Goal: Task Accomplishment & Management: Use online tool/utility

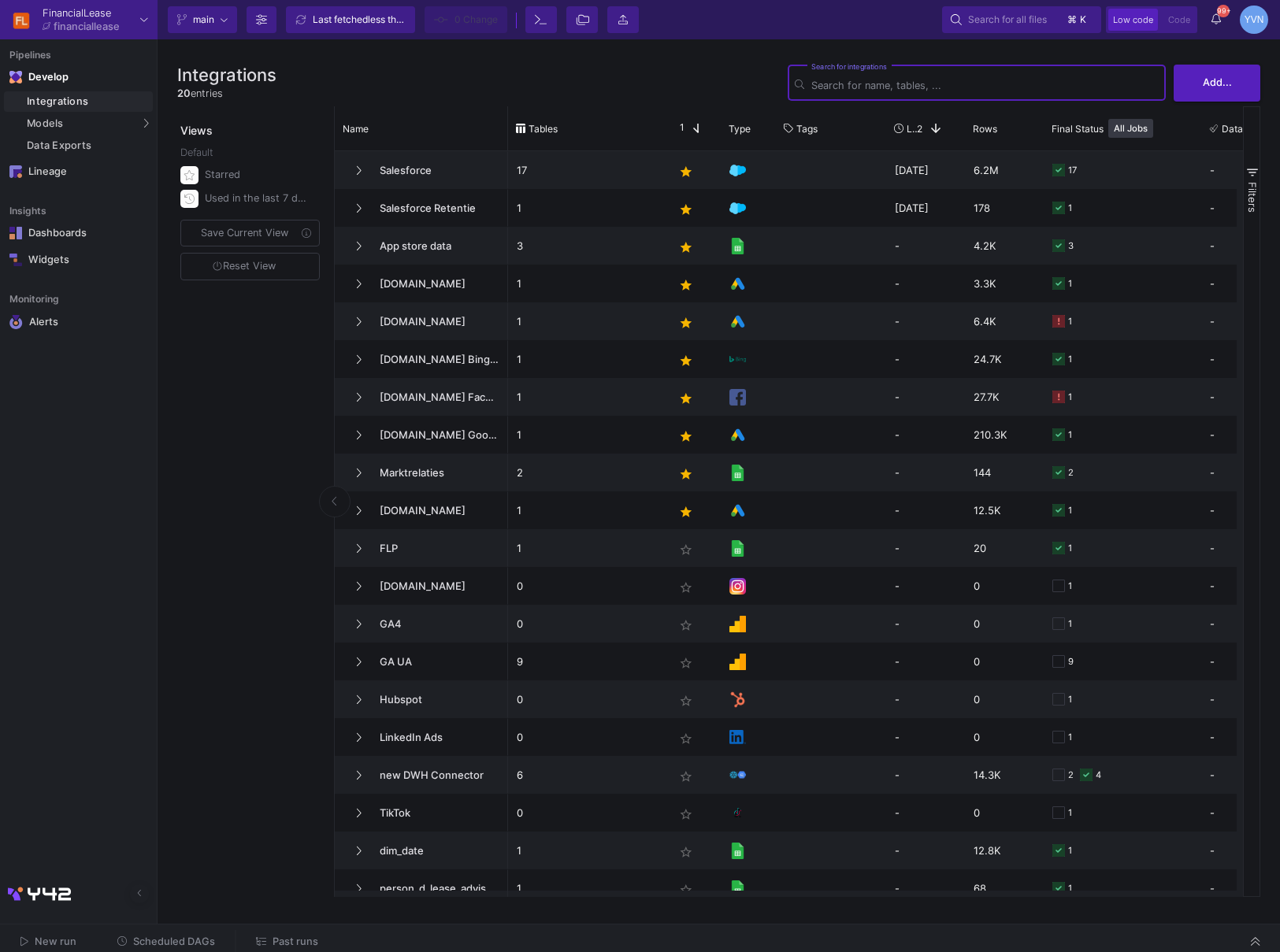
click at [957, 89] on input "Search for integrations" at bounding box center [985, 85] width 347 height 12
click at [446, 171] on span "Salesforce" at bounding box center [424, 171] width 108 height 37
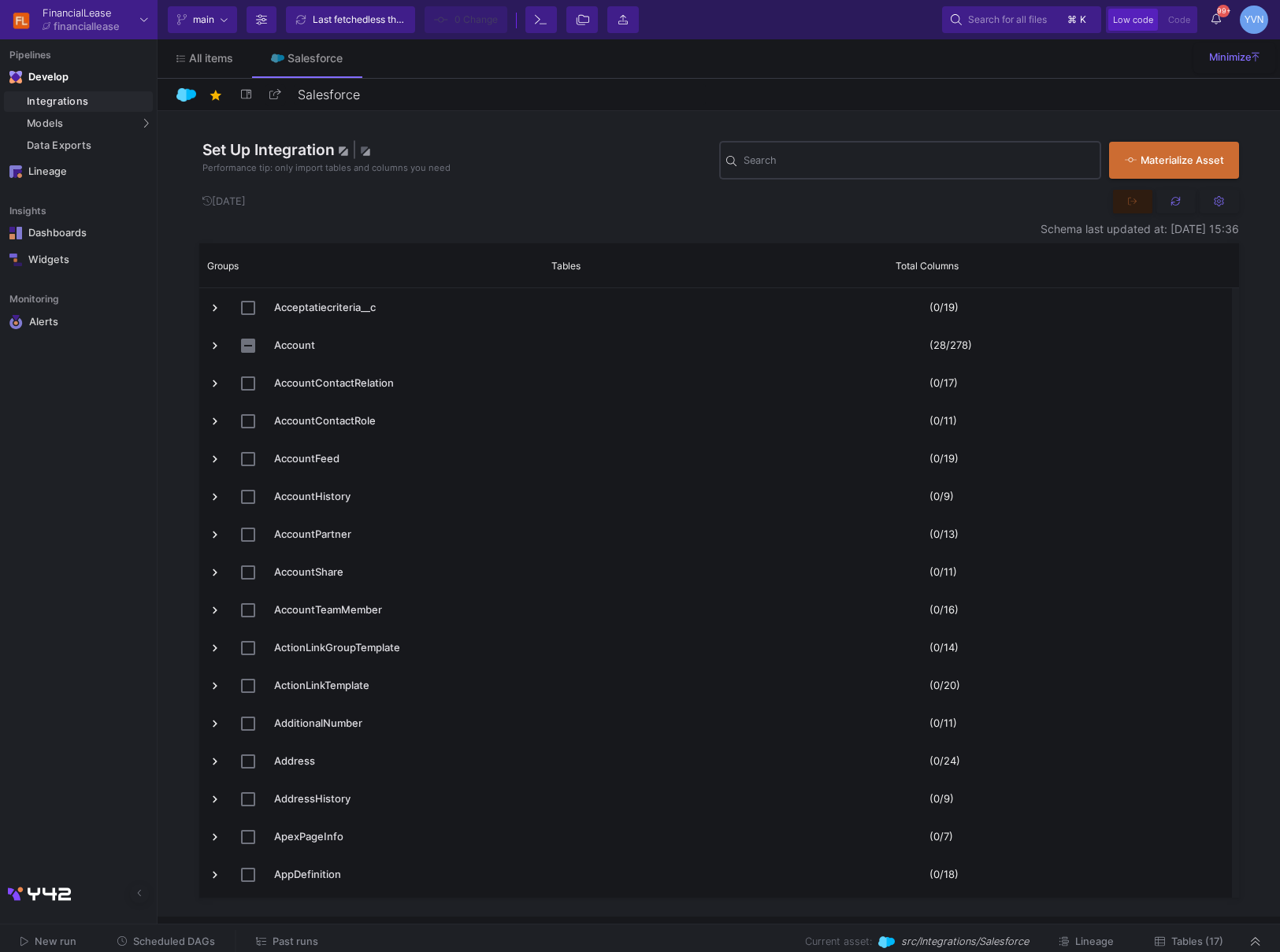
click at [936, 179] on div "Search" at bounding box center [919, 159] width 351 height 41
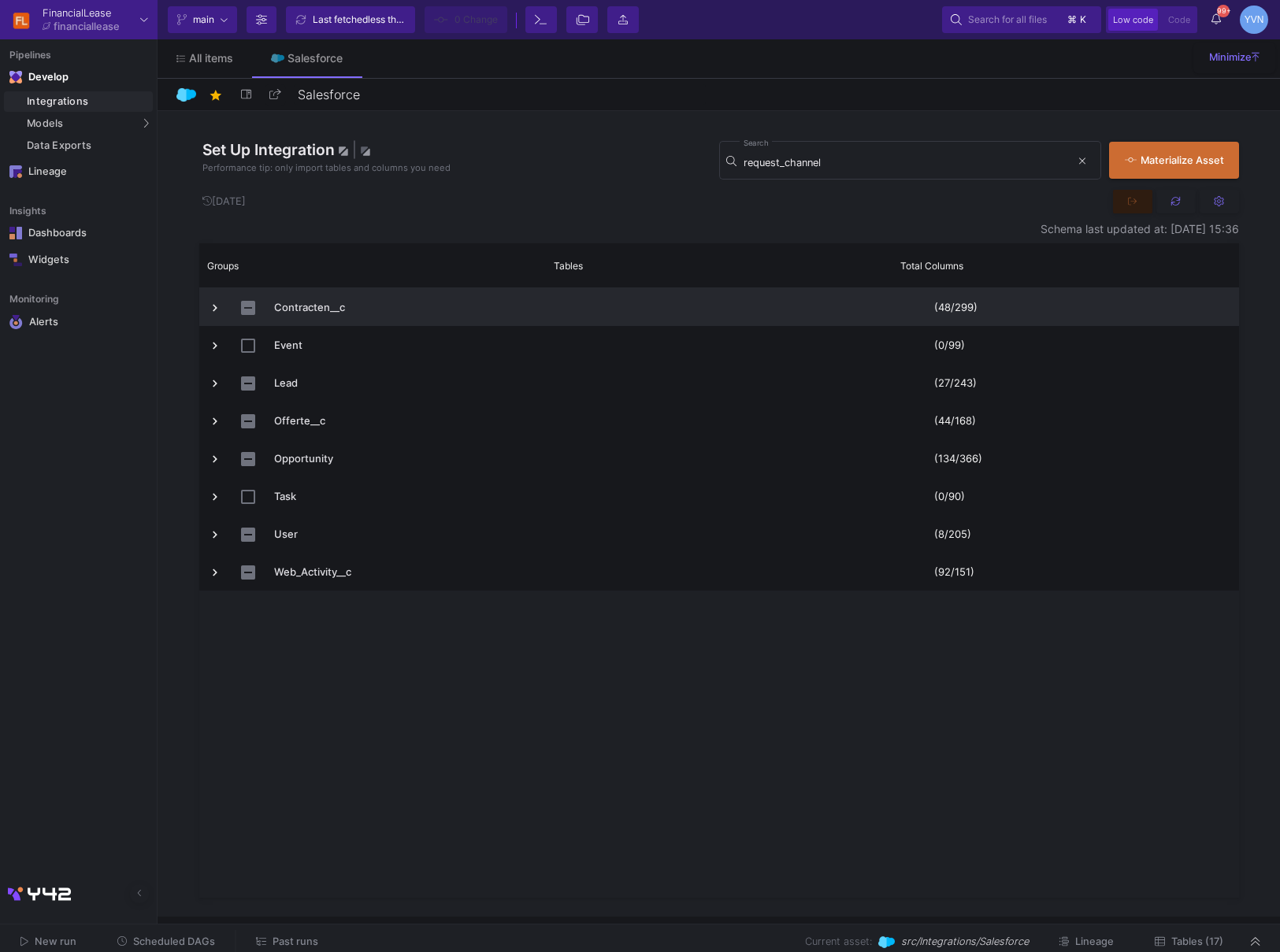
click at [212, 311] on span "Press SPACE to select this row." at bounding box center [215, 308] width 14 height 14
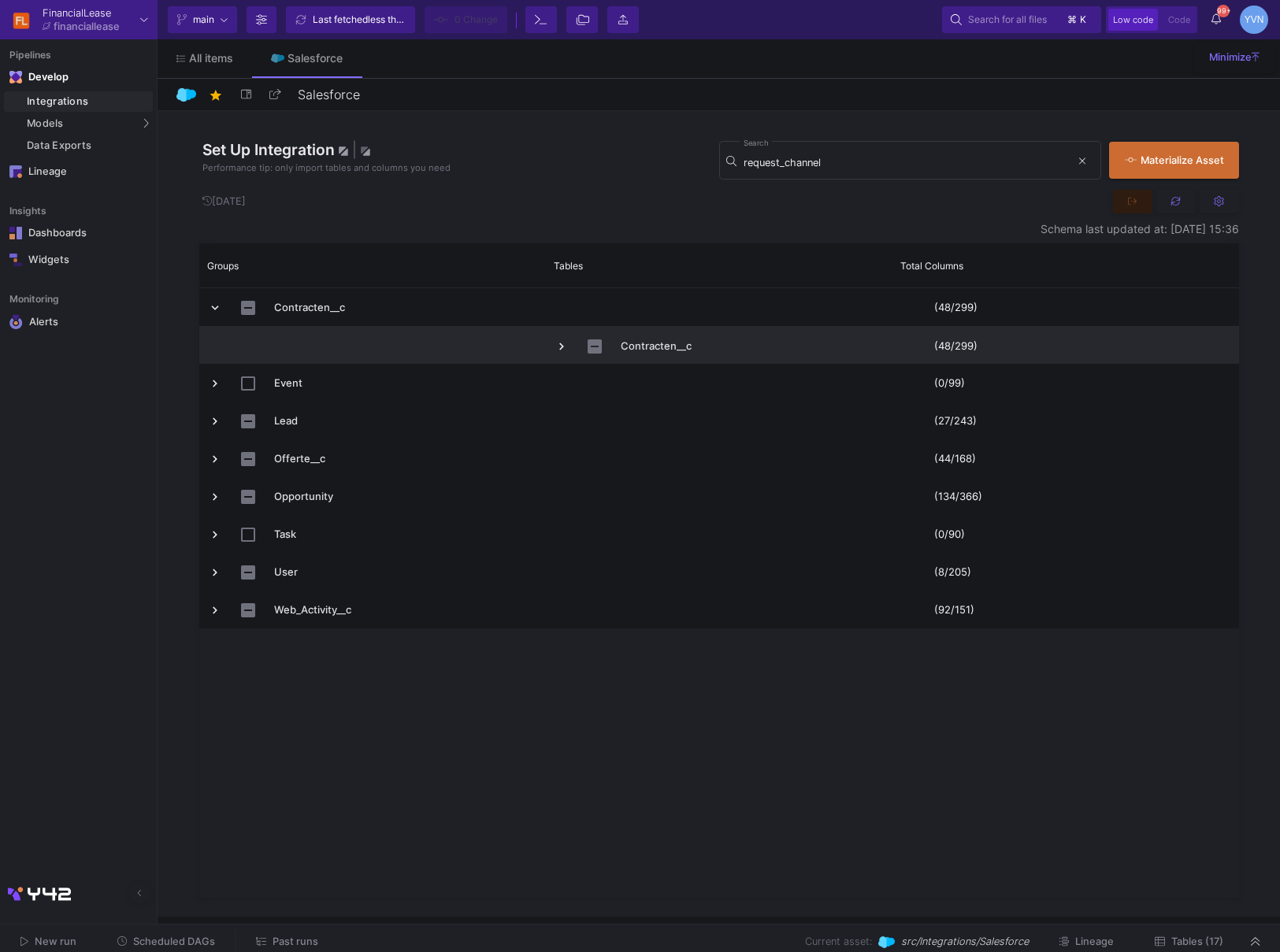
click at [555, 345] on span "Press SPACE to select this row." at bounding box center [562, 346] width 14 height 14
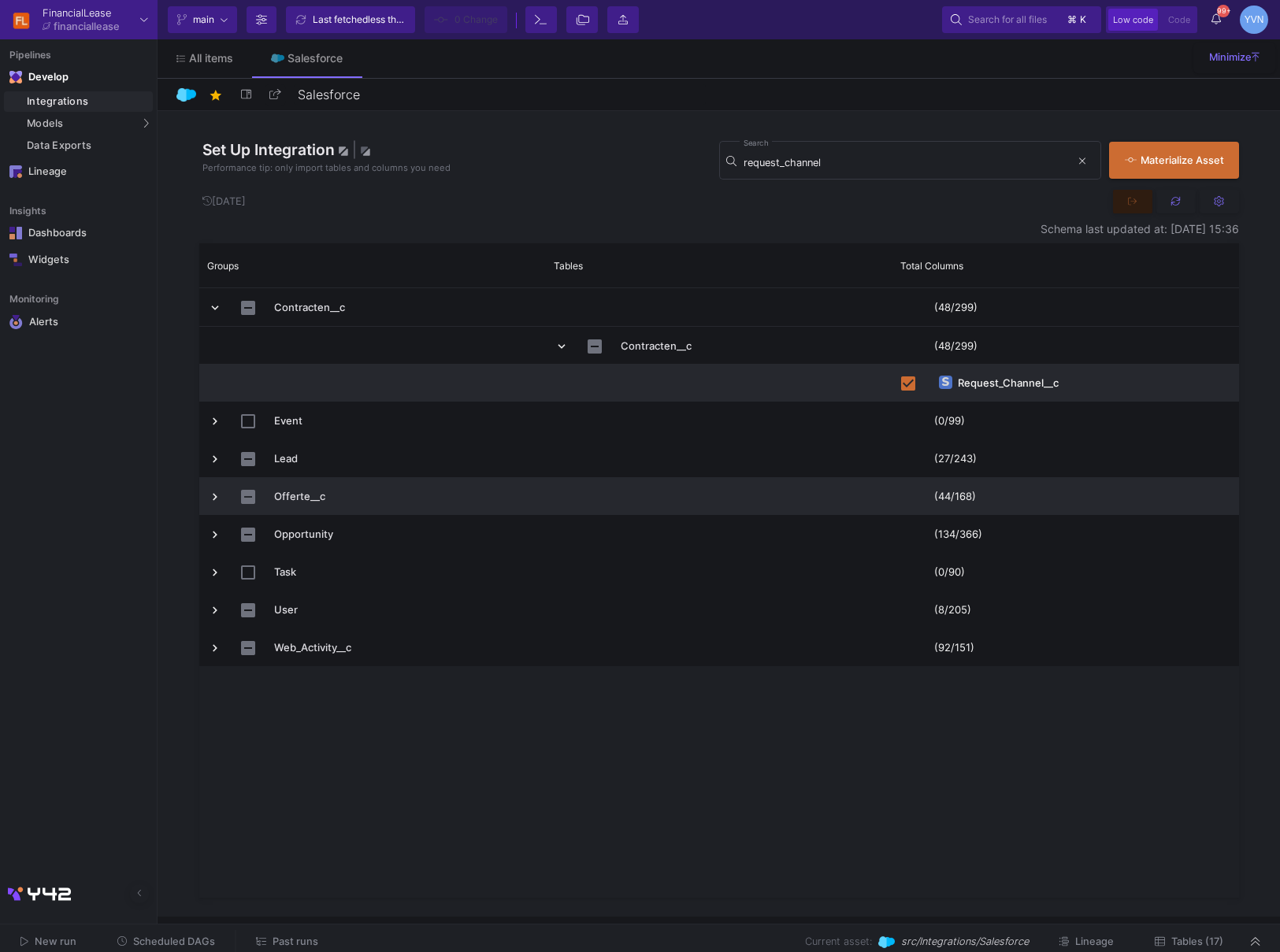
click at [216, 502] on span "Press SPACE to select this row." at bounding box center [215, 497] width 14 height 14
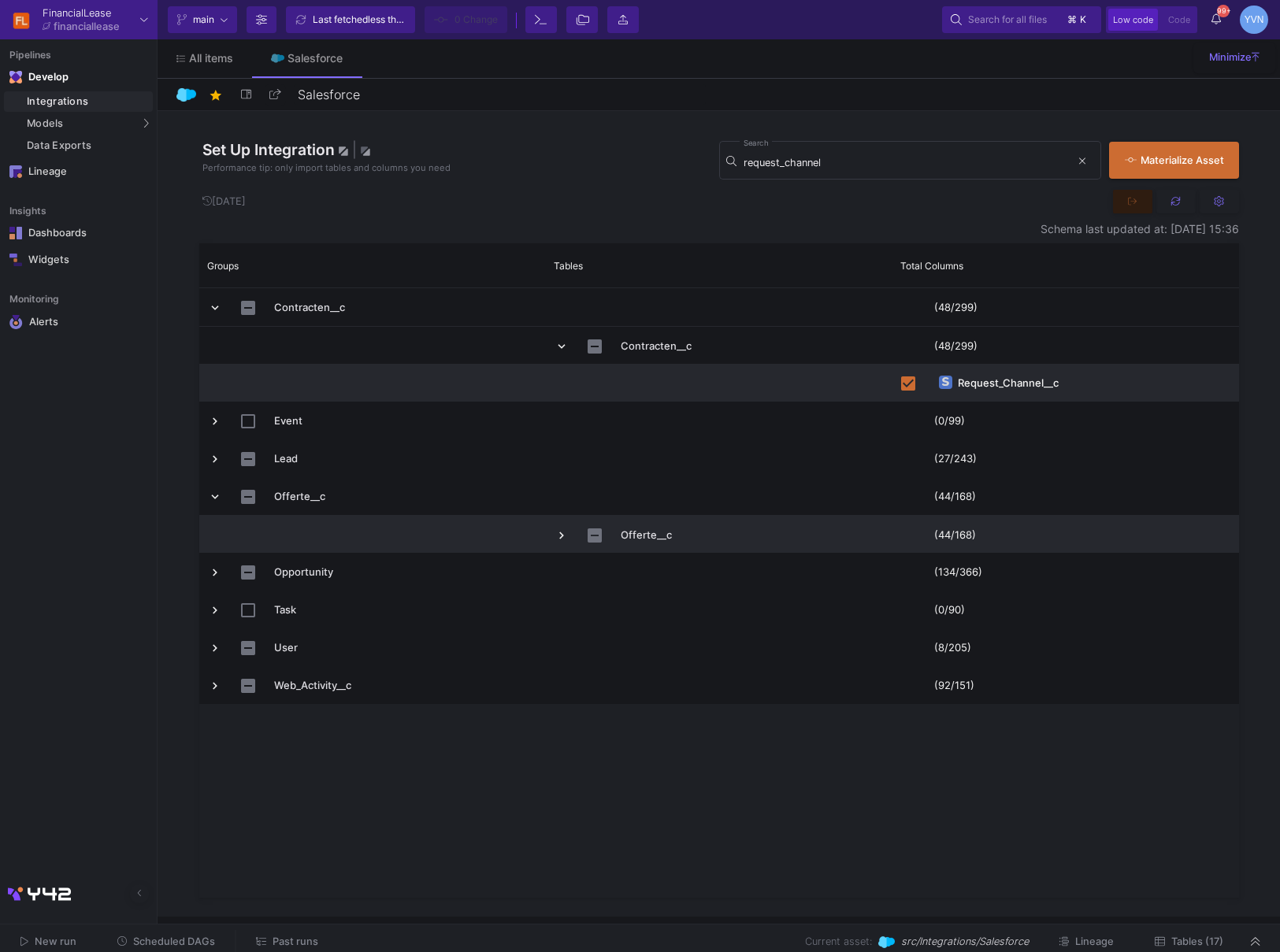
click at [559, 532] on span "Press SPACE to select this row." at bounding box center [562, 536] width 14 height 14
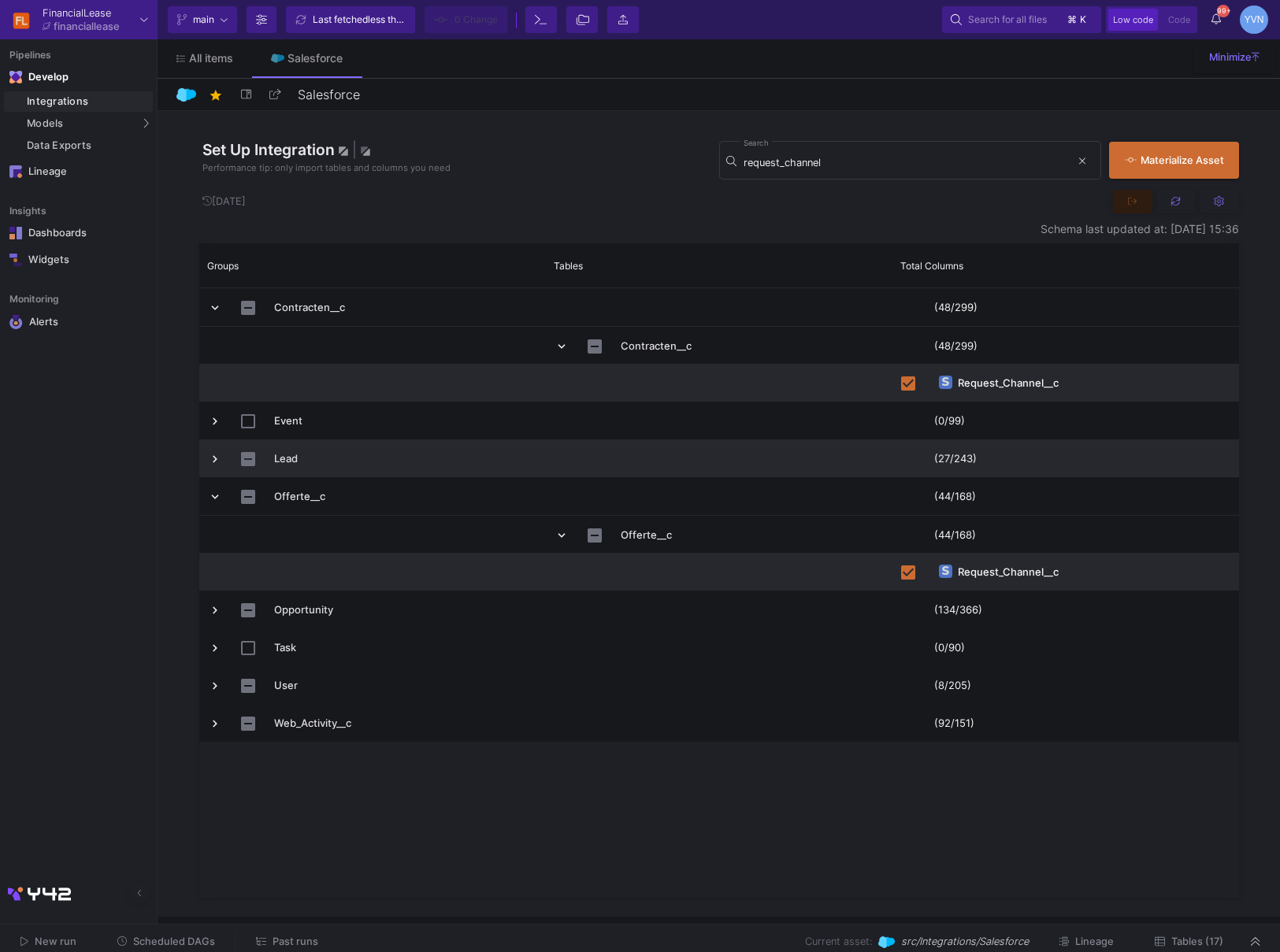
click at [213, 457] on span "Press SPACE to select this row." at bounding box center [215, 460] width 14 height 14
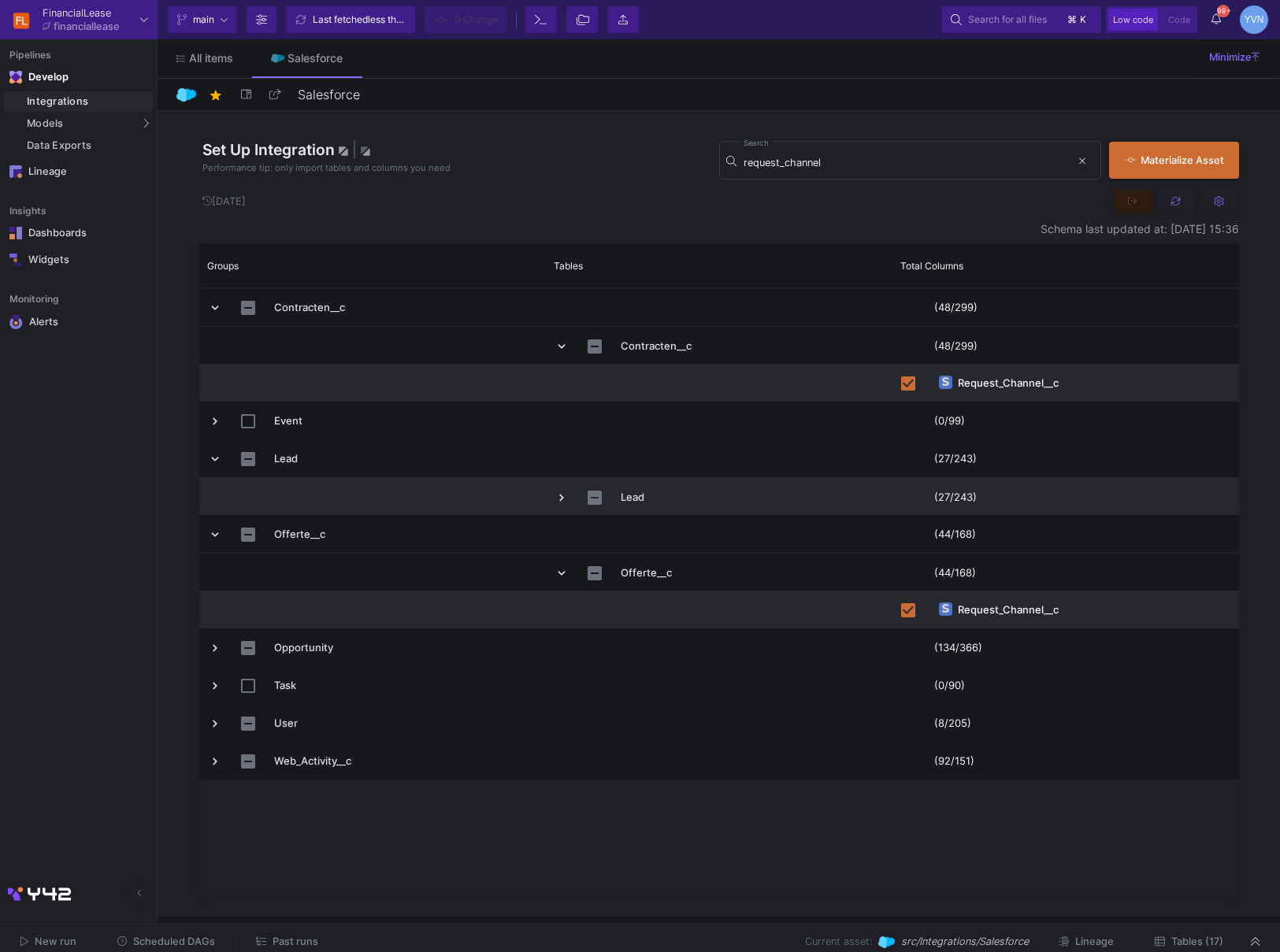
click at [563, 497] on span "Press SPACE to select this row." at bounding box center [562, 498] width 14 height 14
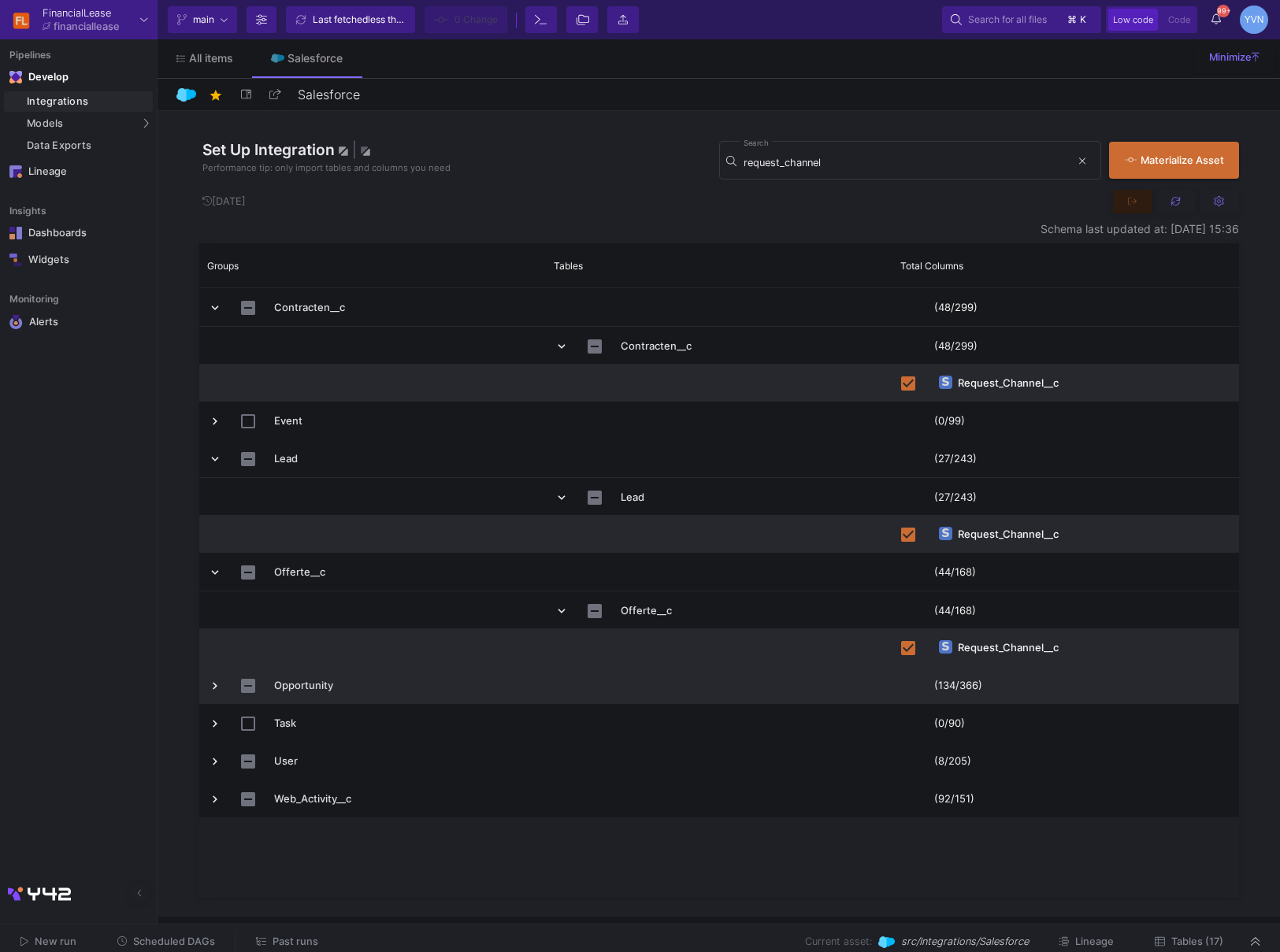
drag, startPoint x: 214, startPoint y: 684, endPoint x: 254, endPoint y: 693, distance: 41.0
click at [215, 683] on span "Press SPACE to select this row." at bounding box center [215, 686] width 14 height 14
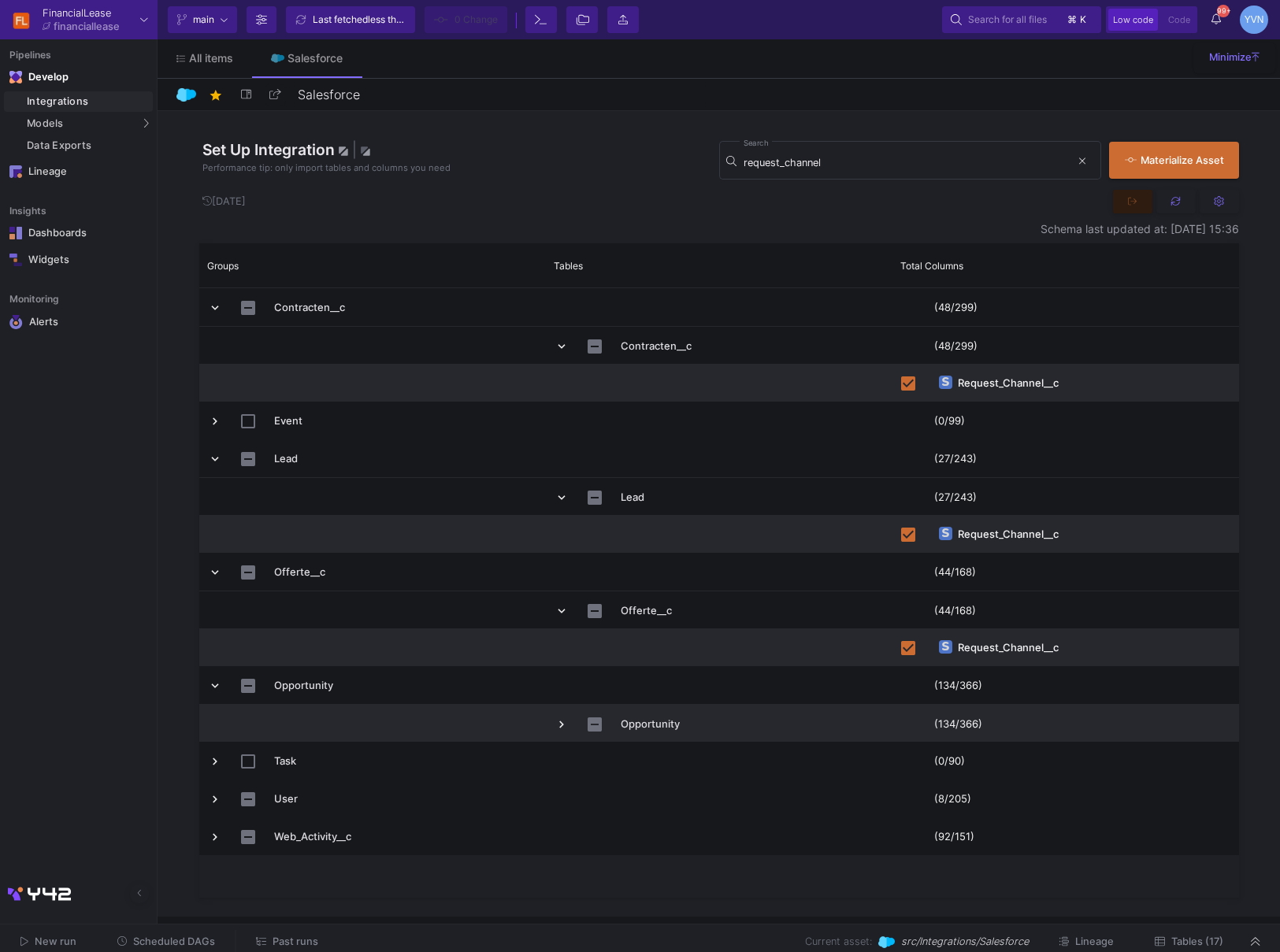
click at [566, 724] on span "Press SPACE to select this row." at bounding box center [562, 724] width 14 height 14
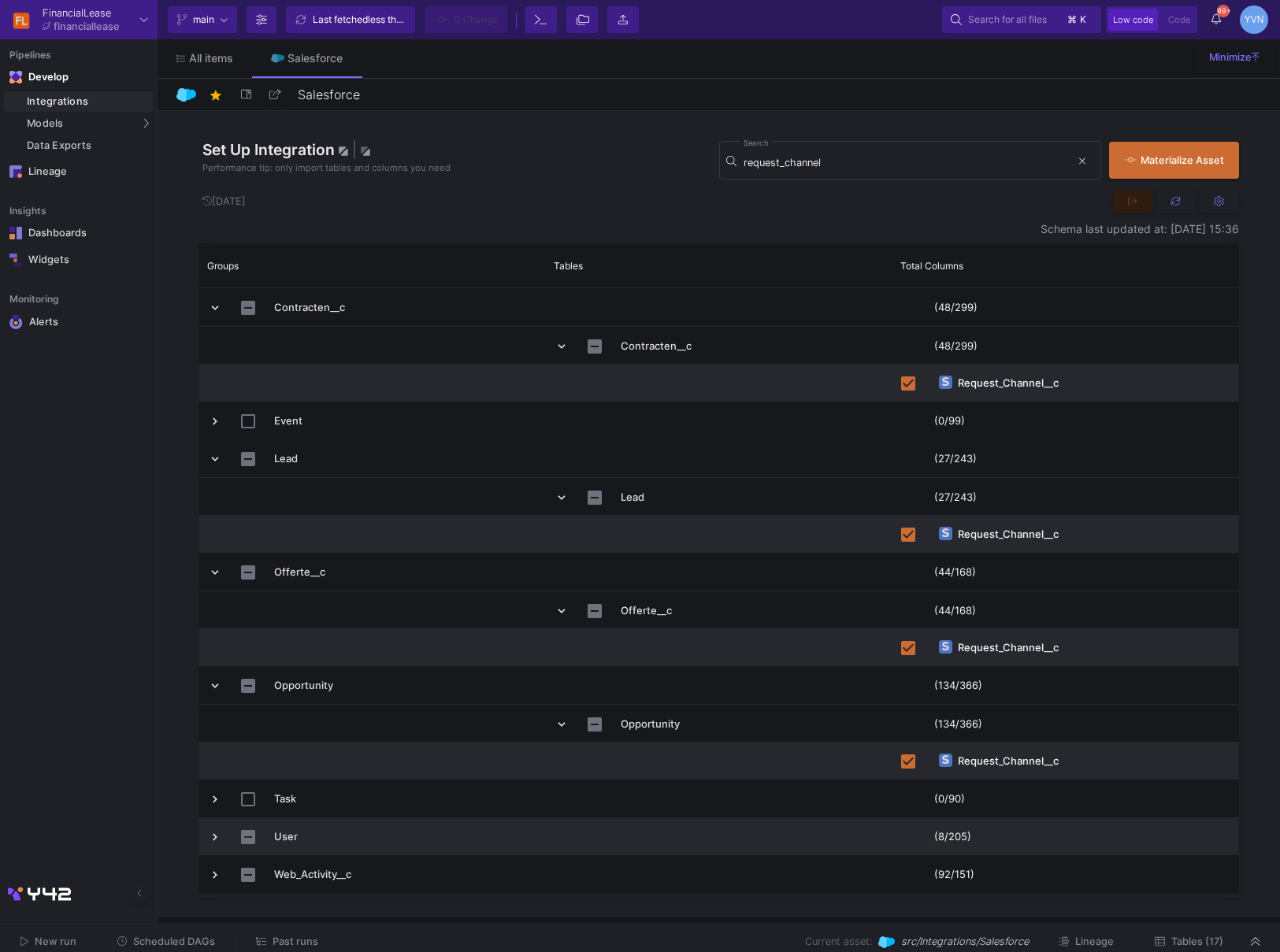
drag, startPoint x: 210, startPoint y: 834, endPoint x: 260, endPoint y: 850, distance: 52.5
click at [210, 834] on span "Press SPACE to select this row." at bounding box center [215, 837] width 14 height 14
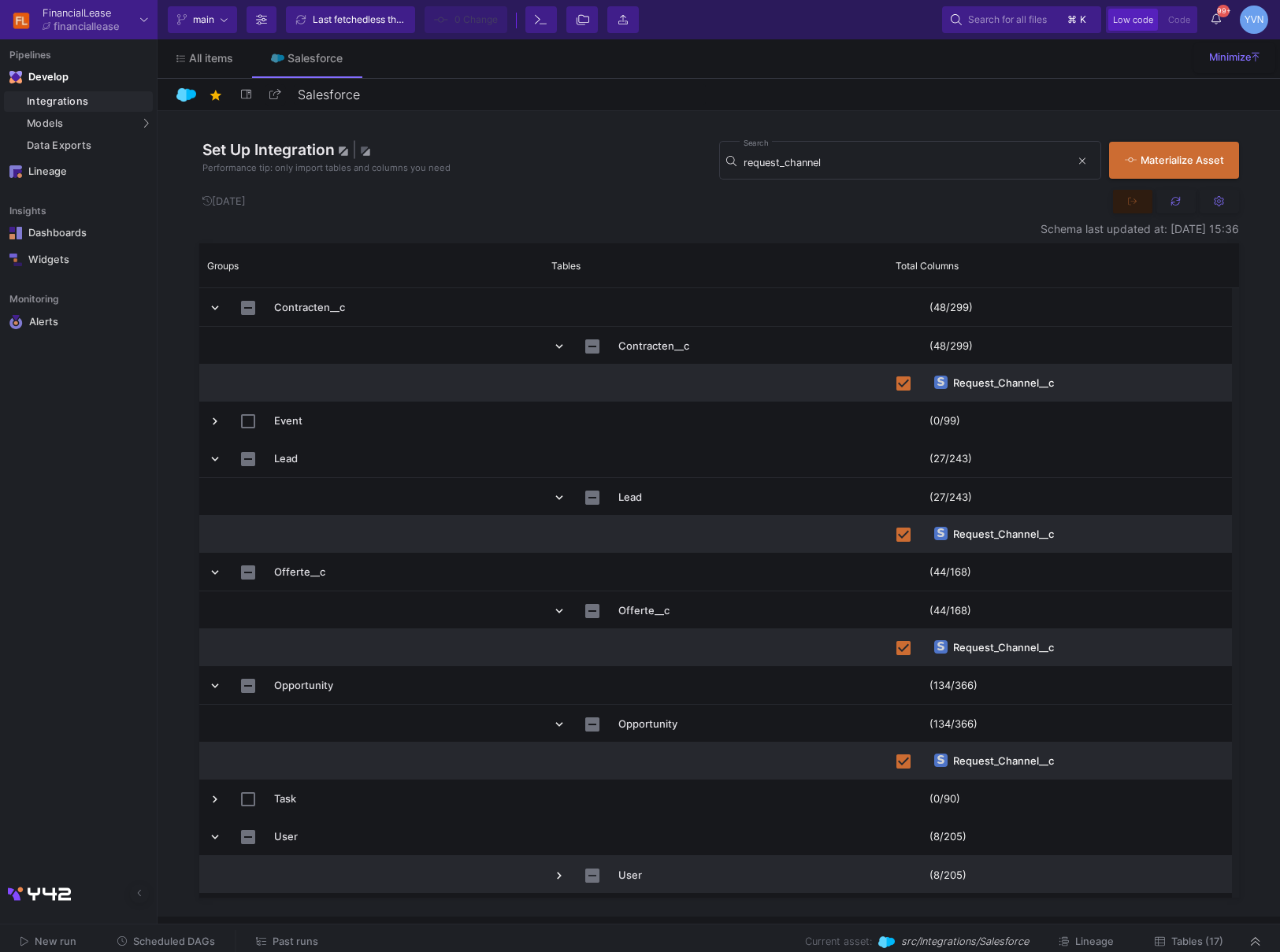
drag, startPoint x: 558, startPoint y: 871, endPoint x: 588, endPoint y: 837, distance: 45.3
click at [558, 871] on span "Press SPACE to select this row." at bounding box center [559, 876] width 14 height 14
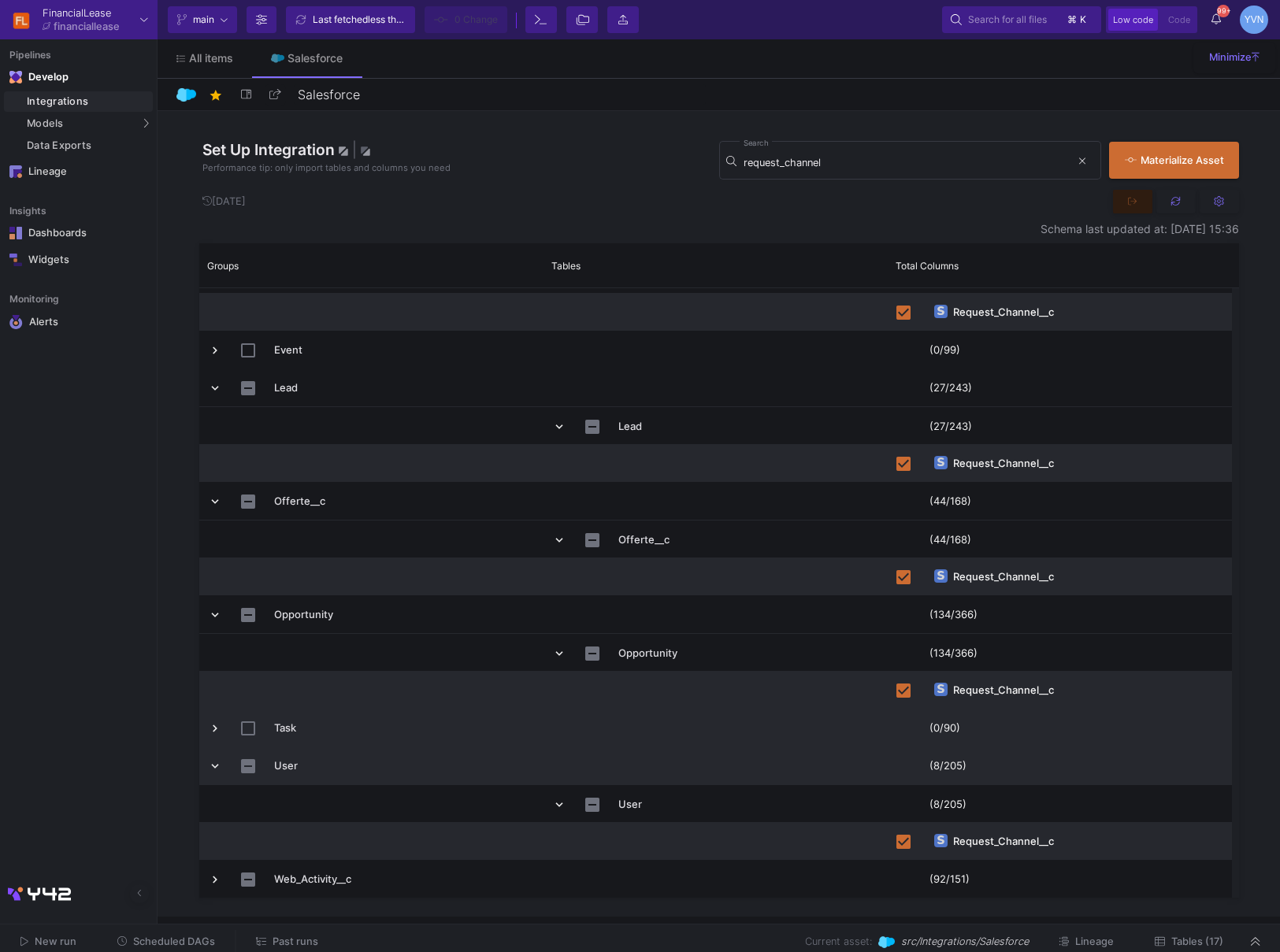
scroll to position [71, 0]
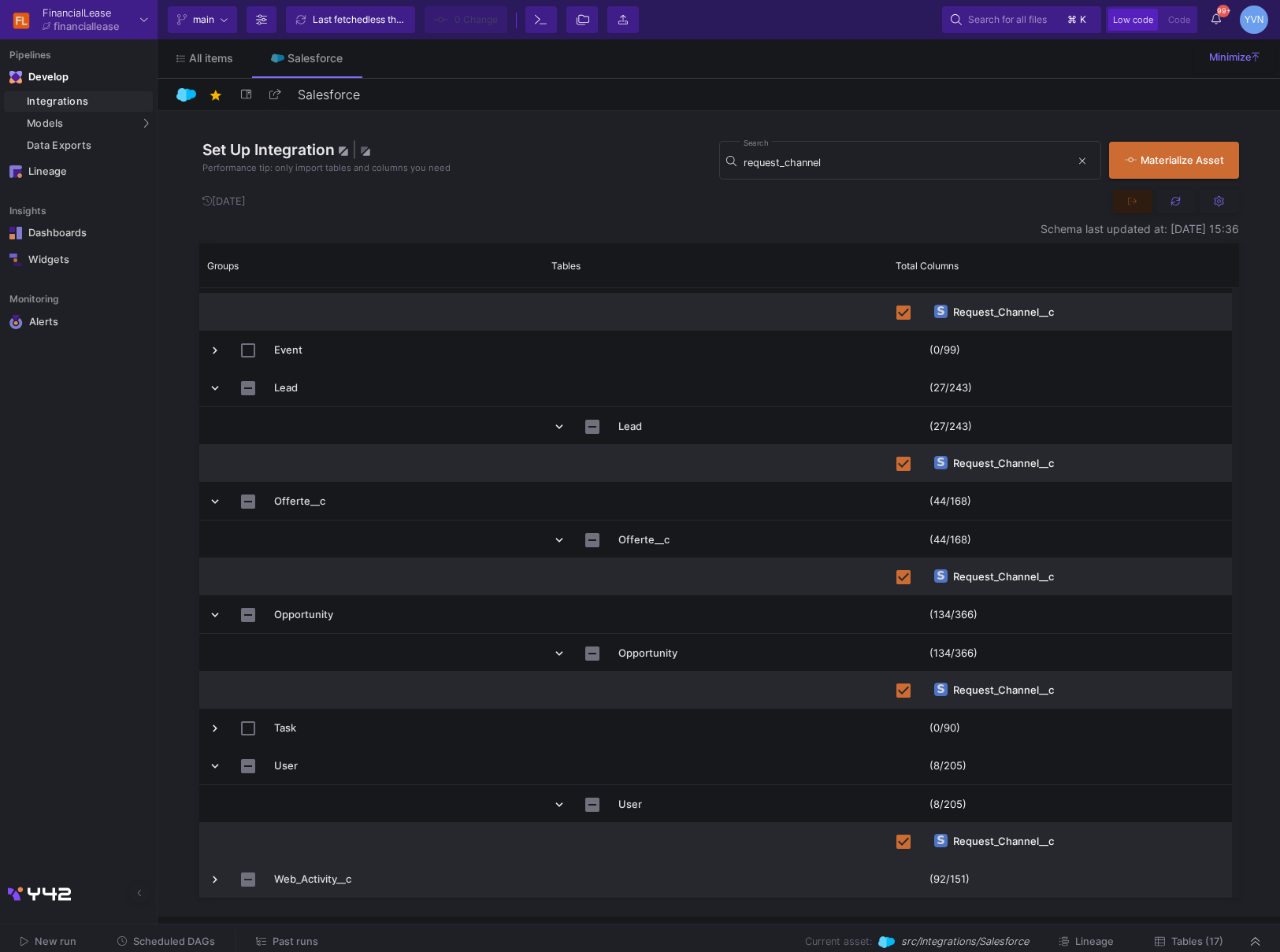
click at [217, 881] on span "Press SPACE to select this row." at bounding box center [215, 879] width 14 height 14
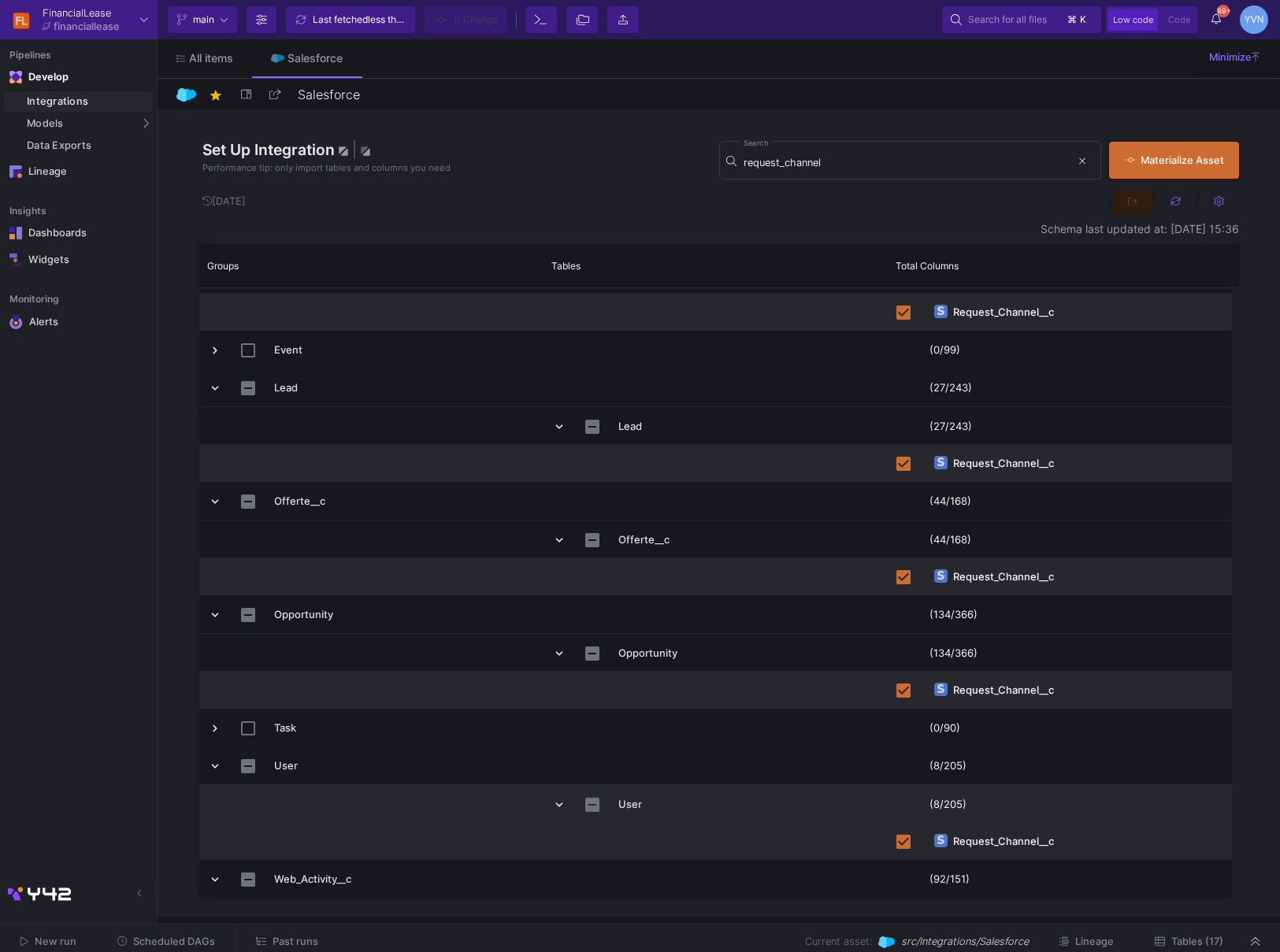
scroll to position [109, 0]
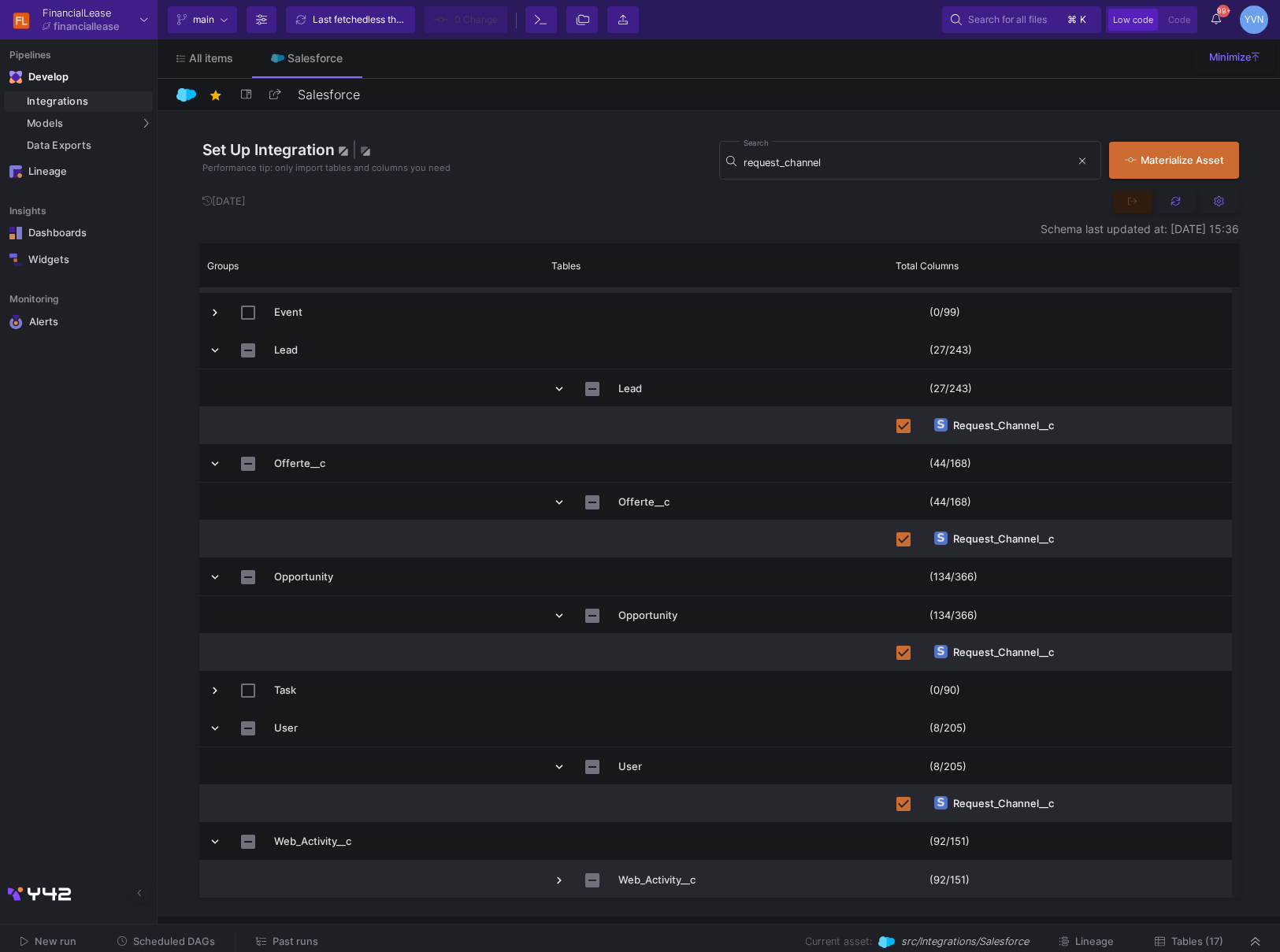
click at [560, 876] on span "Press SPACE to select this row." at bounding box center [559, 880] width 14 height 14
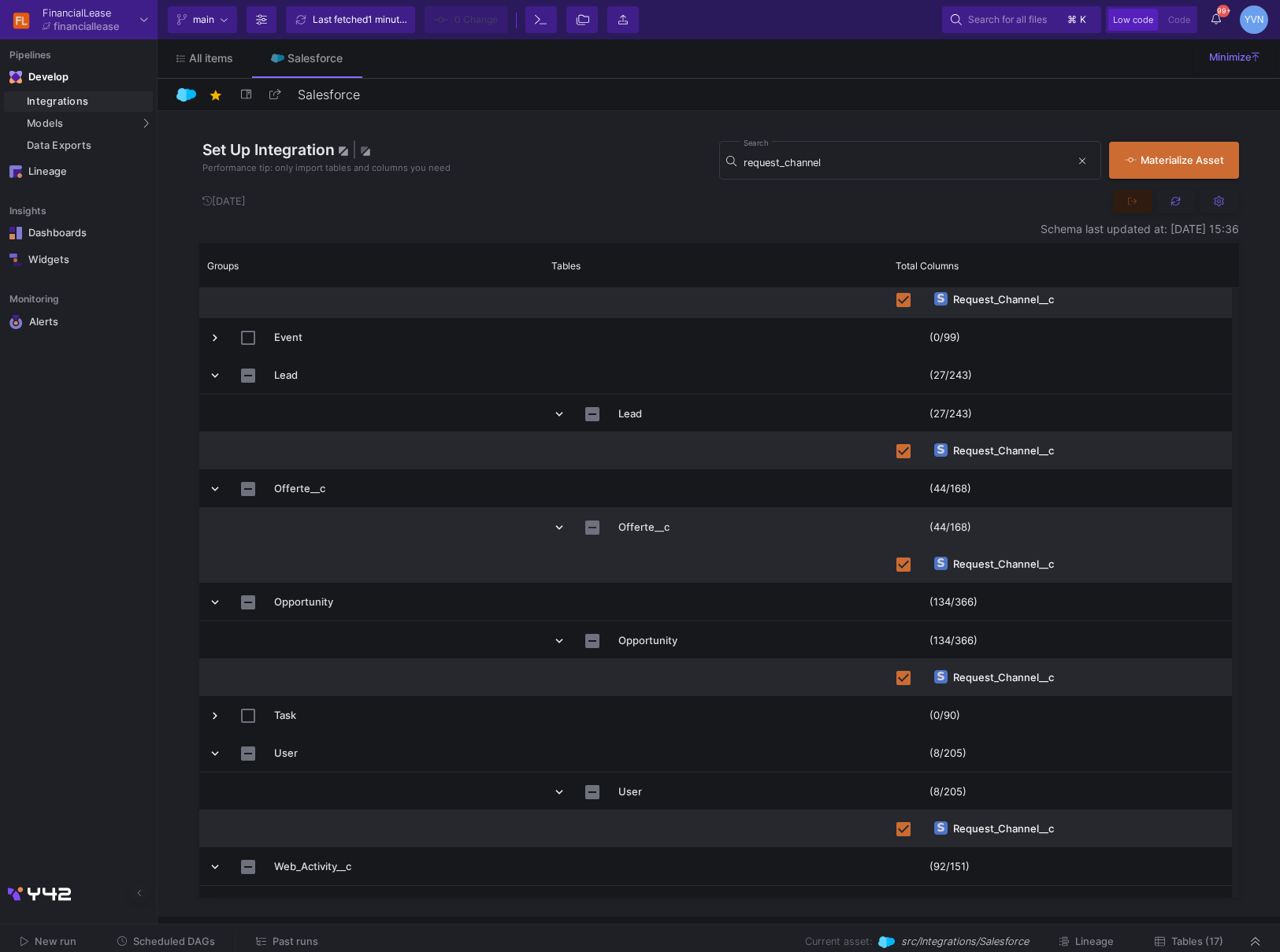
scroll to position [0, 0]
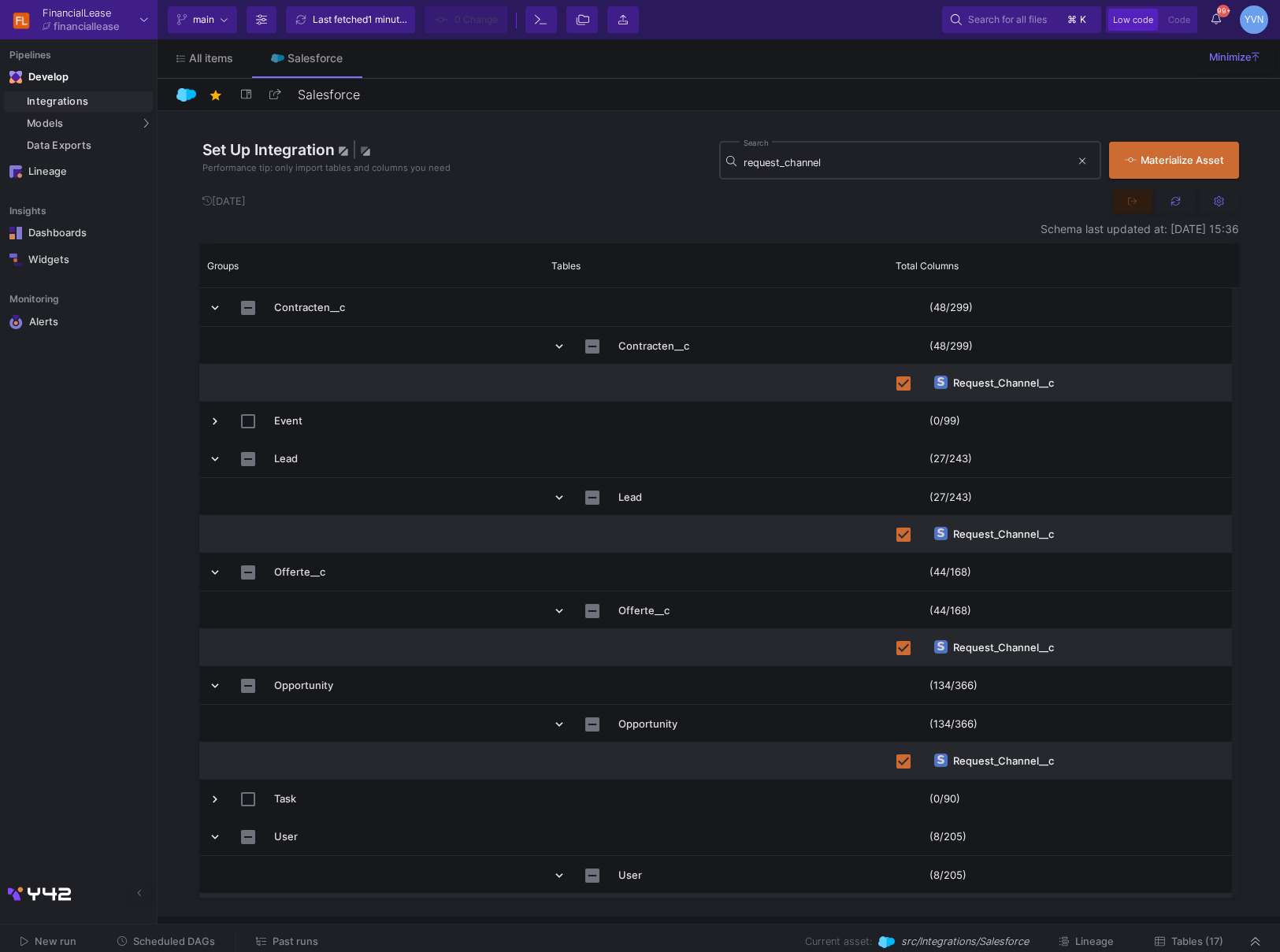
click at [937, 157] on div "request_channel Search" at bounding box center [907, 159] width 327 height 41
click at [937, 157] on input "request_channel" at bounding box center [907, 163] width 327 height 12
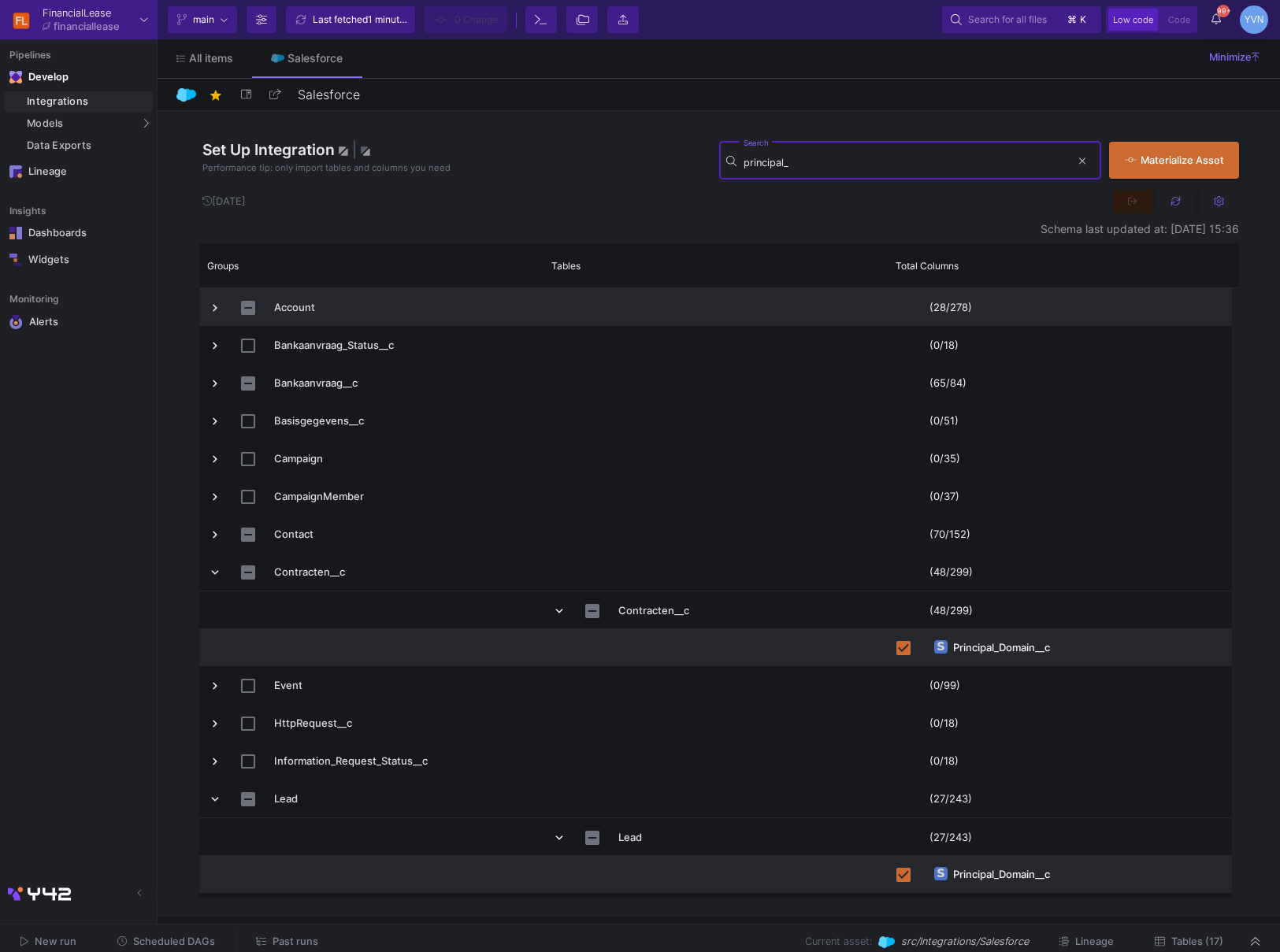
type input "principal_"
click at [211, 310] on span "Press SPACE to select this row." at bounding box center [215, 308] width 14 height 14
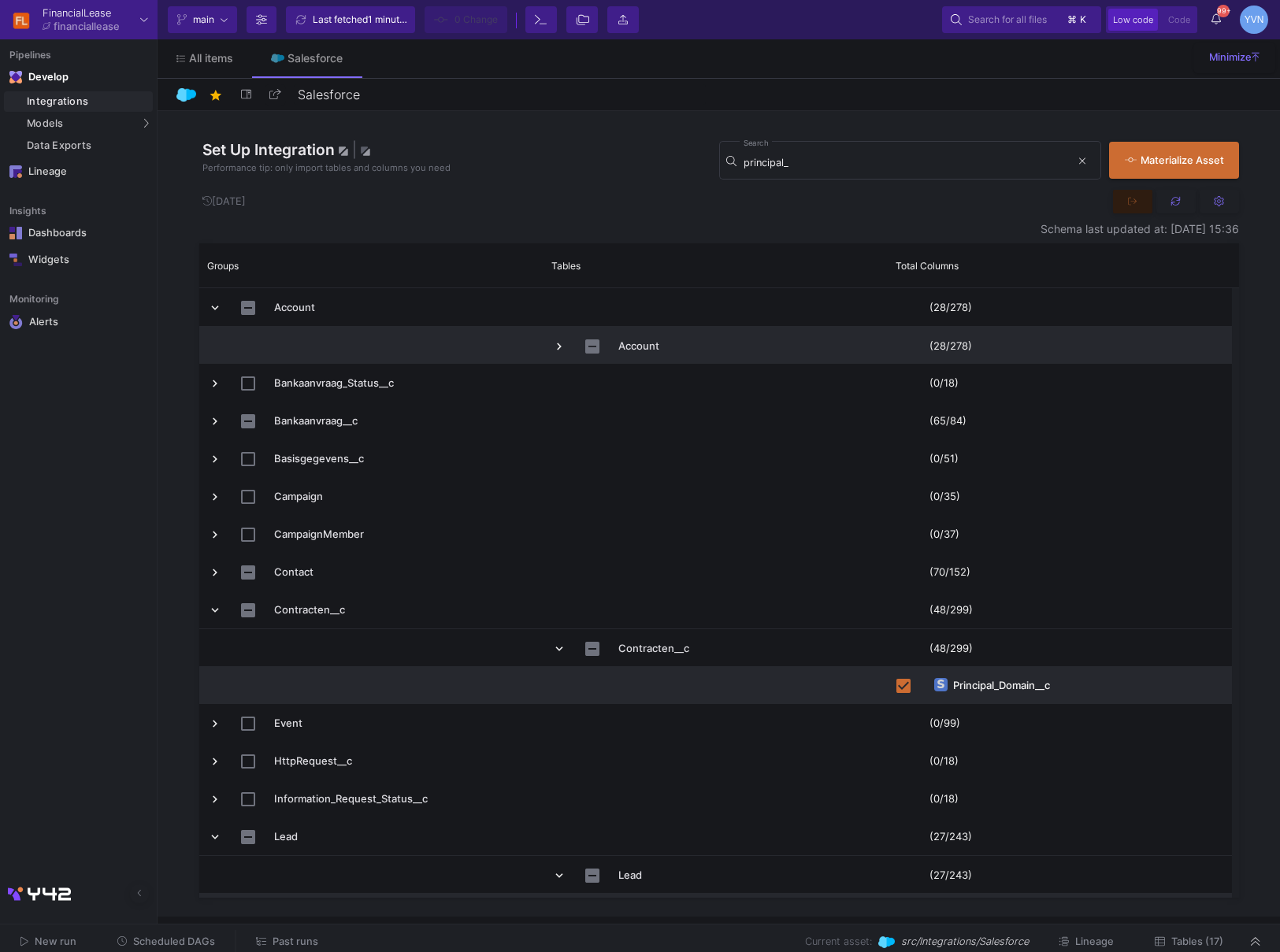
click at [556, 348] on span "Press SPACE to select this row." at bounding box center [559, 346] width 14 height 14
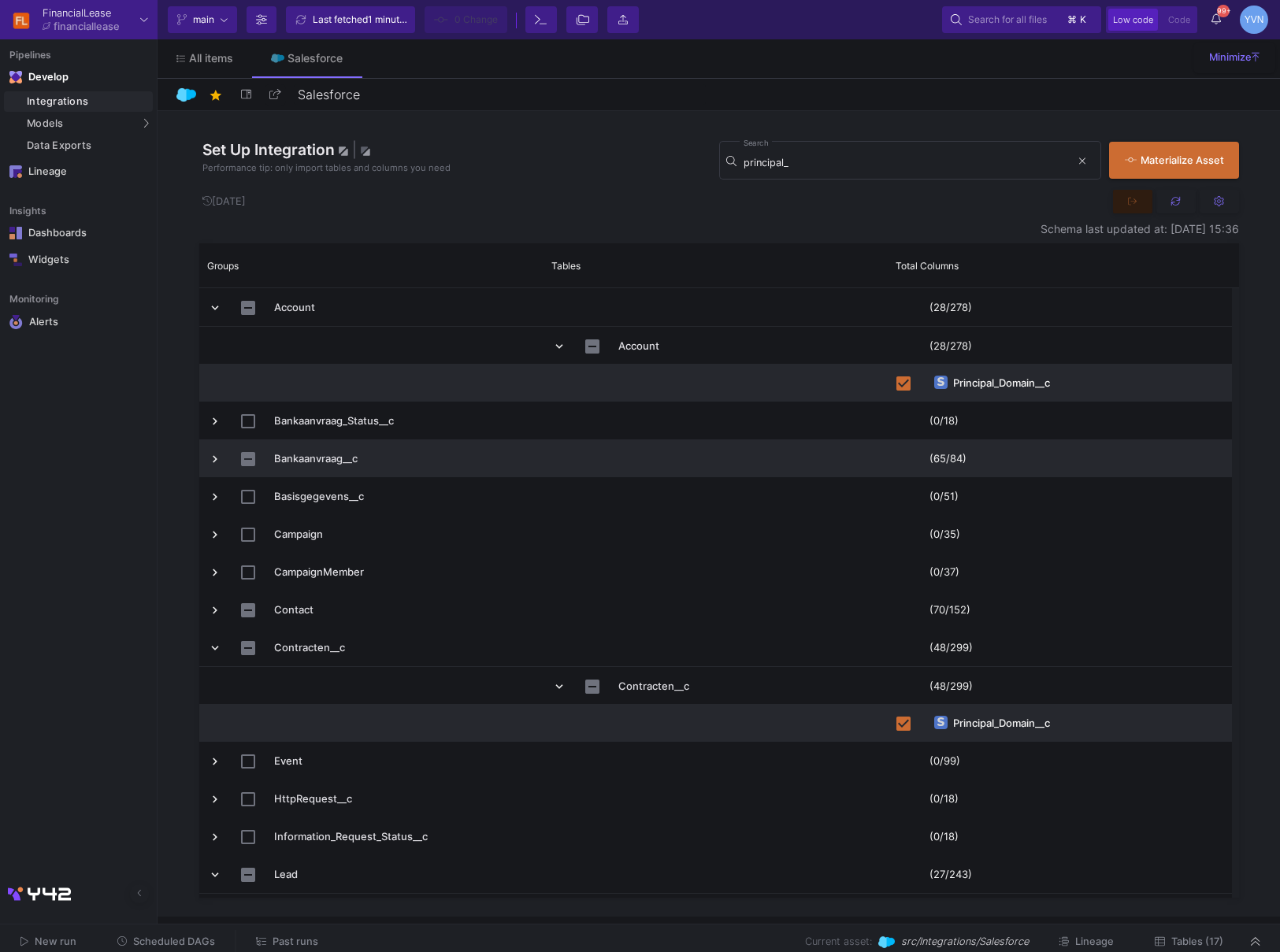
drag, startPoint x: 212, startPoint y: 460, endPoint x: 261, endPoint y: 475, distance: 51.2
click at [212, 460] on span "Press SPACE to select this row." at bounding box center [215, 460] width 14 height 14
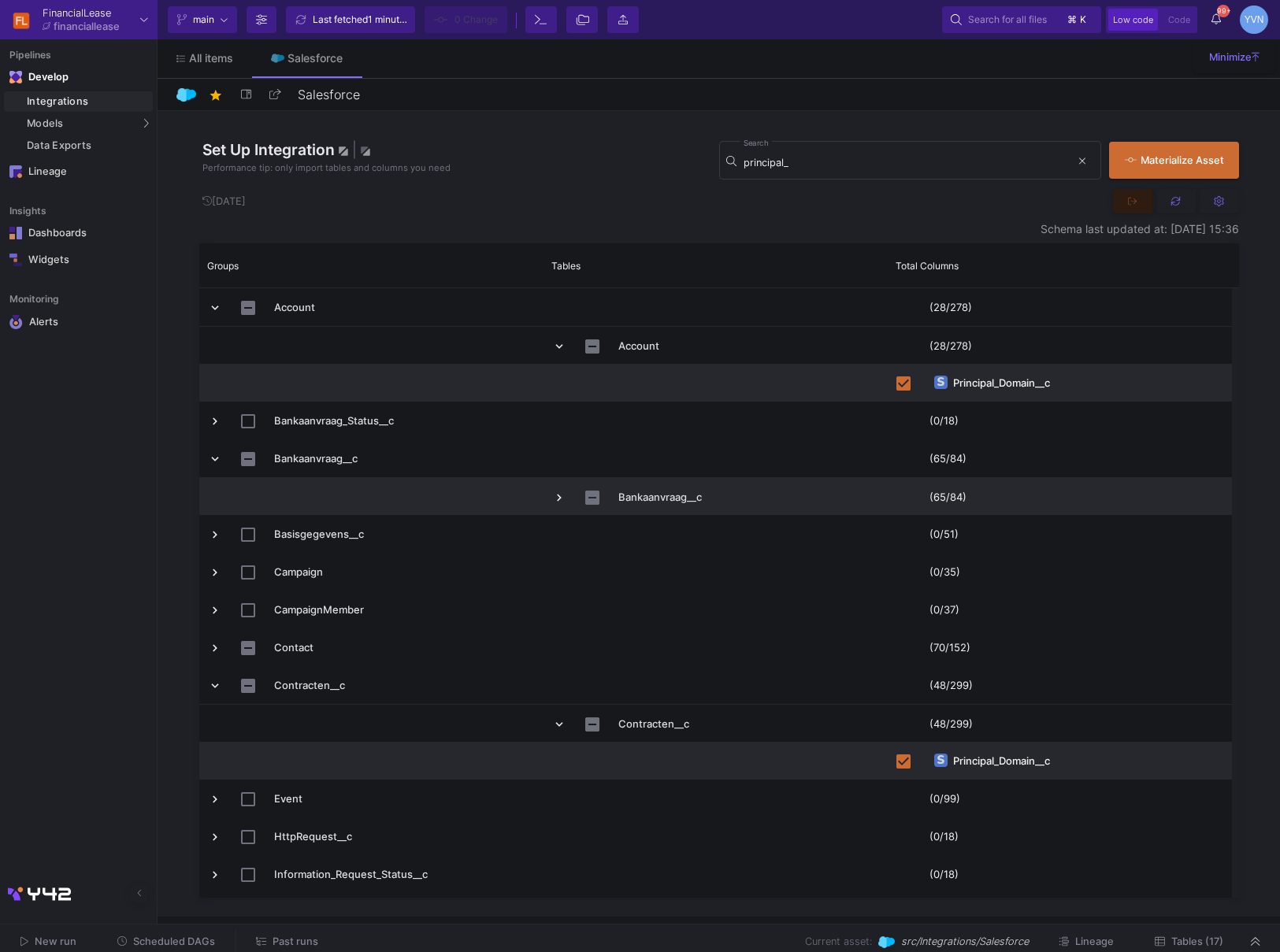
click at [560, 492] on span "Press SPACE to select this row." at bounding box center [559, 498] width 14 height 14
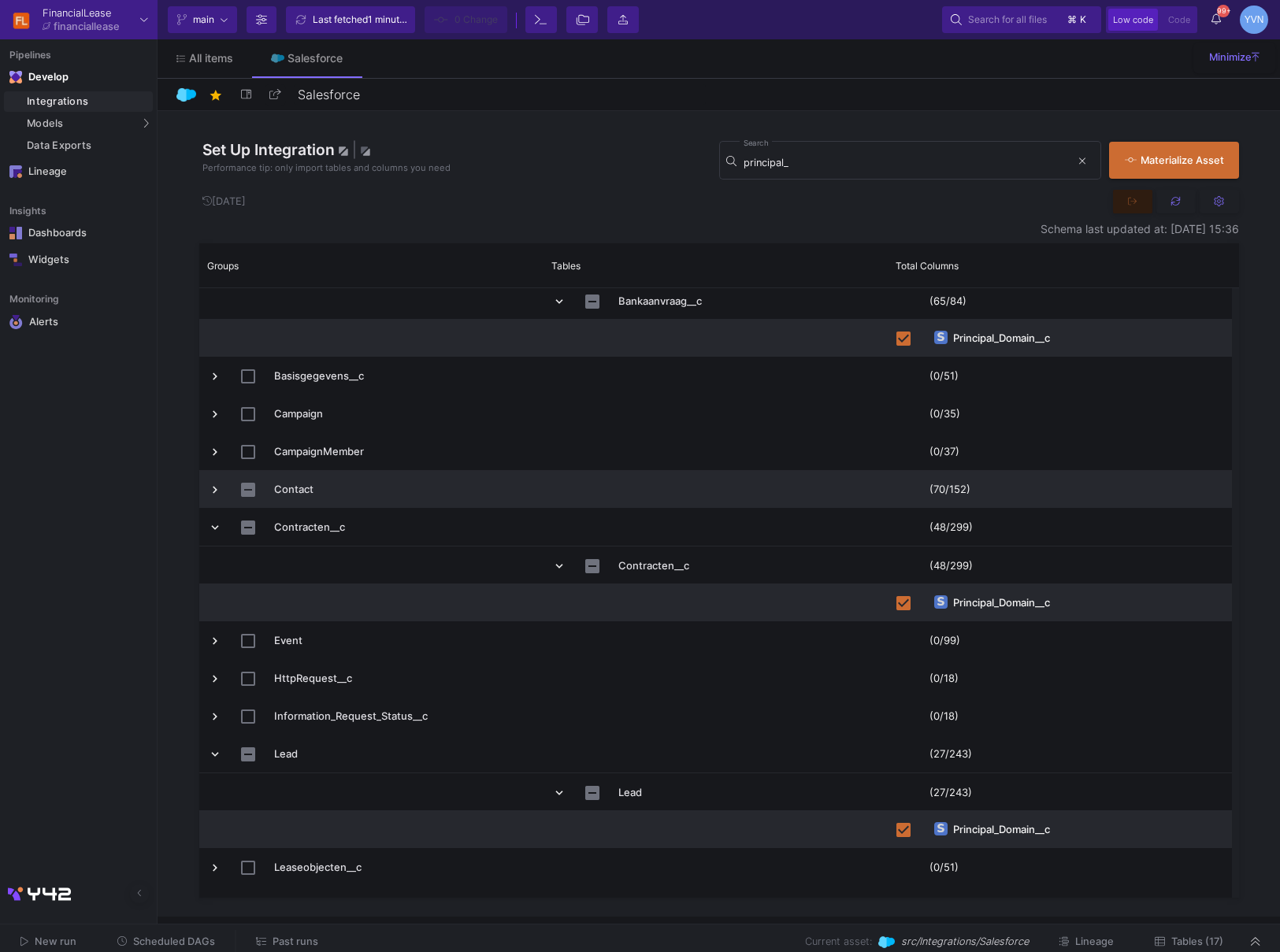
click at [216, 491] on span "Press SPACE to select this row." at bounding box center [215, 490] width 14 height 14
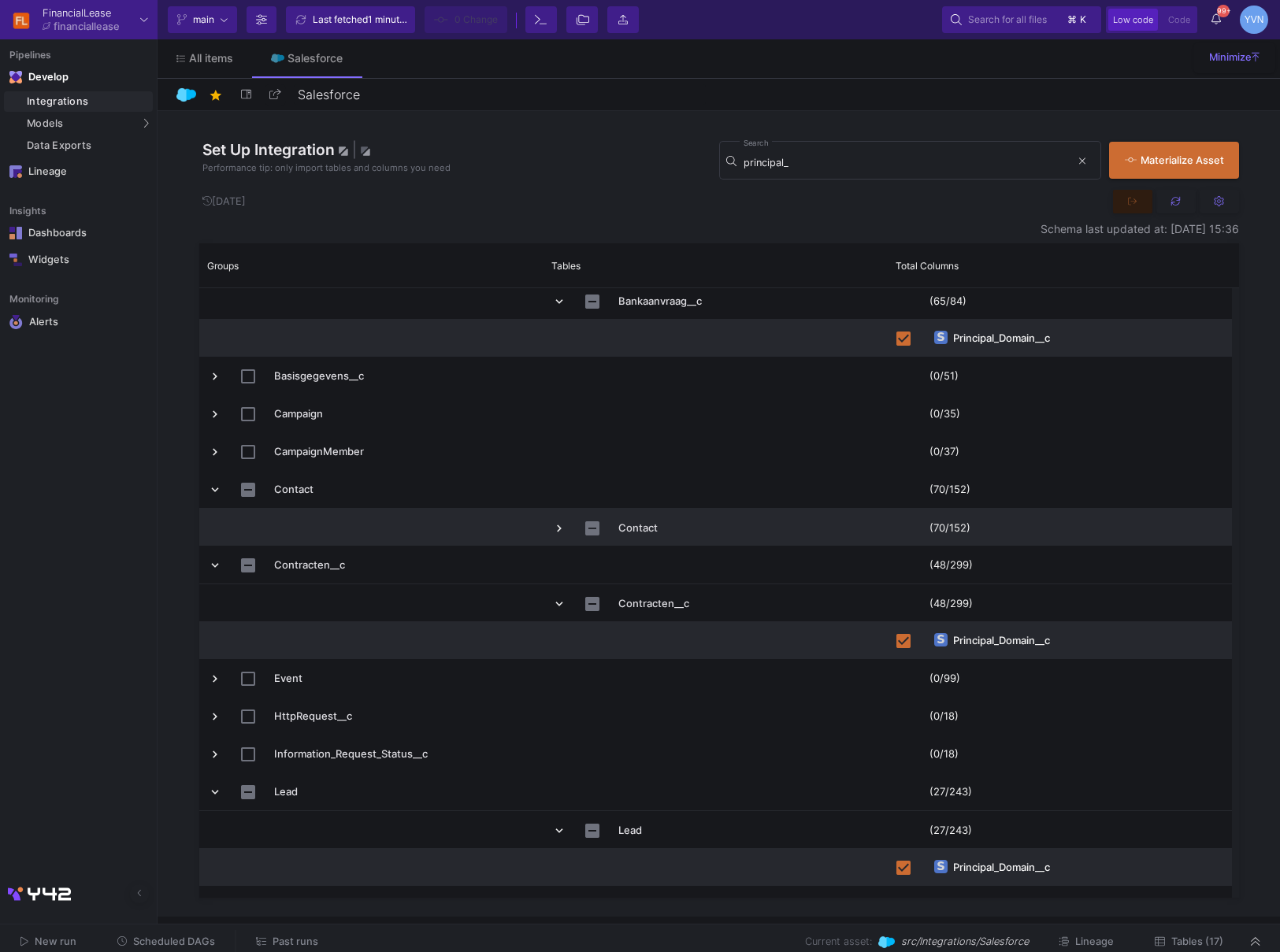
click at [552, 531] on span "Press SPACE to select this row." at bounding box center [559, 529] width 14 height 14
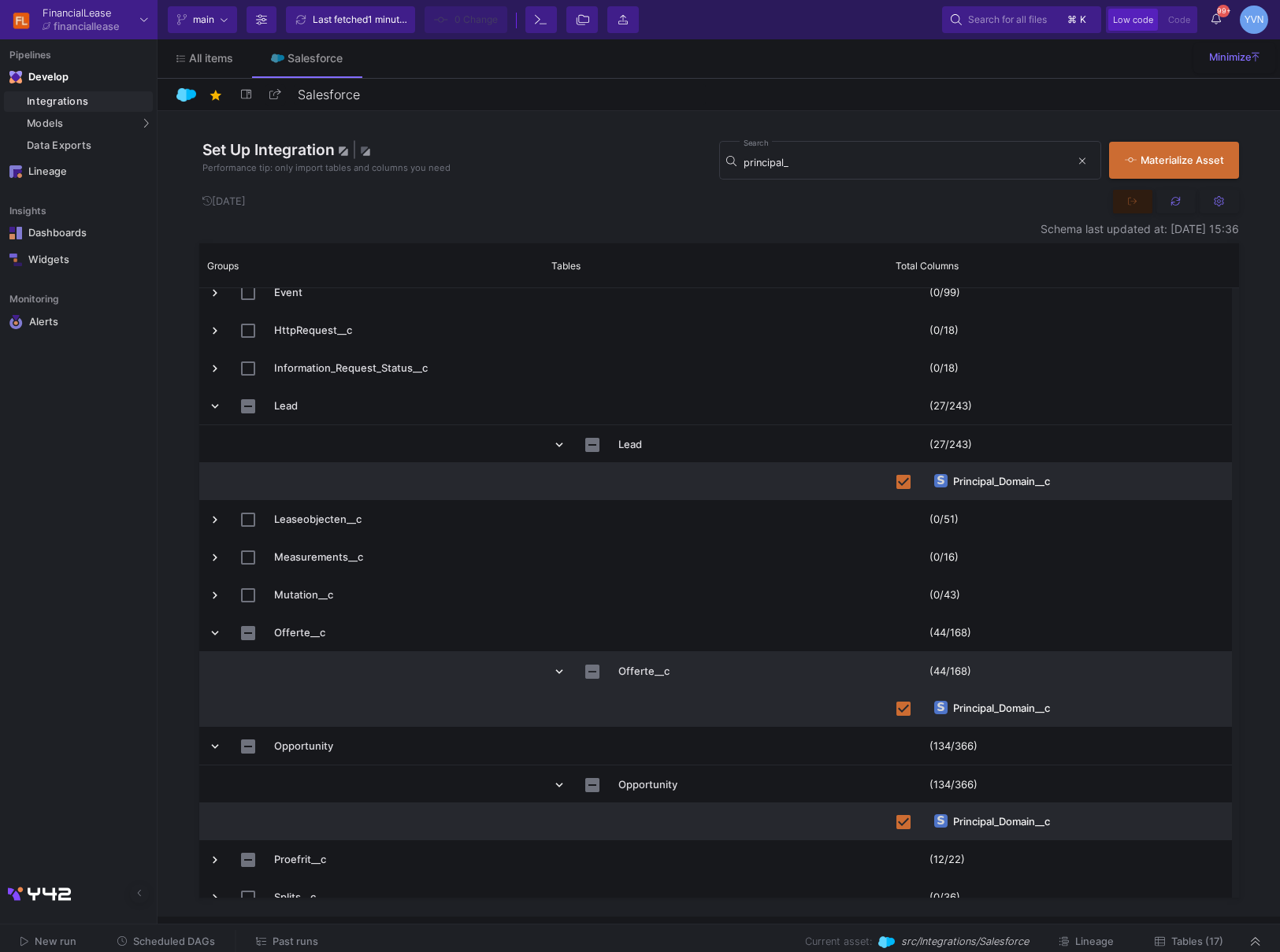
scroll to position [694, 0]
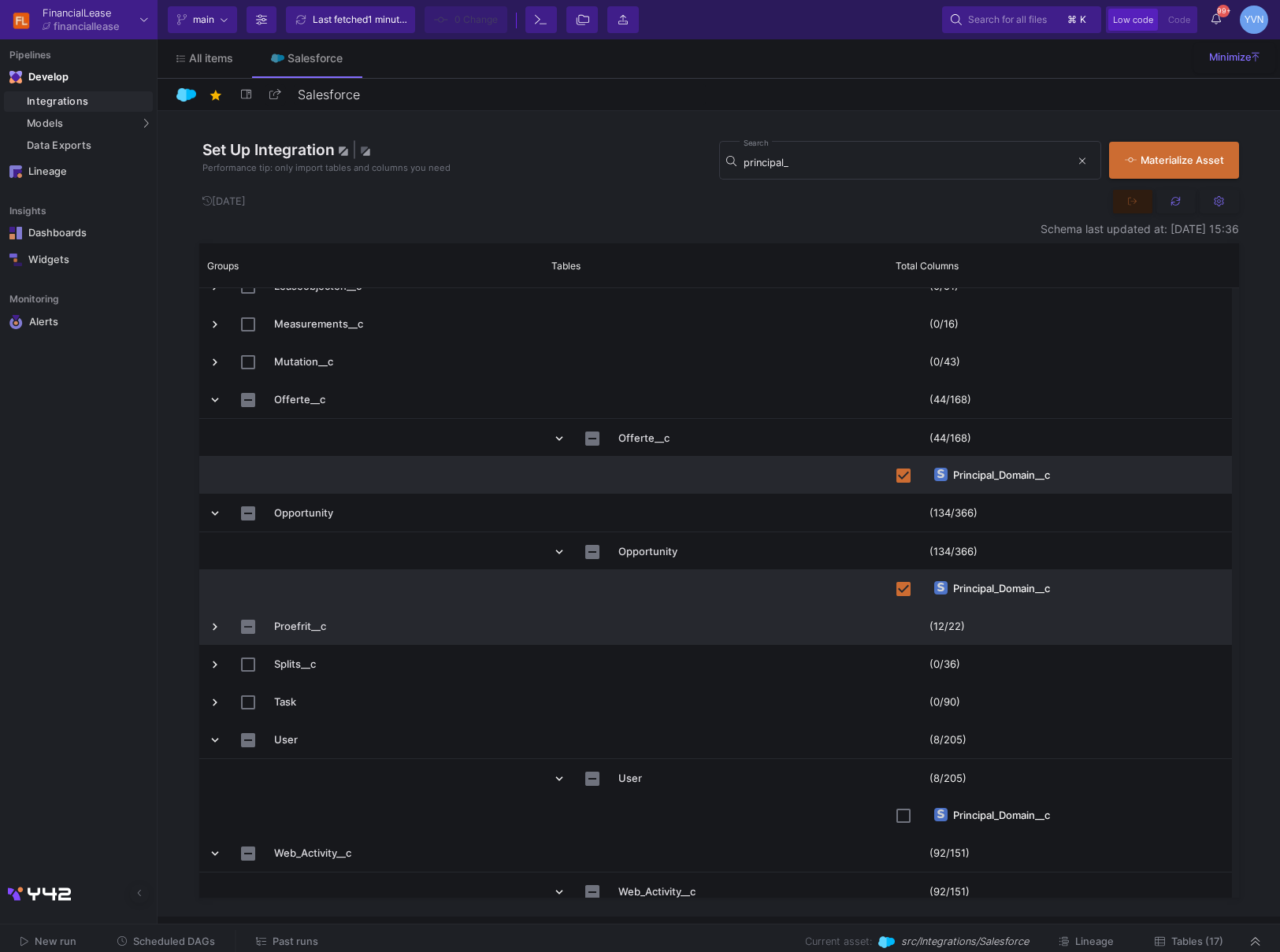
click at [210, 622] on span "Press SPACE to select this row." at bounding box center [215, 627] width 14 height 14
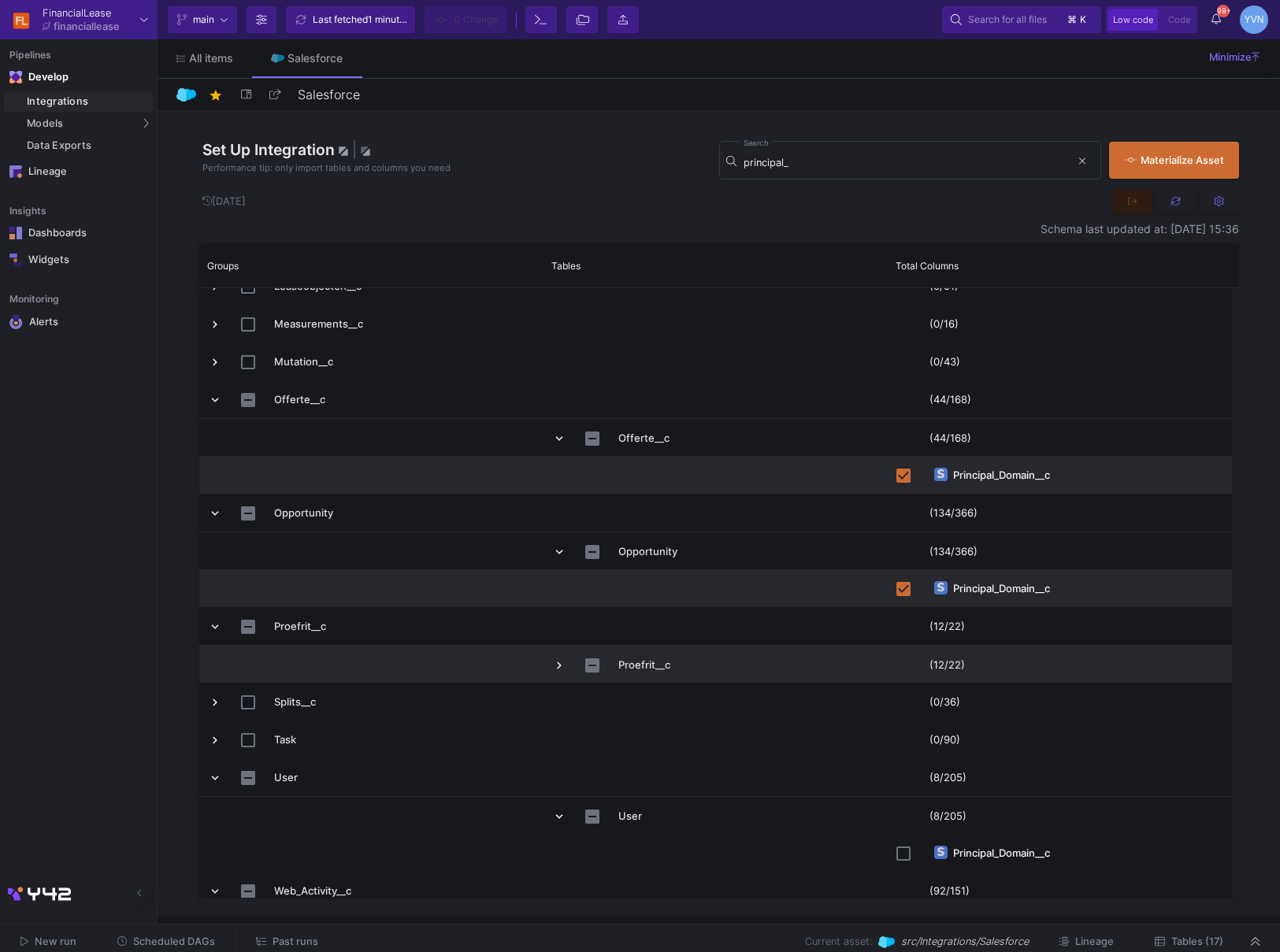
click at [563, 665] on span "Press SPACE to select this row." at bounding box center [559, 666] width 14 height 14
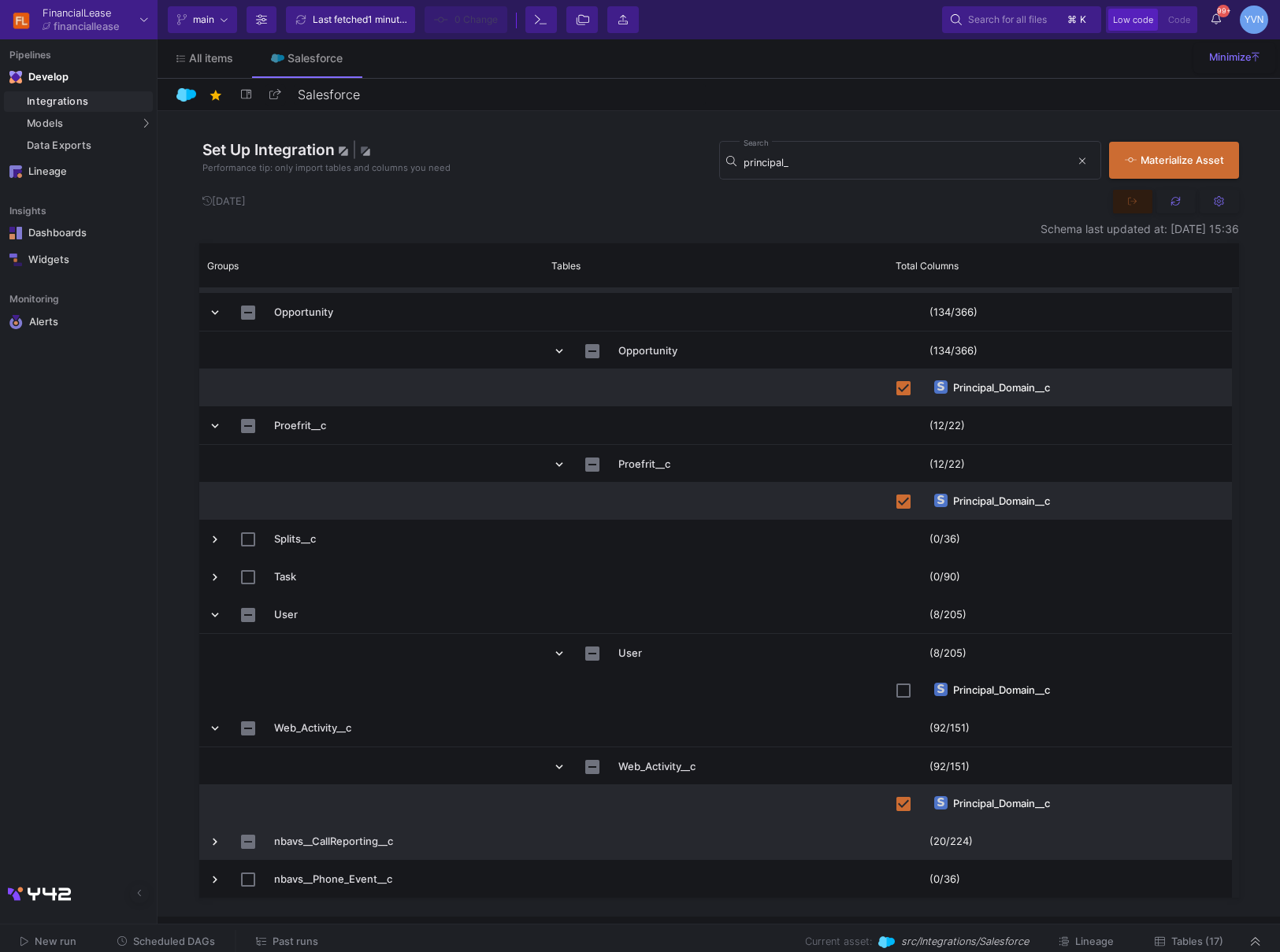
click at [210, 844] on span "Press SPACE to select this row." at bounding box center [215, 842] width 14 height 14
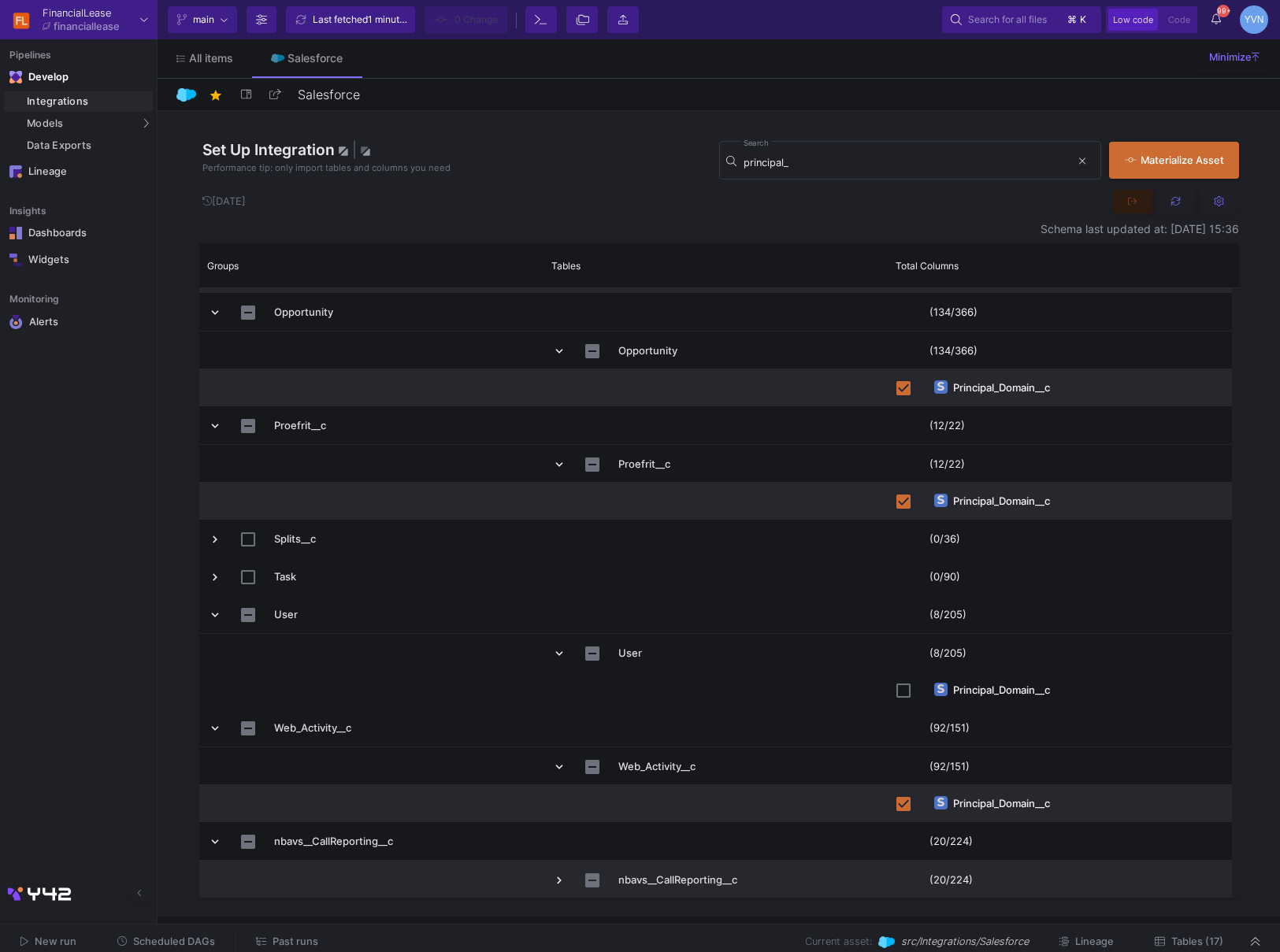
click at [559, 882] on span "Press SPACE to select this row." at bounding box center [559, 880] width 14 height 14
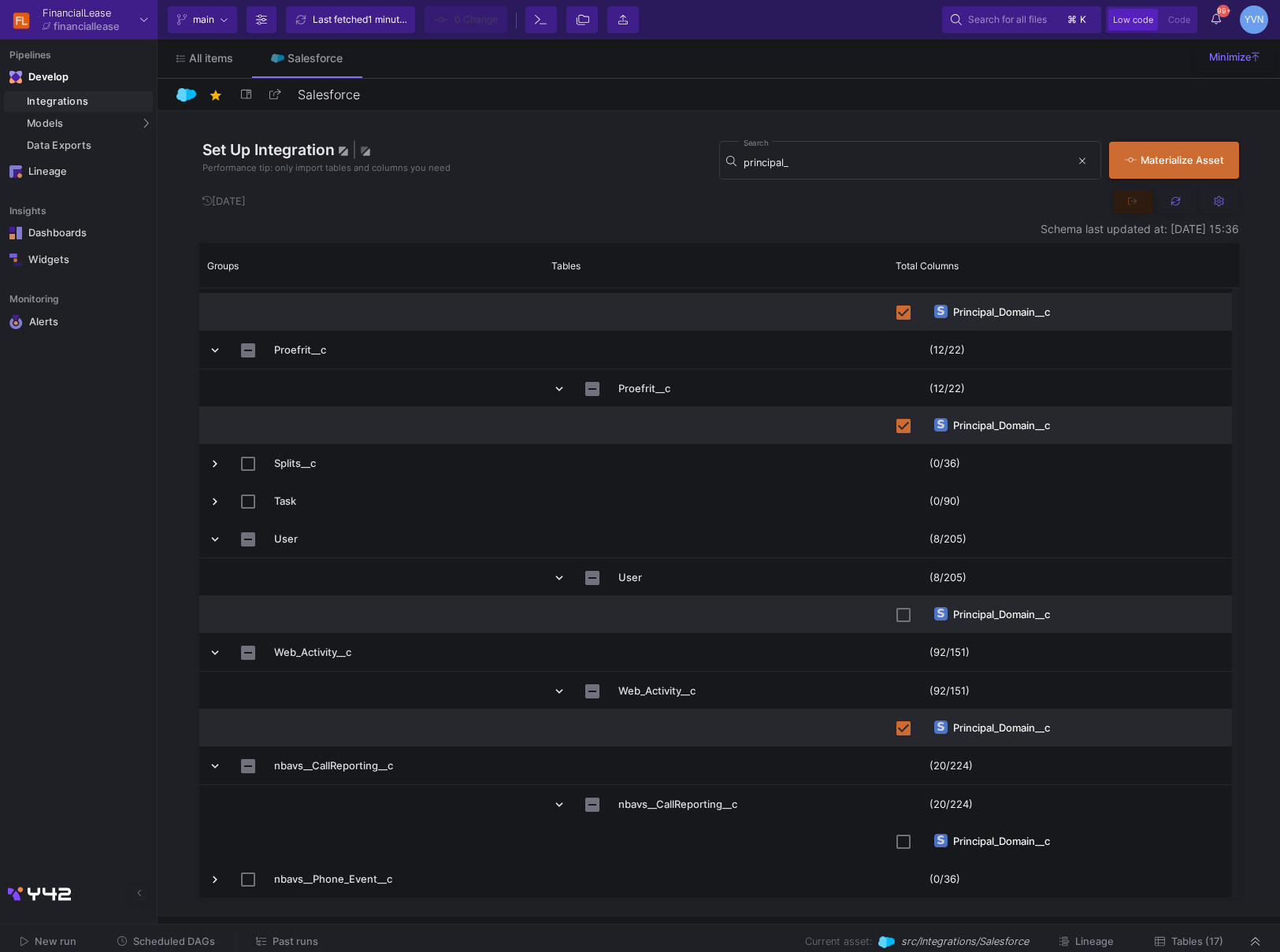
click at [908, 619] on input "Press Space to toggle row selection (unchecked)" at bounding box center [904, 615] width 14 height 14
checkbox input "true"
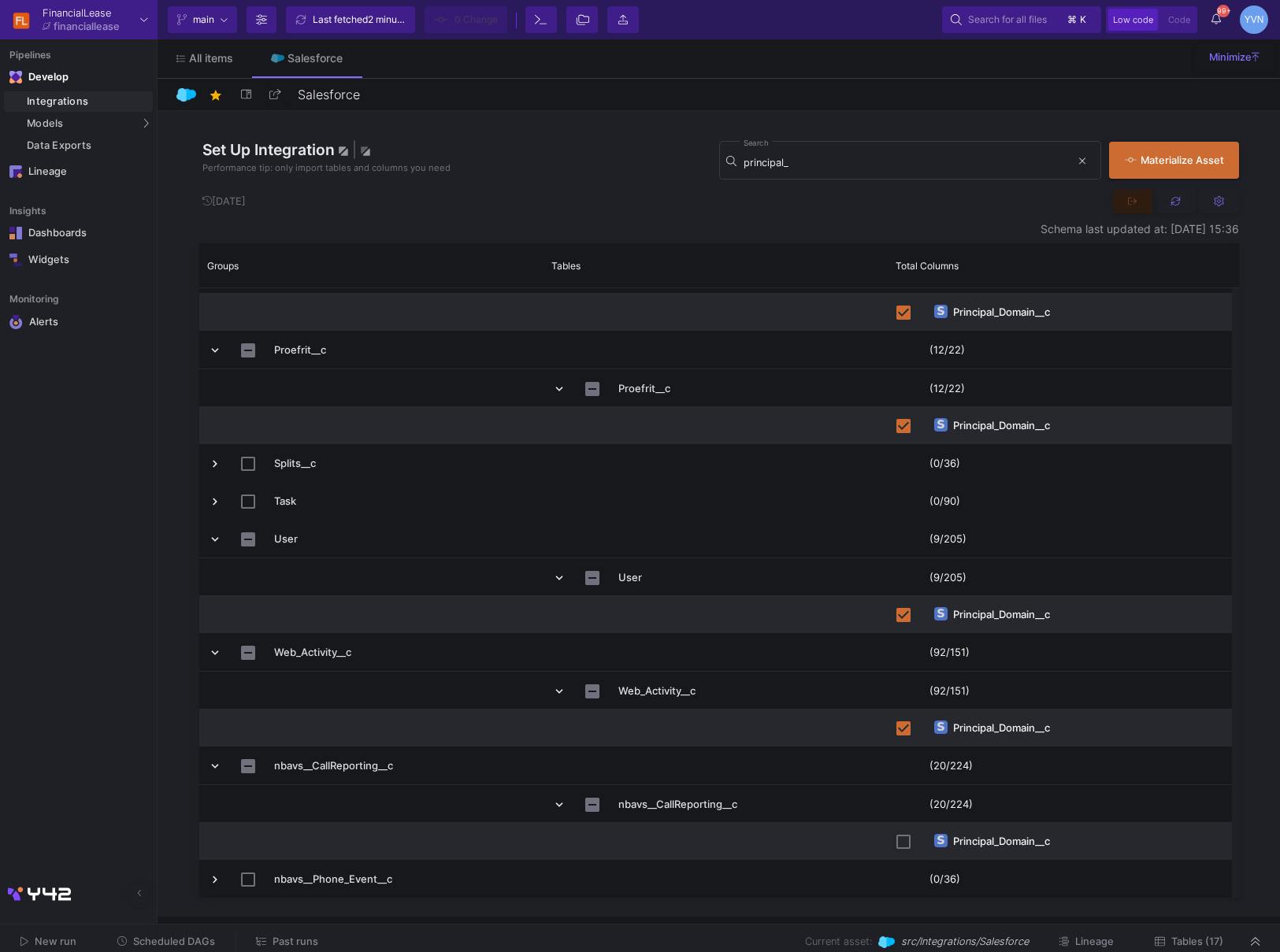
click at [905, 845] on input "Press Space to toggle row selection (unchecked)" at bounding box center [904, 842] width 14 height 14
checkbox input "true"
click at [469, 22] on span "Commit" at bounding box center [471, 19] width 34 height 24
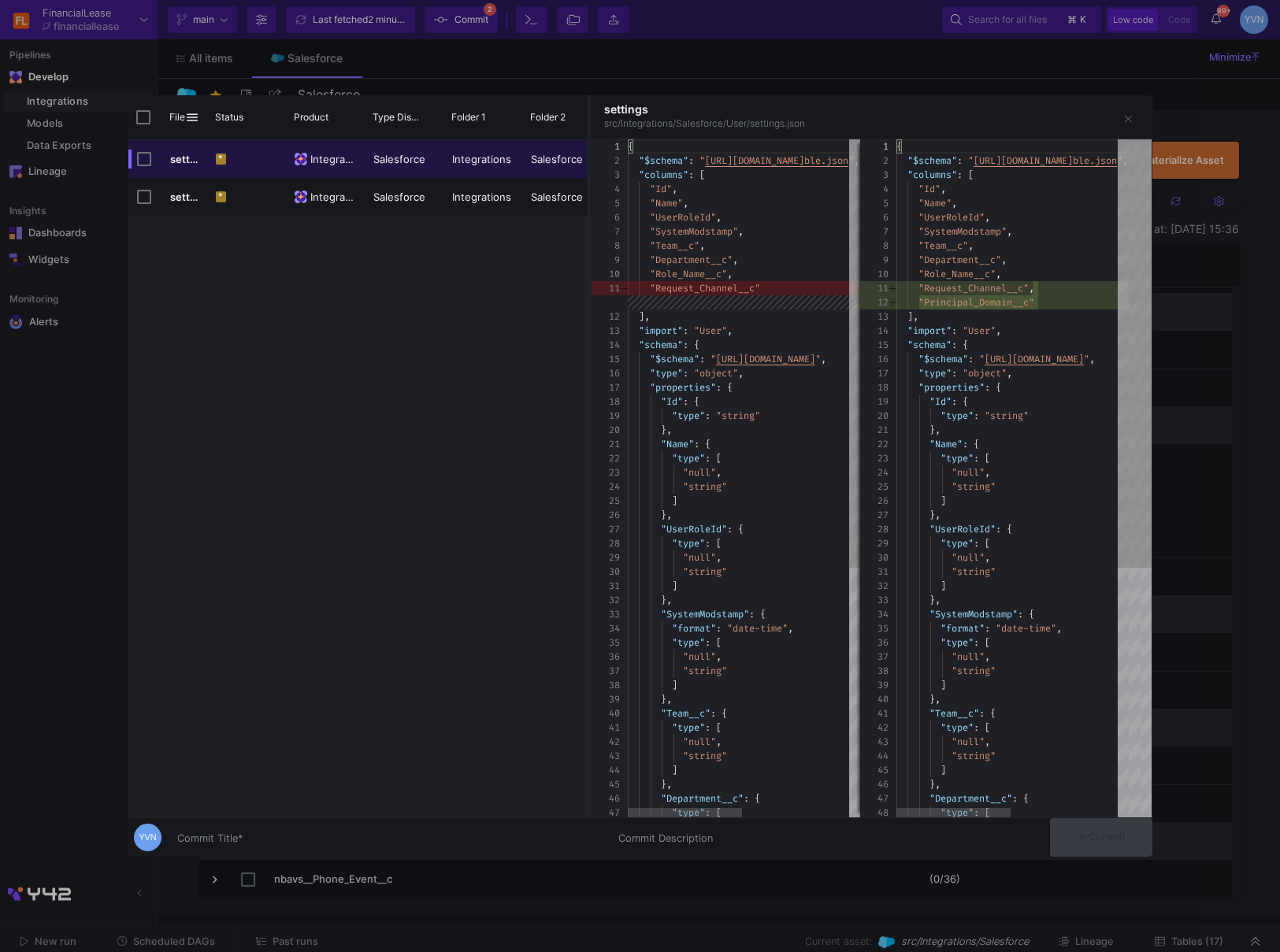
click at [250, 838] on input "Commit Title *" at bounding box center [388, 839] width 423 height 12
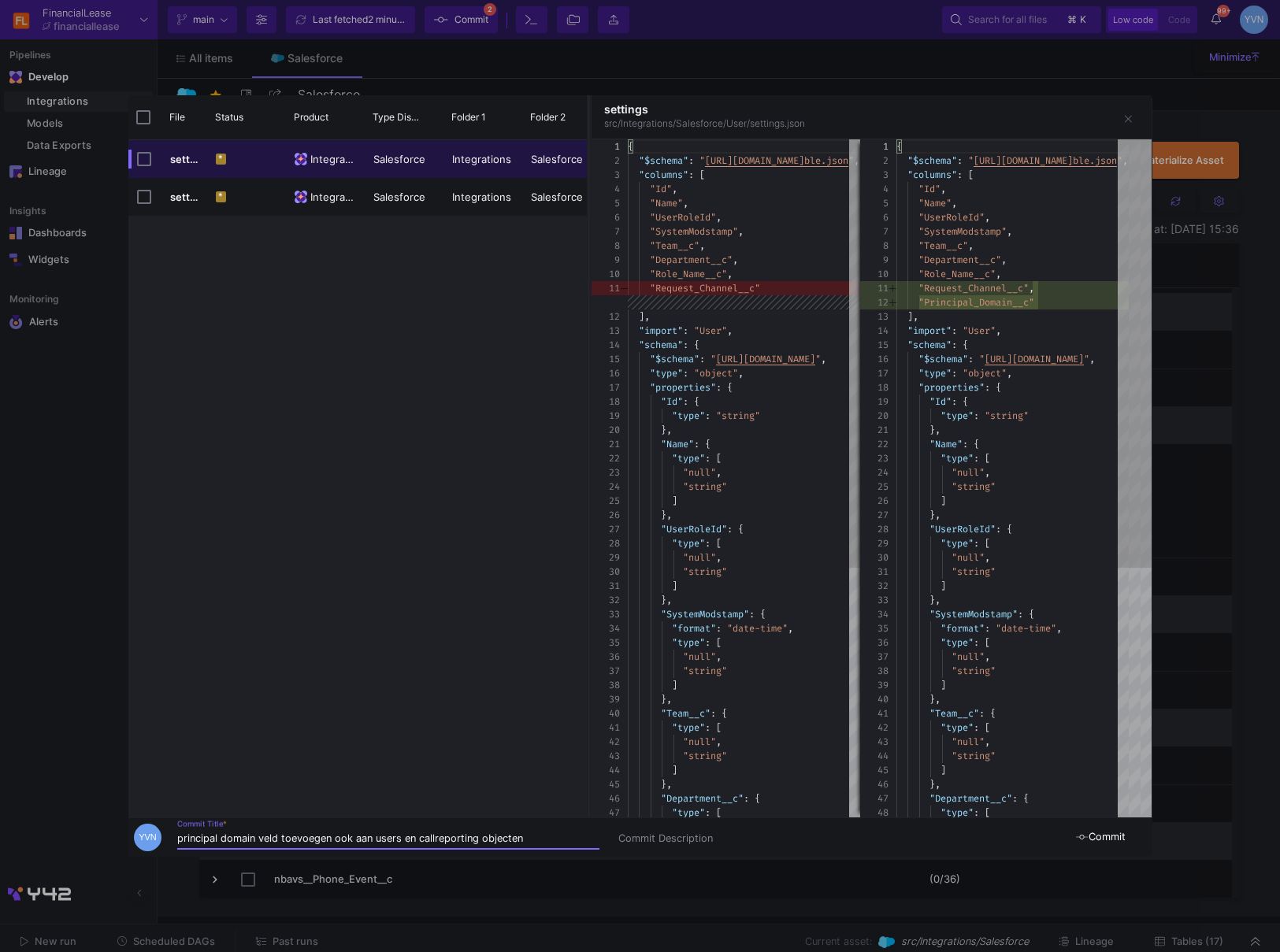
type input "principal domain veld toevoegen ook aan users en callreporting objecten"
click at [1115, 838] on span "Commit" at bounding box center [1101, 836] width 50 height 12
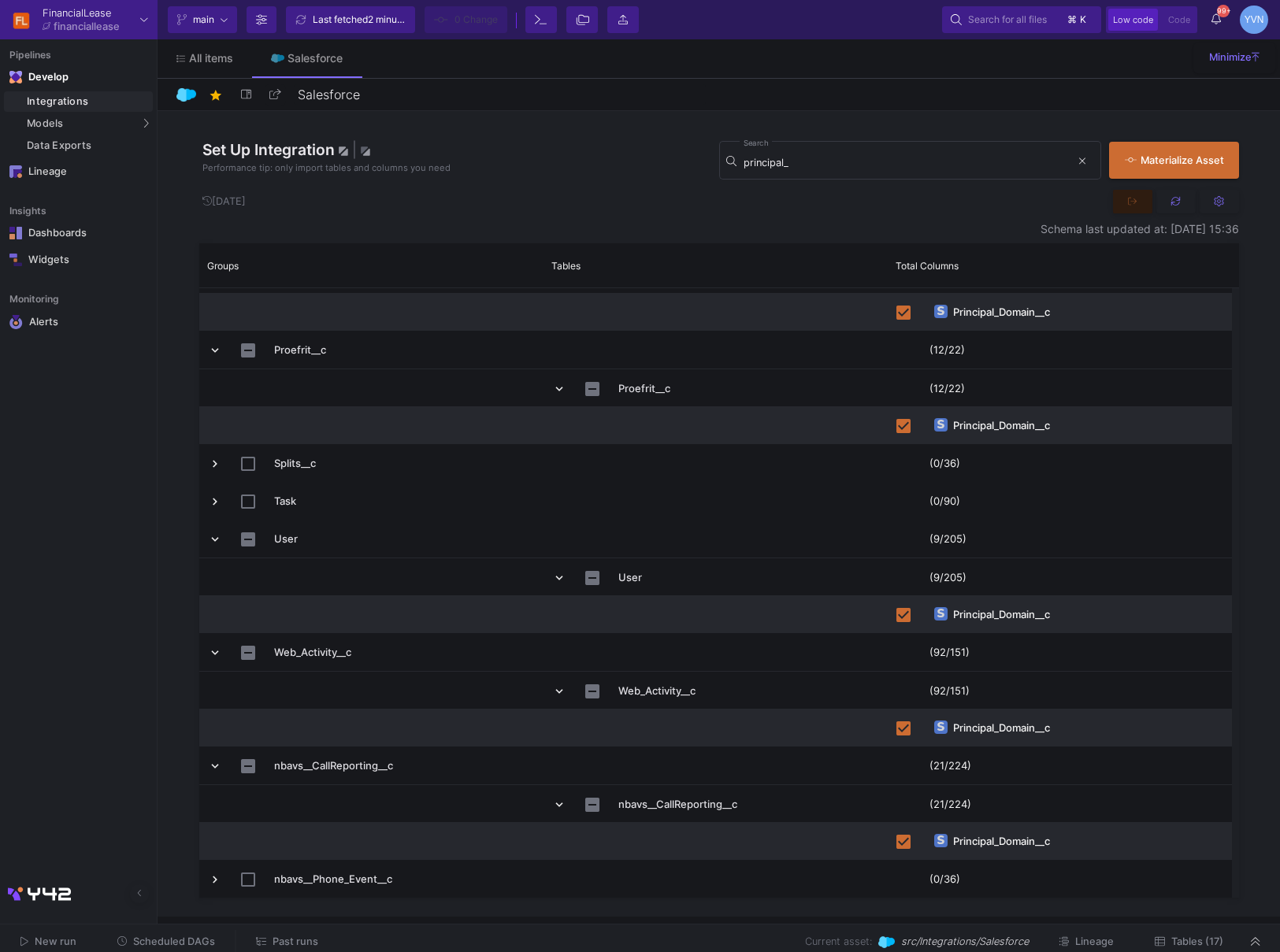
click at [35, 938] on span "New run" at bounding box center [55, 941] width 42 height 12
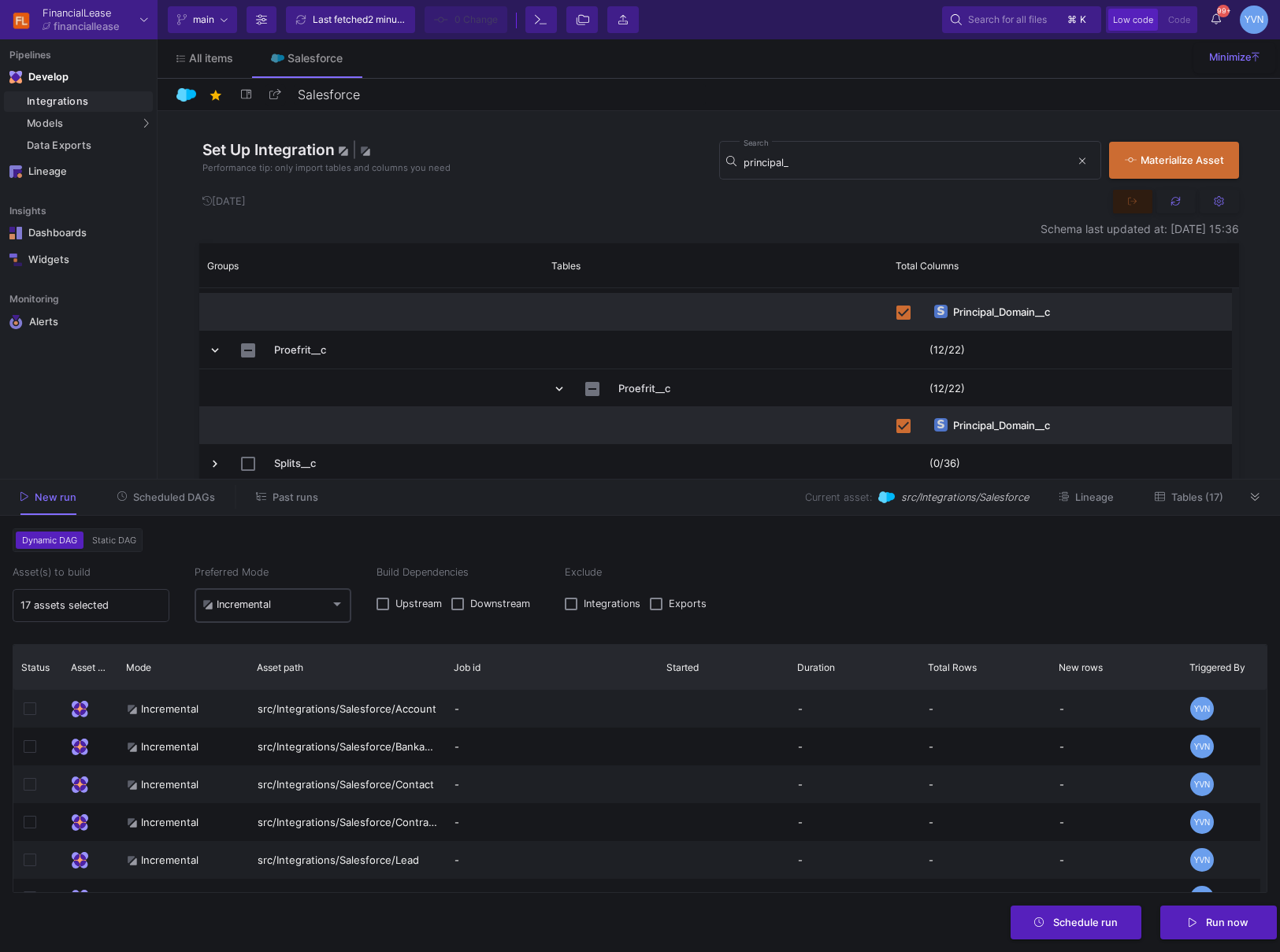
click at [275, 602] on mat-select-trigger "Incremental" at bounding box center [267, 605] width 128 height 12
drag, startPoint x: 223, startPoint y: 641, endPoint x: 131, endPoint y: 619, distance: 94.6
click at [221, 642] on div "Full" at bounding box center [218, 641] width 31 height 34
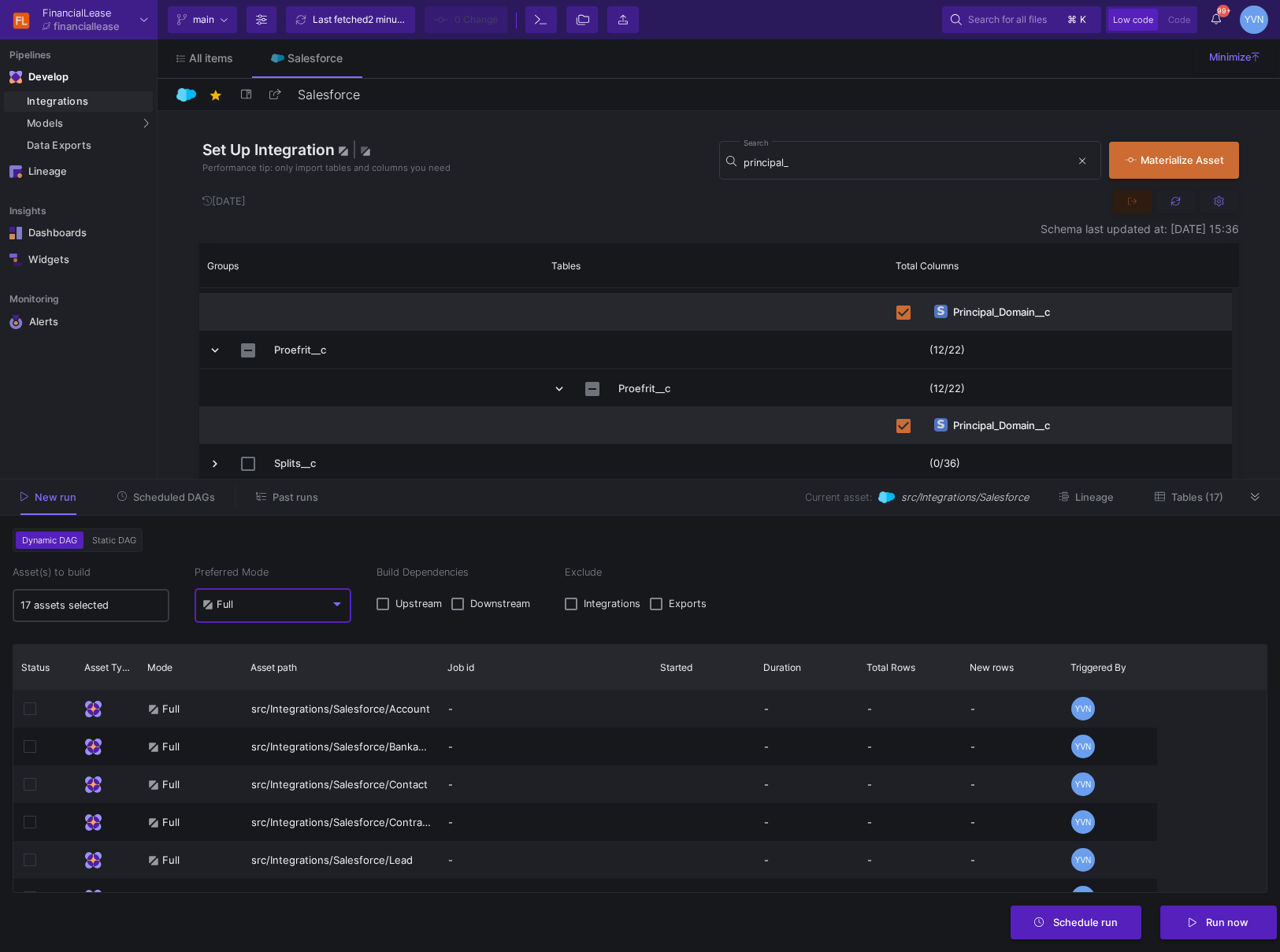
click at [111, 609] on input "17 assets selected" at bounding box center [91, 606] width 142 height 12
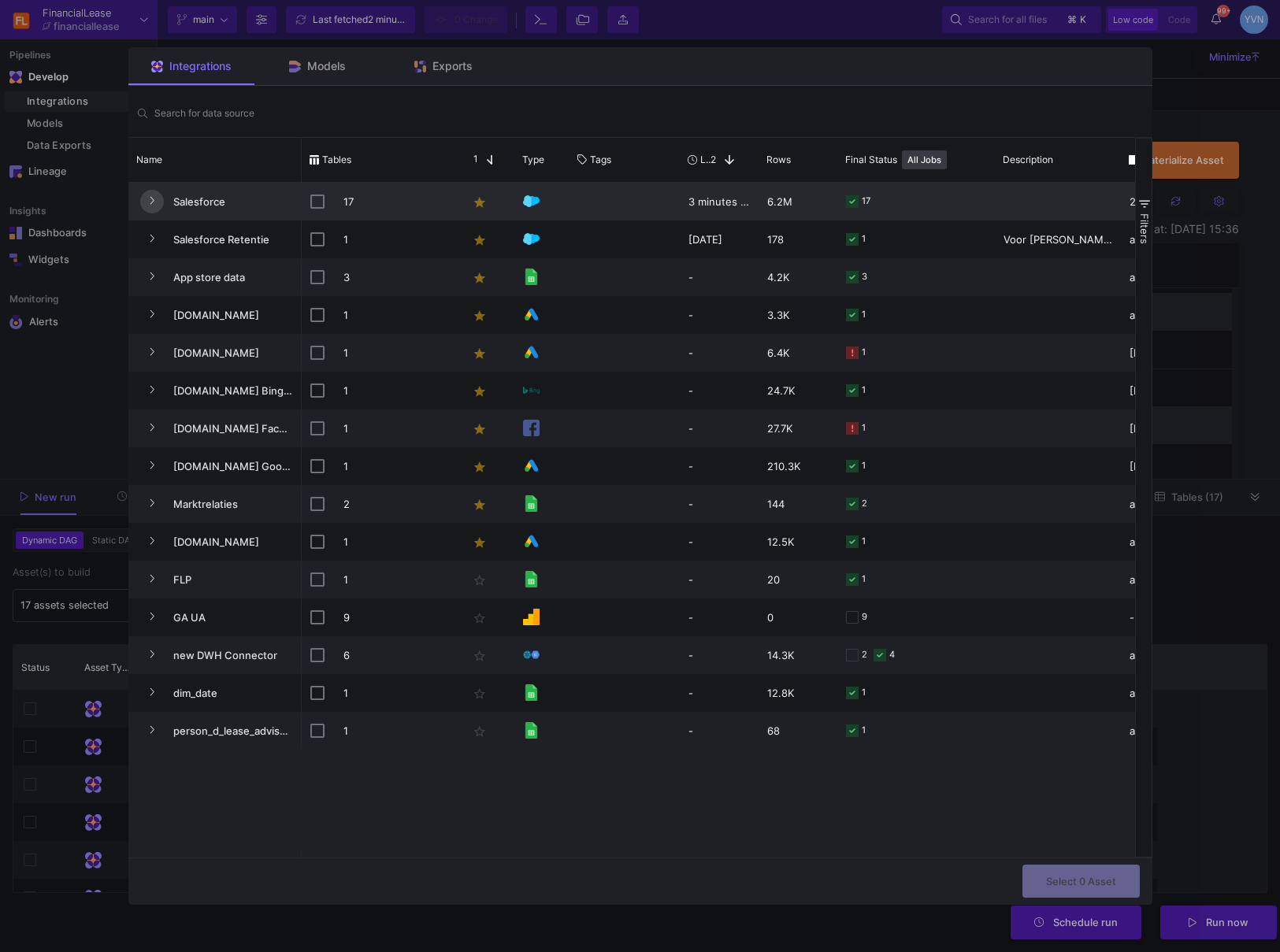
click at [140, 198] on button "Press SPACE to select this row." at bounding box center [151, 201] width 24 height 24
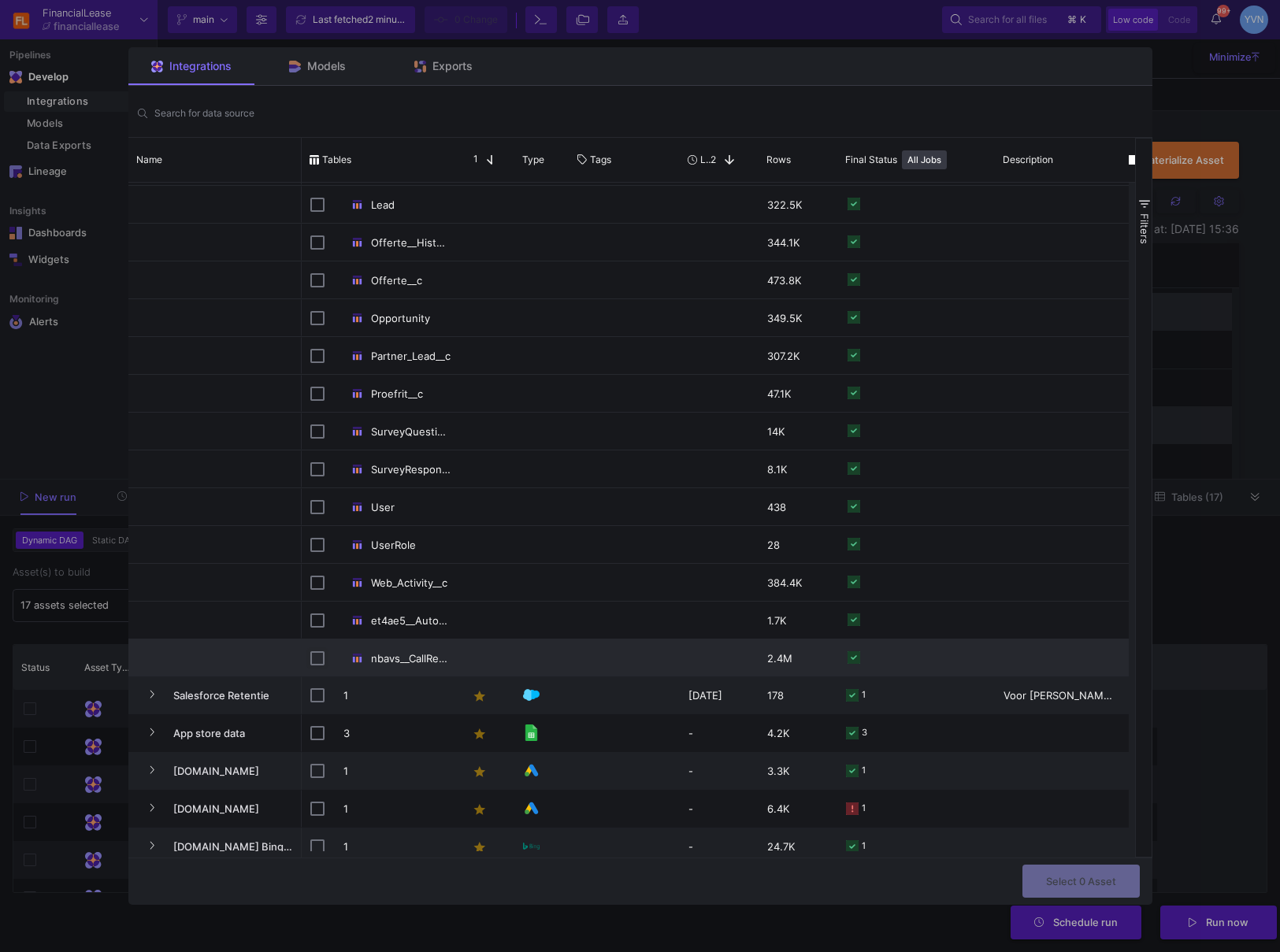
drag, startPoint x: 310, startPoint y: 659, endPoint x: 319, endPoint y: 659, distance: 9.0
click at [310, 659] on input "Press Space to toggle row selection (unchecked)" at bounding box center [317, 659] width 14 height 14
checkbox input "true"
checkbox input "false"
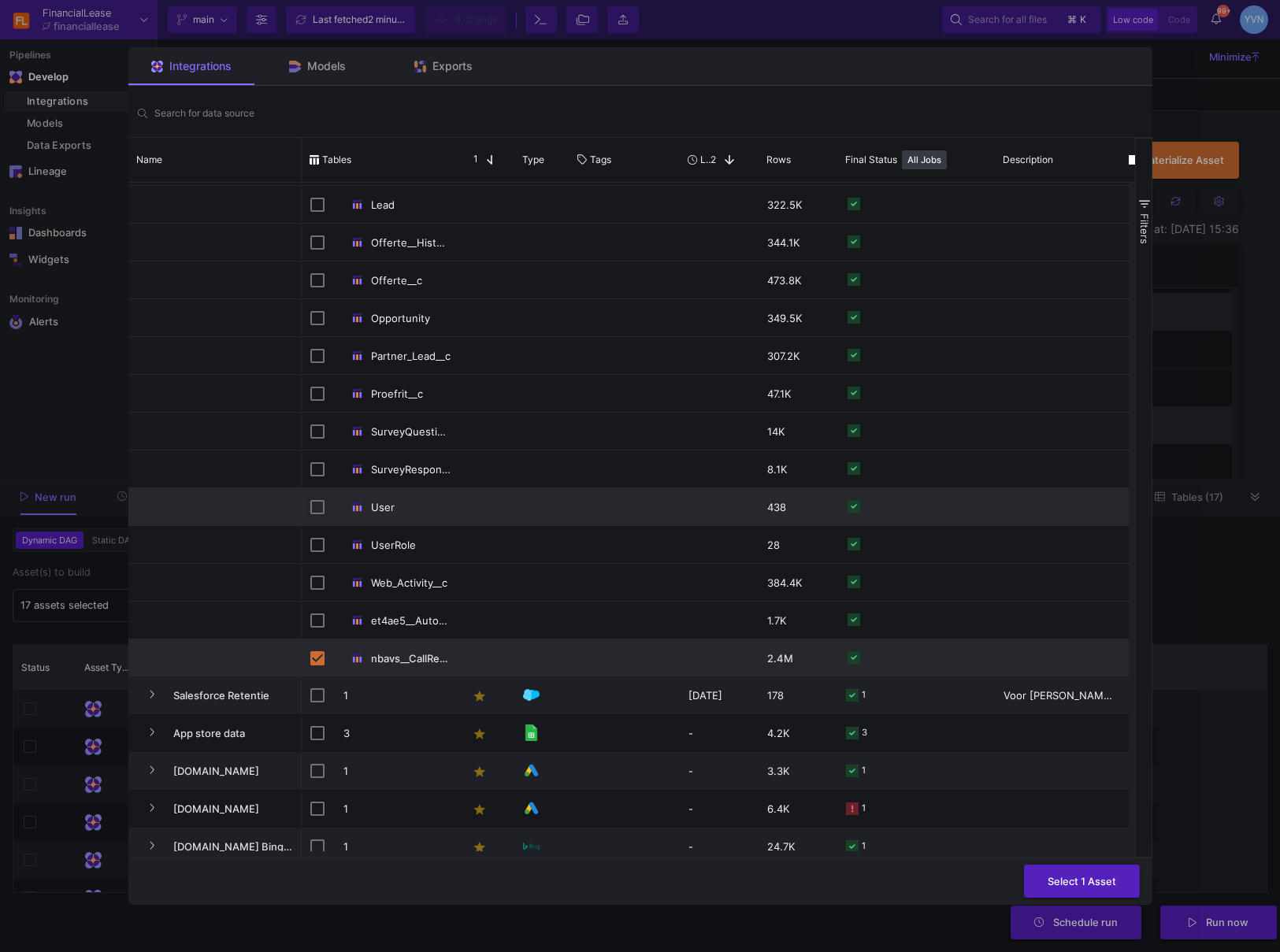
drag, startPoint x: 310, startPoint y: 506, endPoint x: 345, endPoint y: 508, distance: 35.1
click at [310, 507] on input "Press Space to toggle row selection (unchecked)" at bounding box center [317, 507] width 14 height 14
checkbox input "true"
click at [1062, 878] on span "Select 2 Assets" at bounding box center [1078, 878] width 75 height 12
type input "2 assets selected"
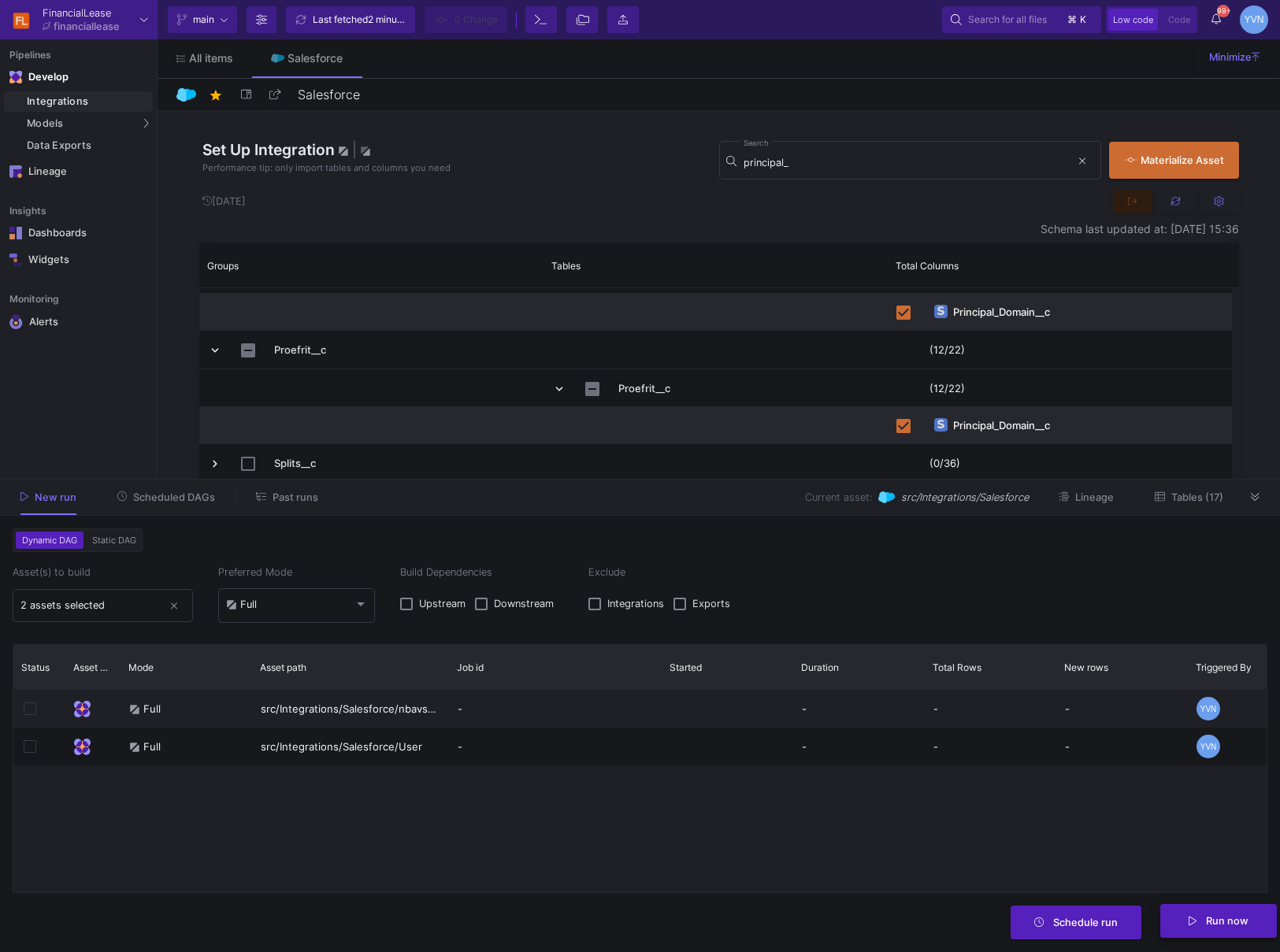
click at [1222, 926] on span "Run now" at bounding box center [1228, 921] width 43 height 12
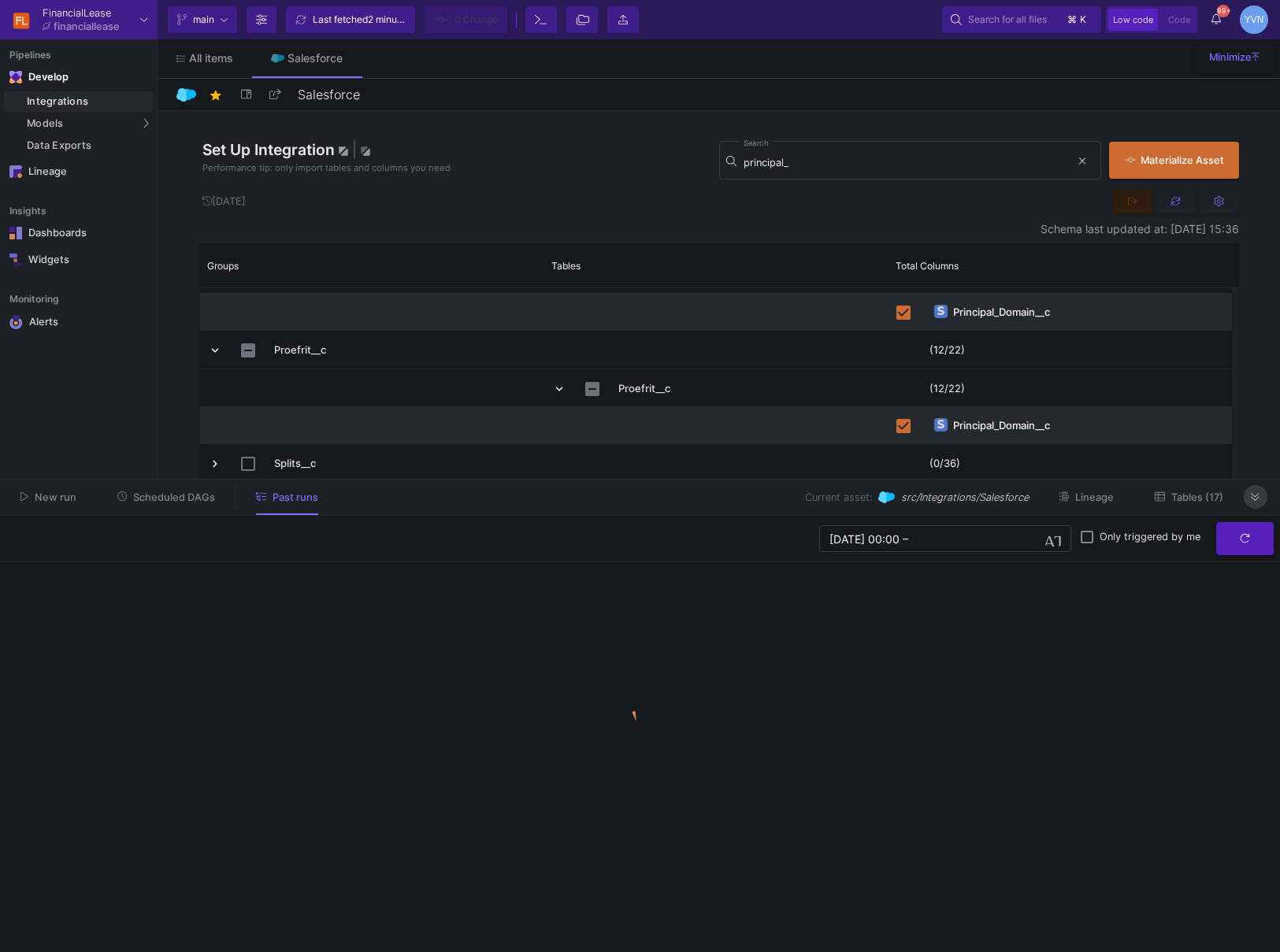
click at [1254, 504] on button at bounding box center [1255, 497] width 24 height 24
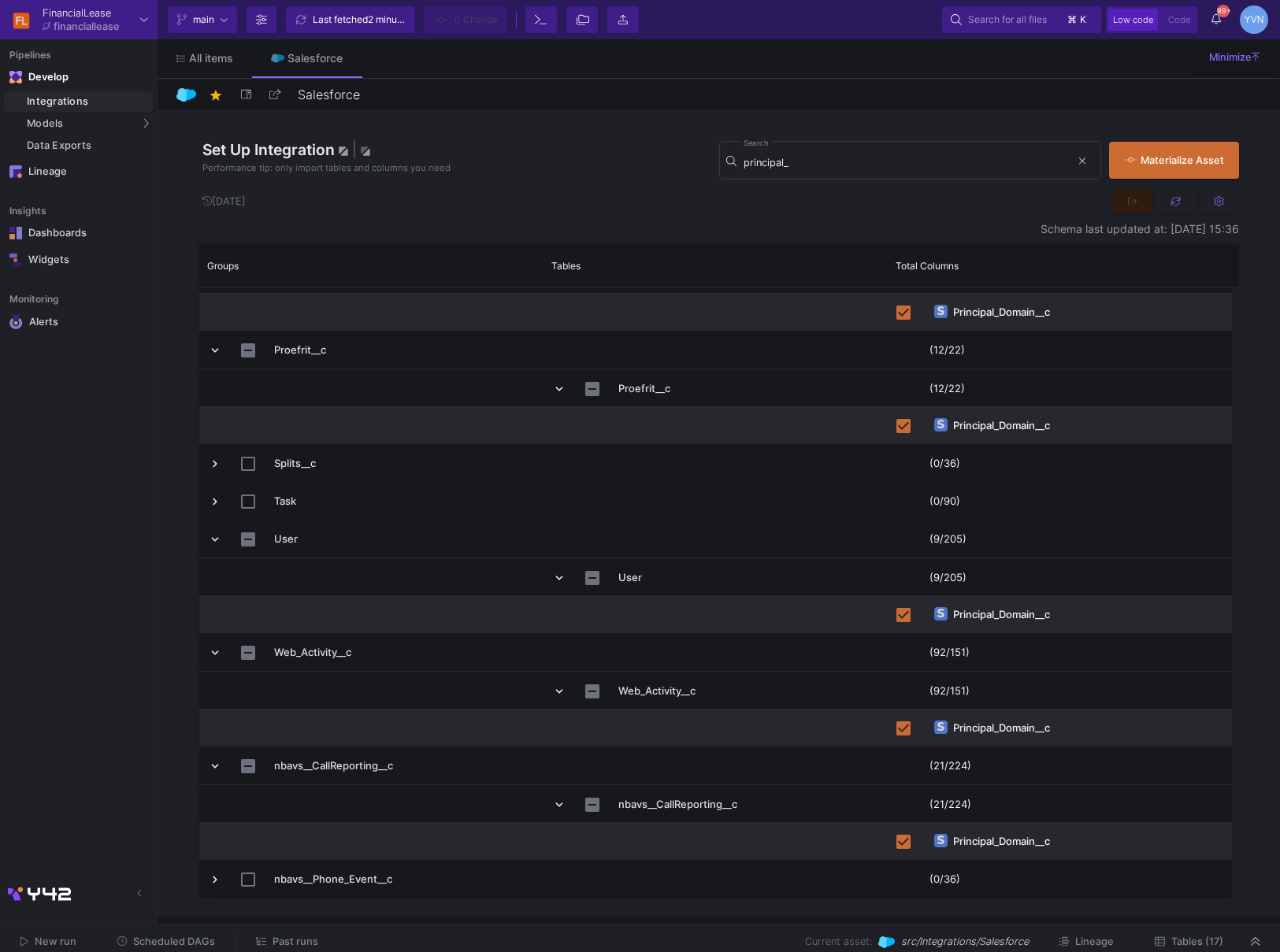
click at [181, 936] on span "Scheduled DAGs" at bounding box center [174, 941] width 81 height 12
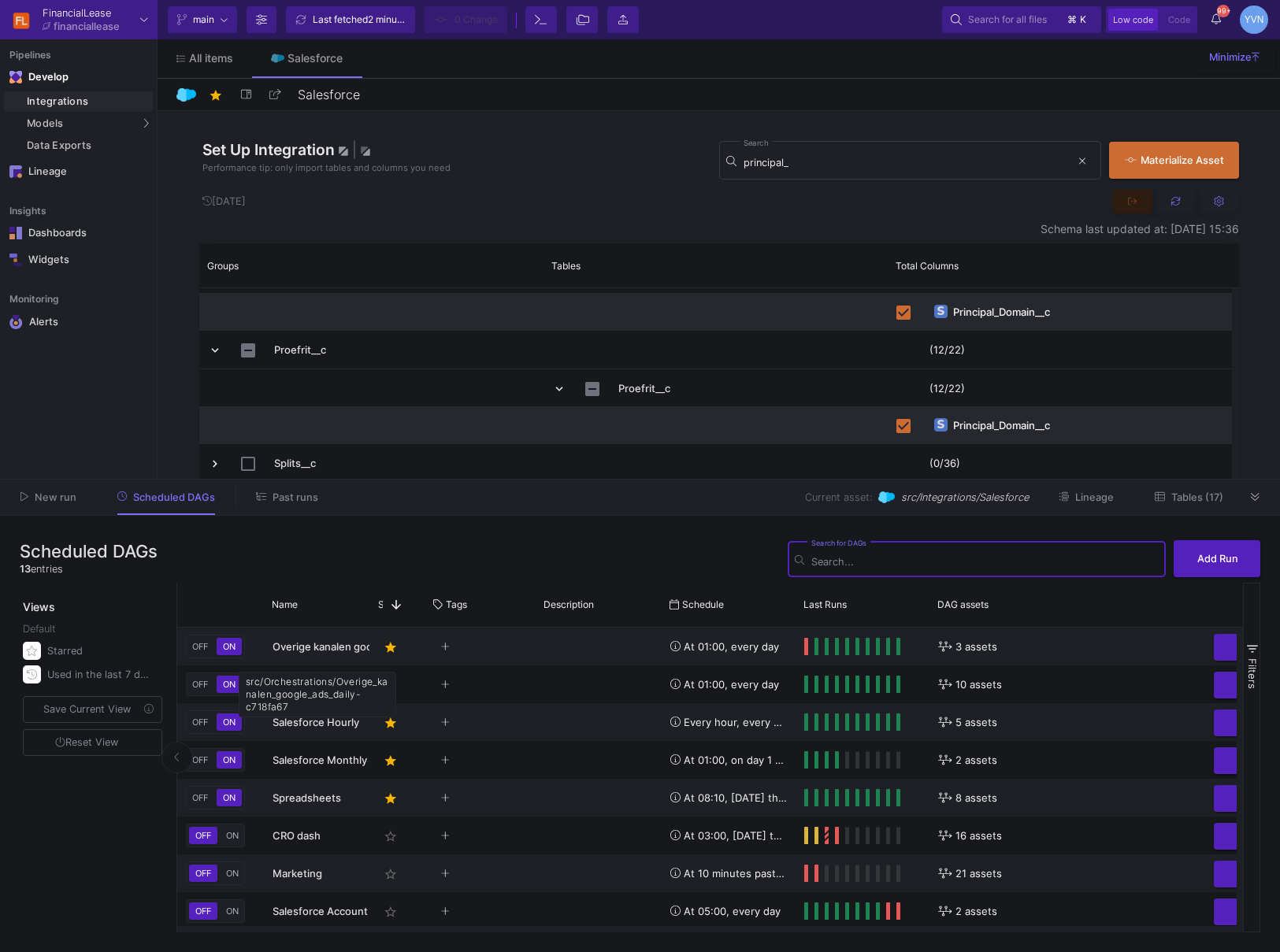
click at [347, 687] on div "src/Orchestrations/Overige_kanalen_google_ads_daily-c718fa67" at bounding box center [317, 695] width 158 height 46
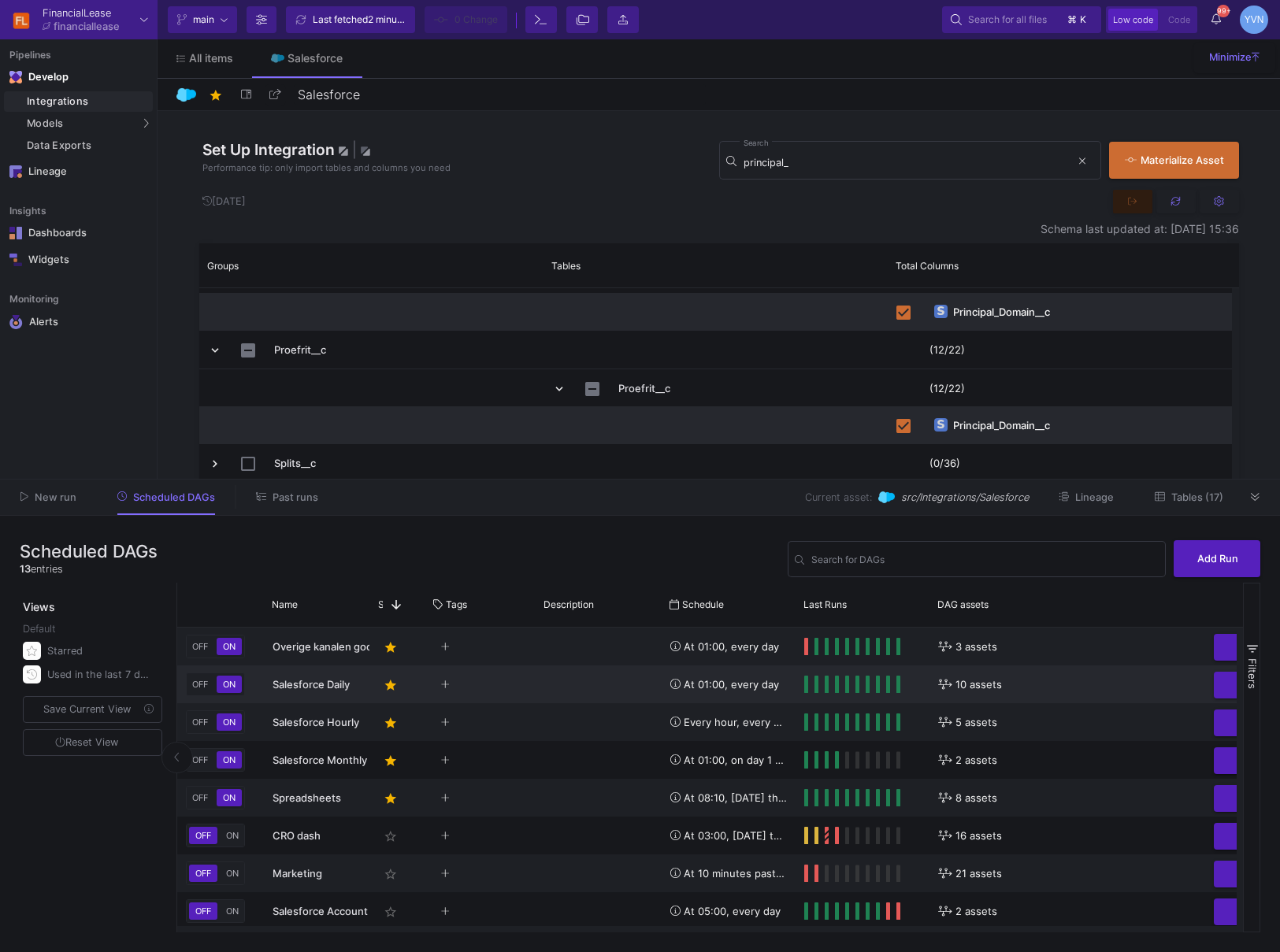
click at [292, 688] on span "Salesforce Daily" at bounding box center [311, 685] width 77 height 12
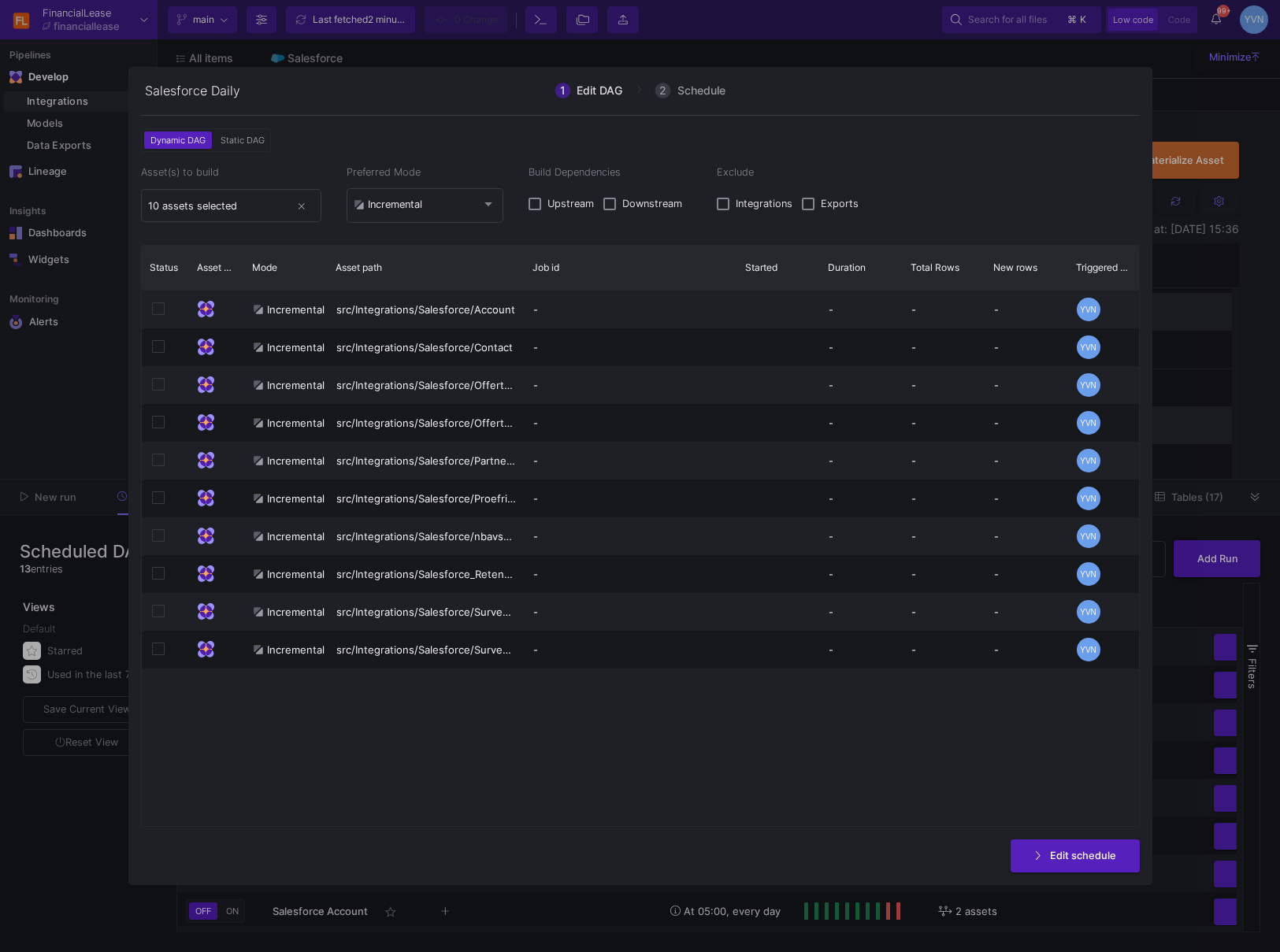
click at [1174, 81] on div at bounding box center [640, 476] width 1280 height 952
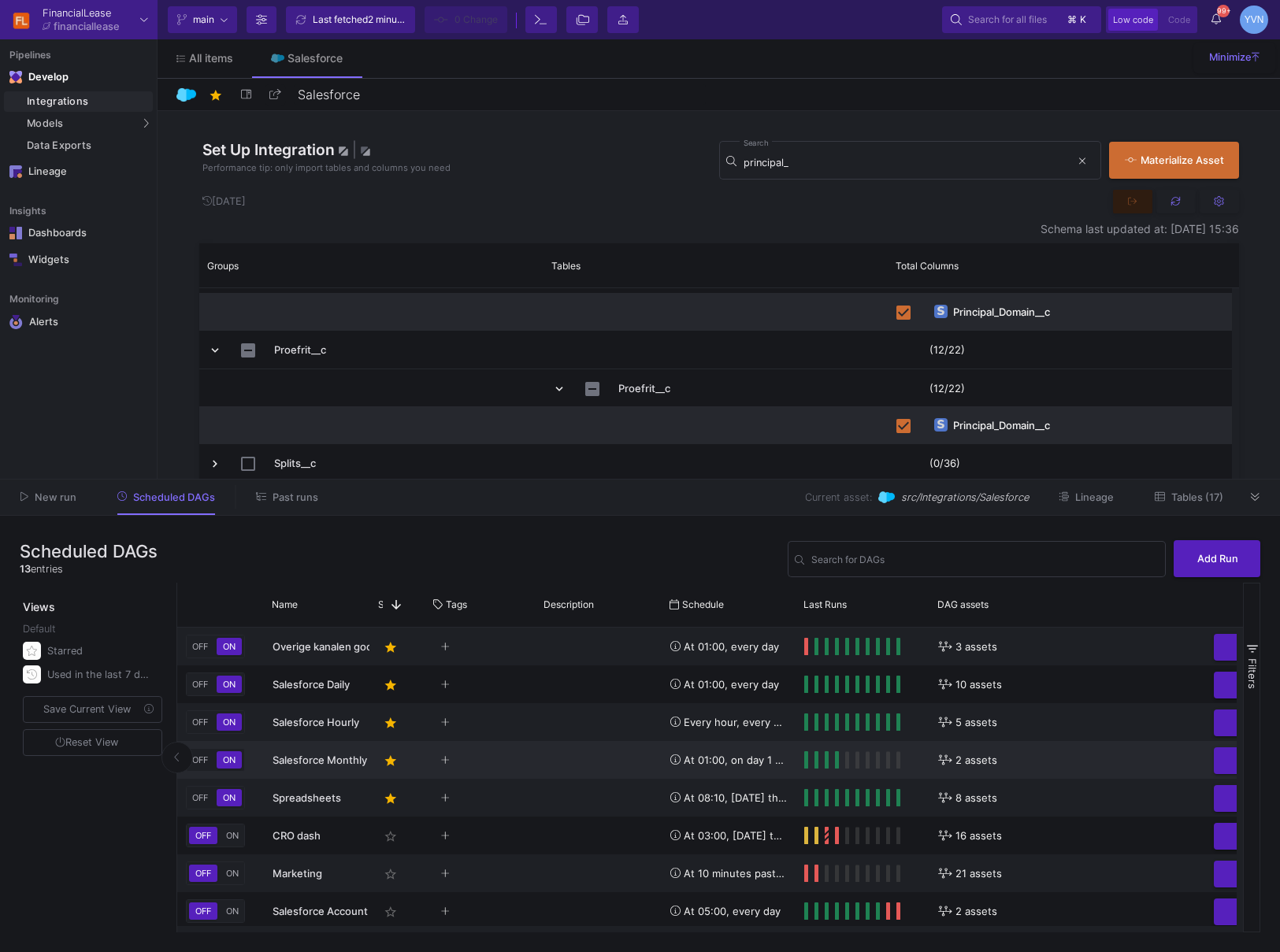
click at [303, 760] on span "Salesforce Monthly" at bounding box center [320, 760] width 95 height 12
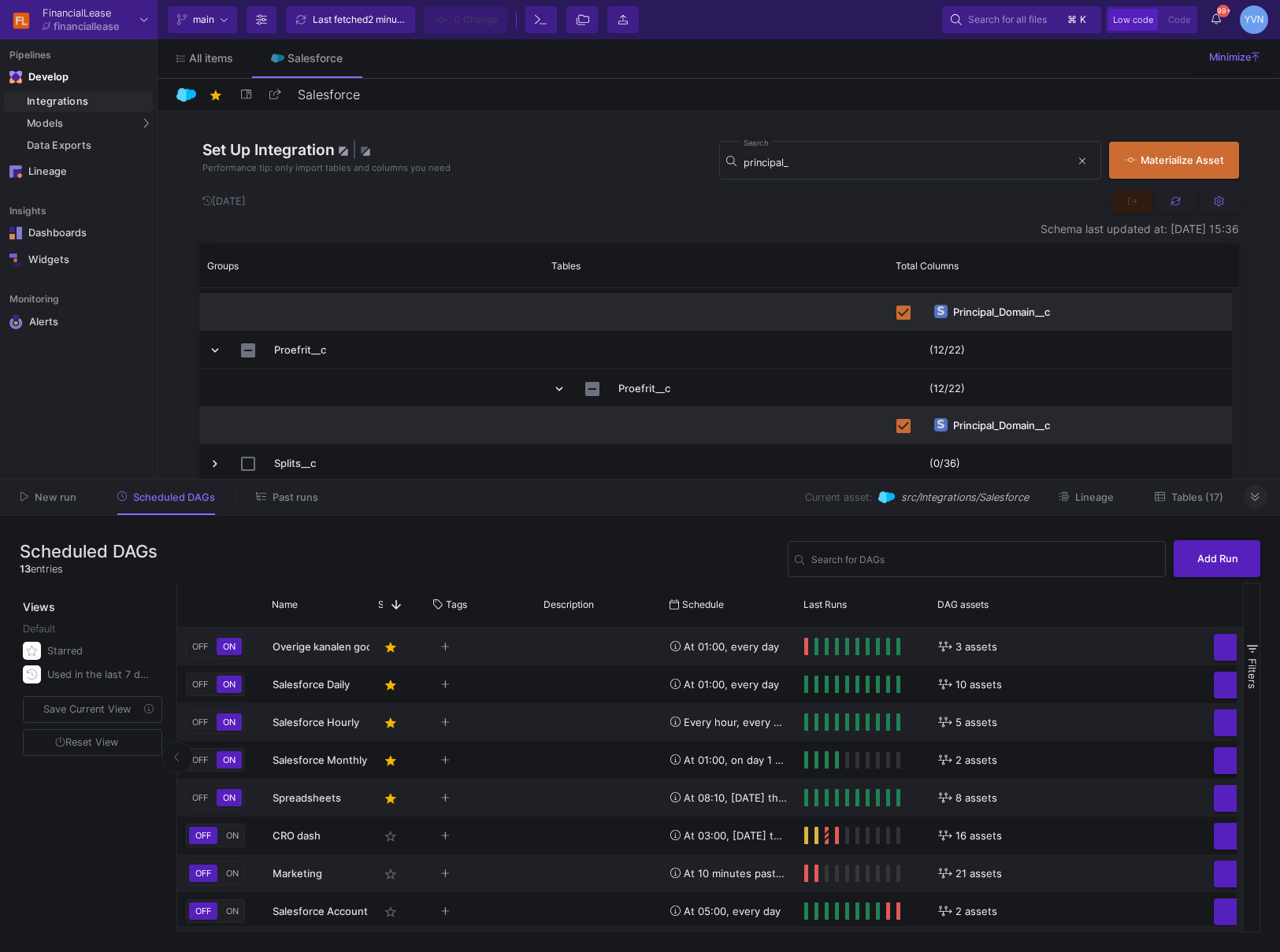
click at [1252, 499] on icon at bounding box center [1255, 498] width 9 height 11
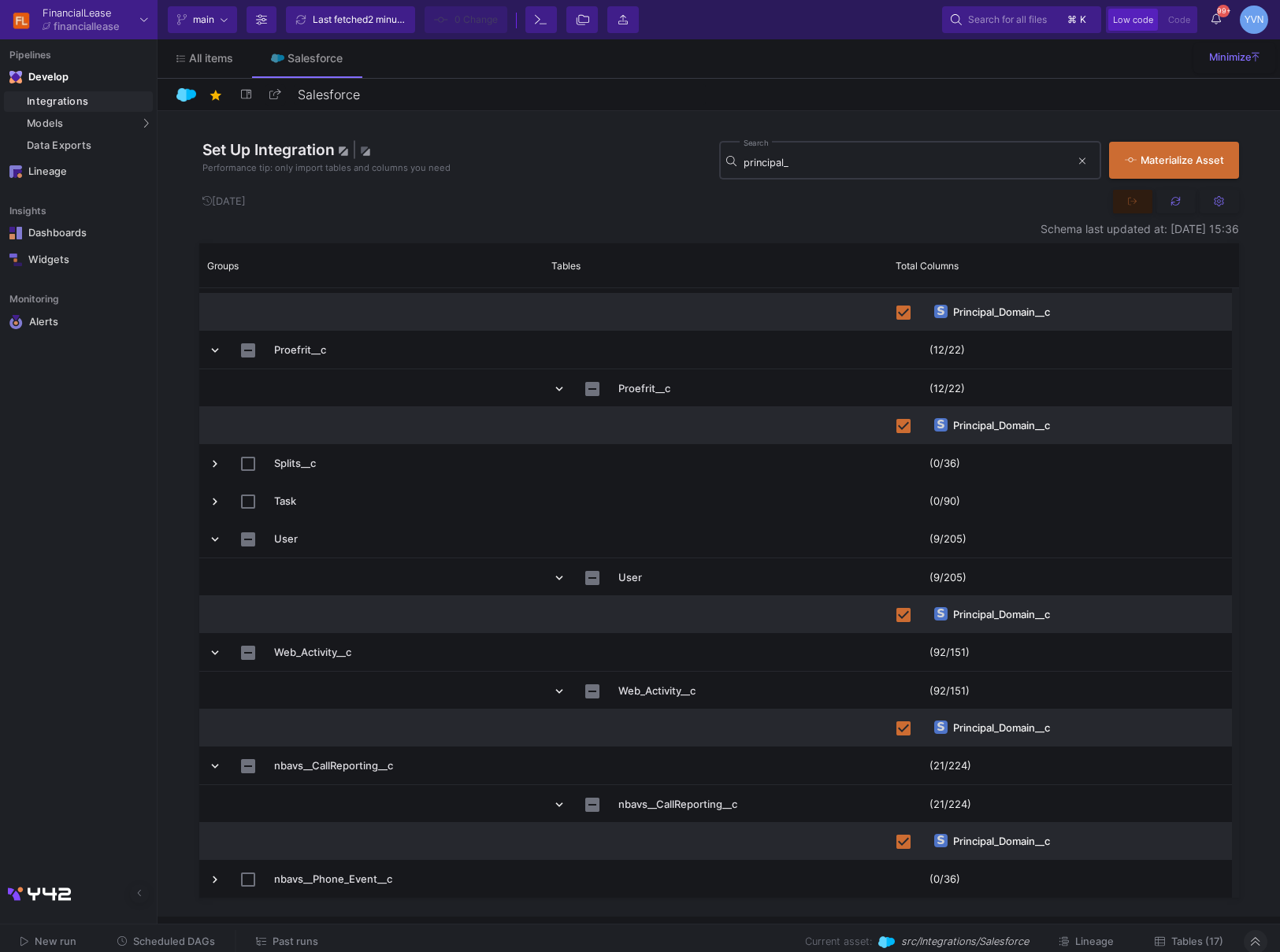
click at [845, 167] on input "principal_" at bounding box center [907, 163] width 327 height 12
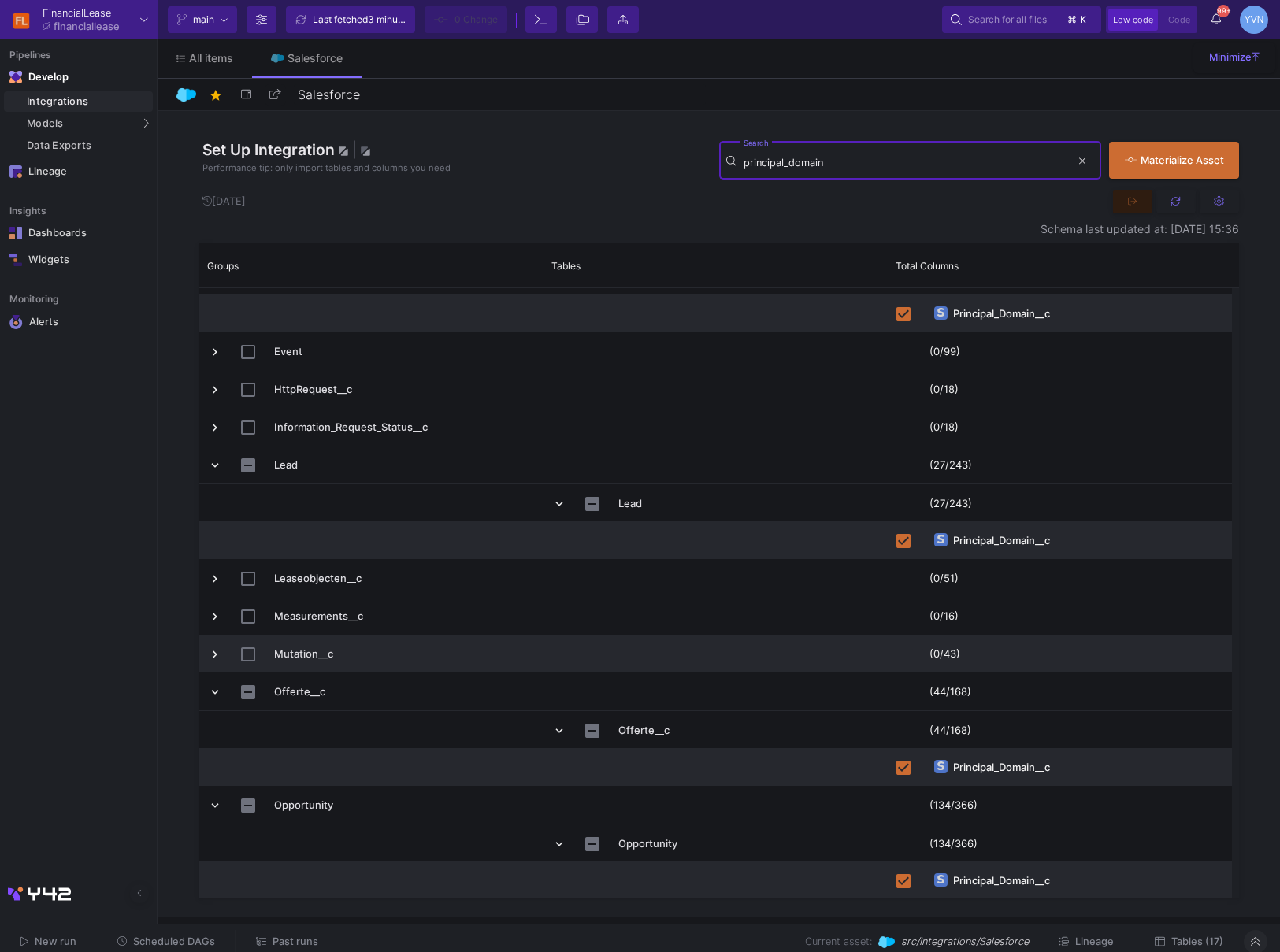
scroll to position [707, 0]
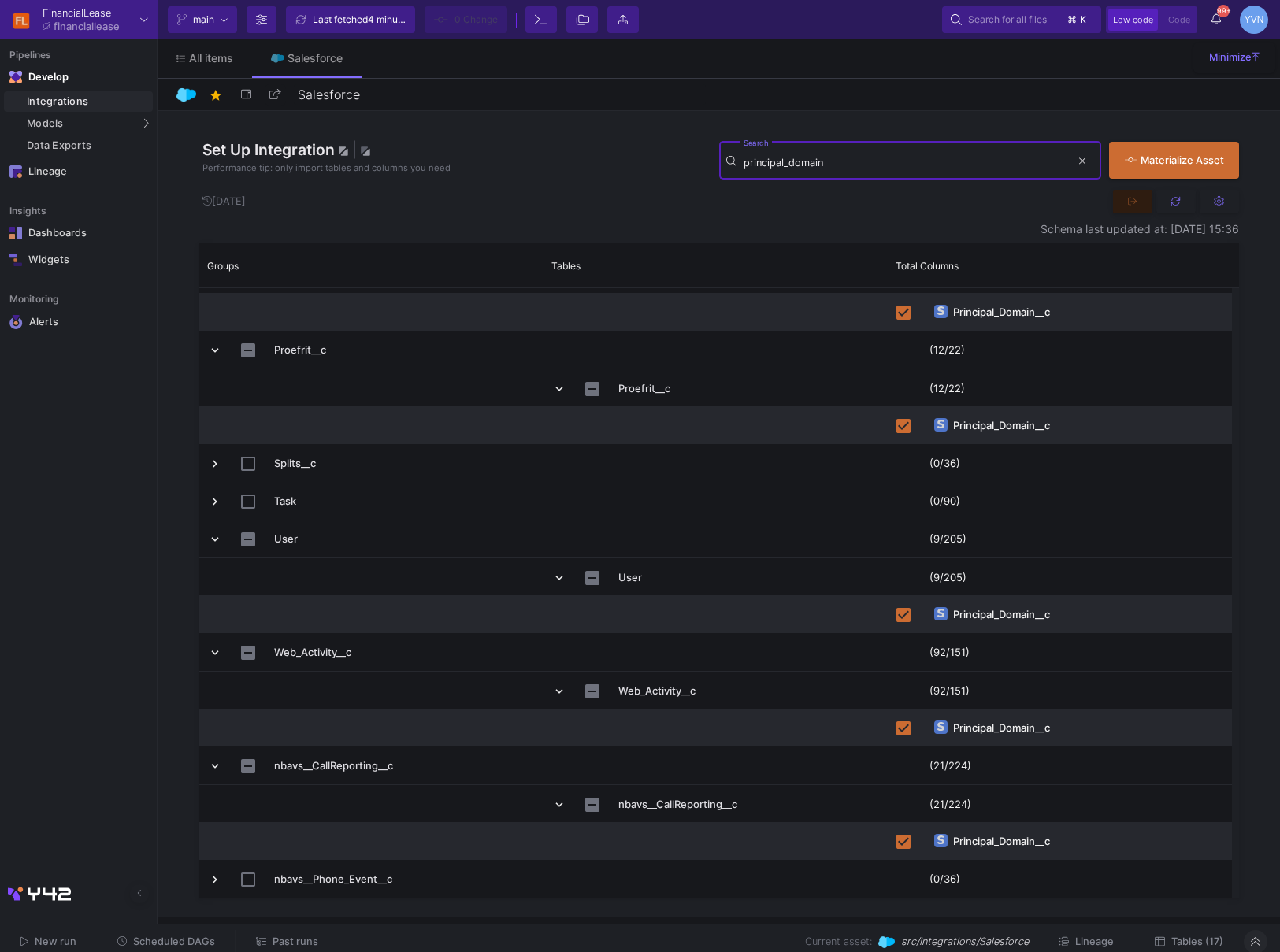
type input "principal_domain"
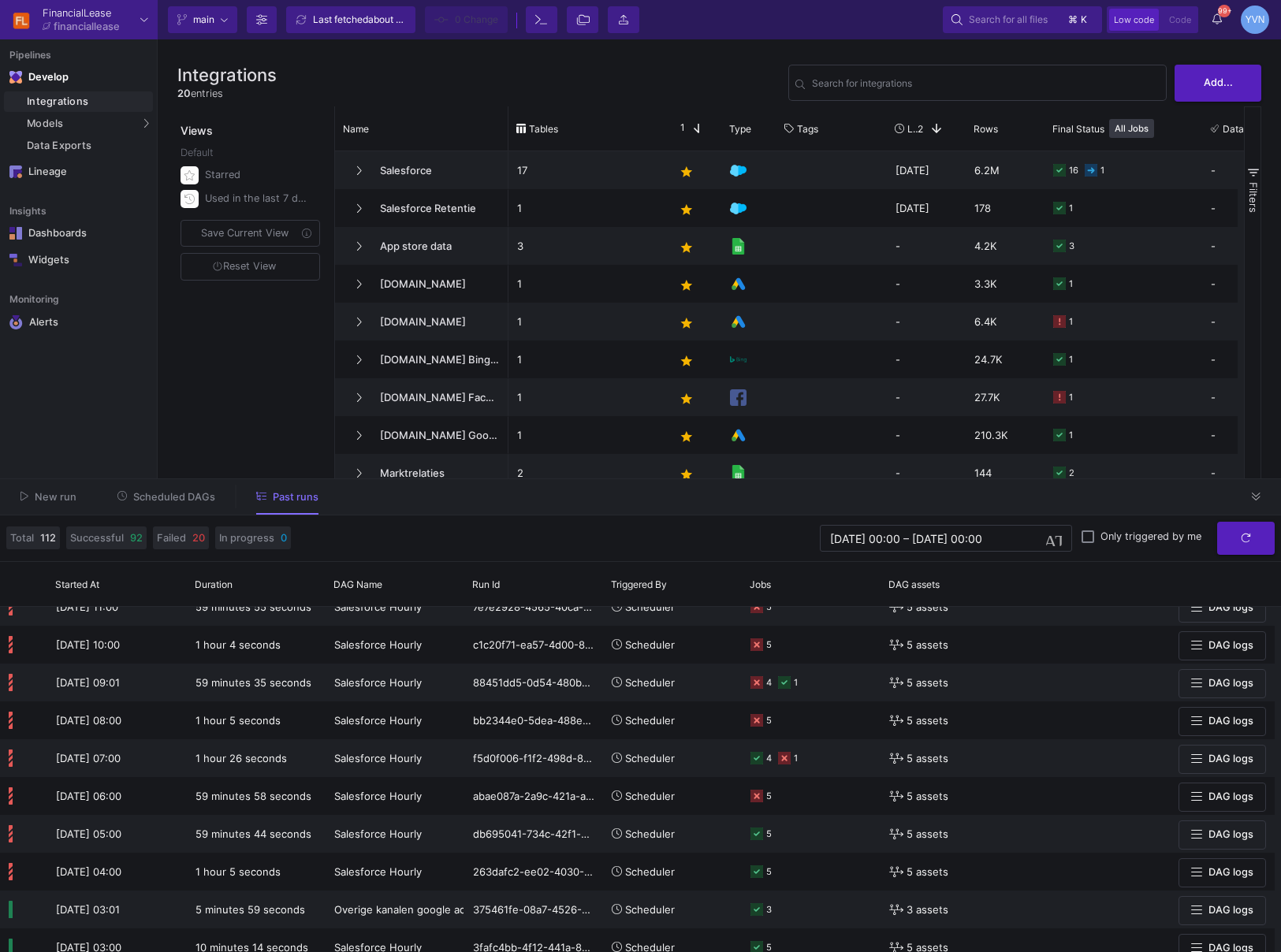
click at [293, 497] on span "Past runs" at bounding box center [296, 496] width 46 height 12
click at [1052, 545] on span "button" at bounding box center [1054, 539] width 16 height 16
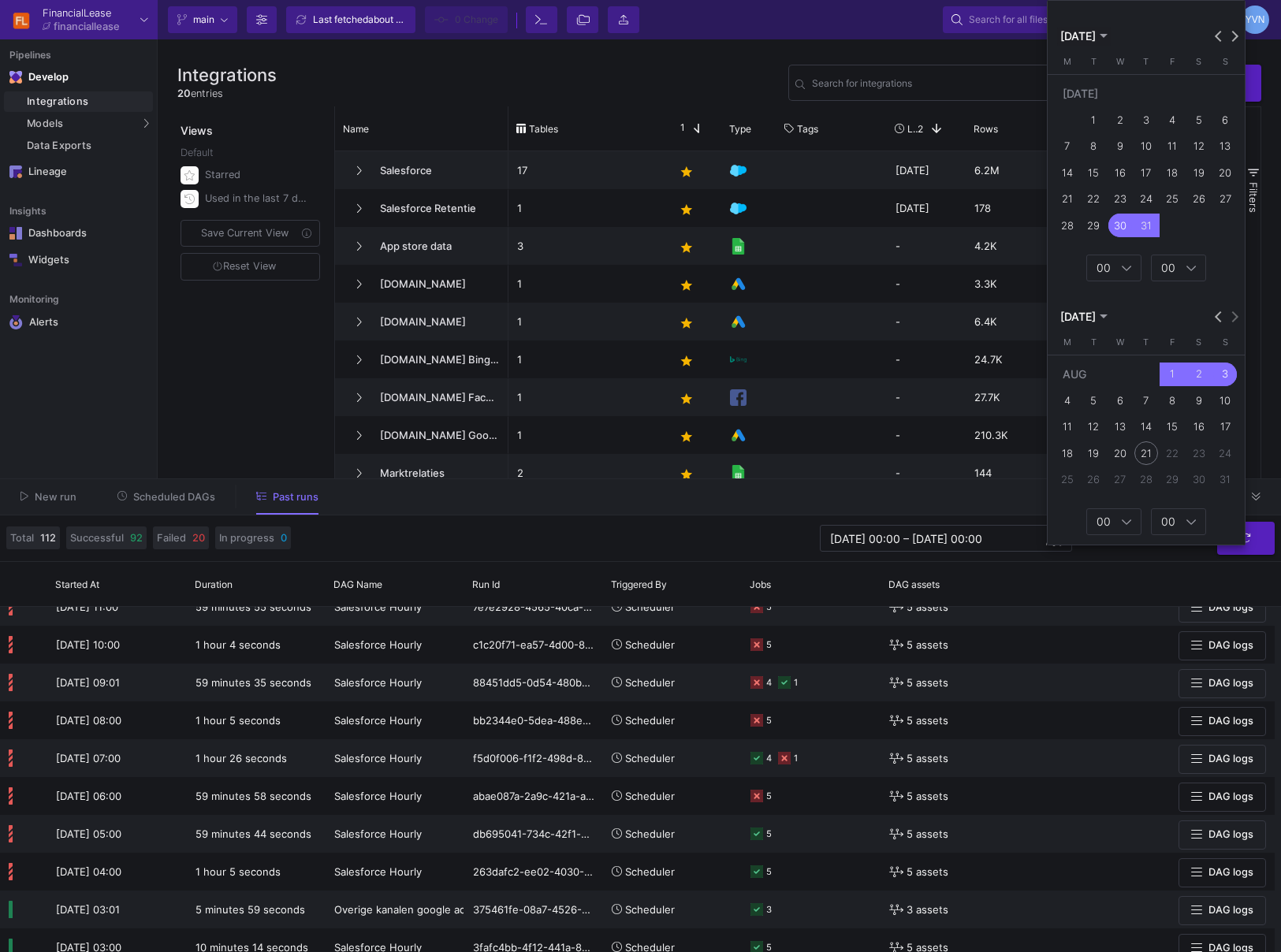
click at [1152, 455] on div "21" at bounding box center [1146, 453] width 24 height 24
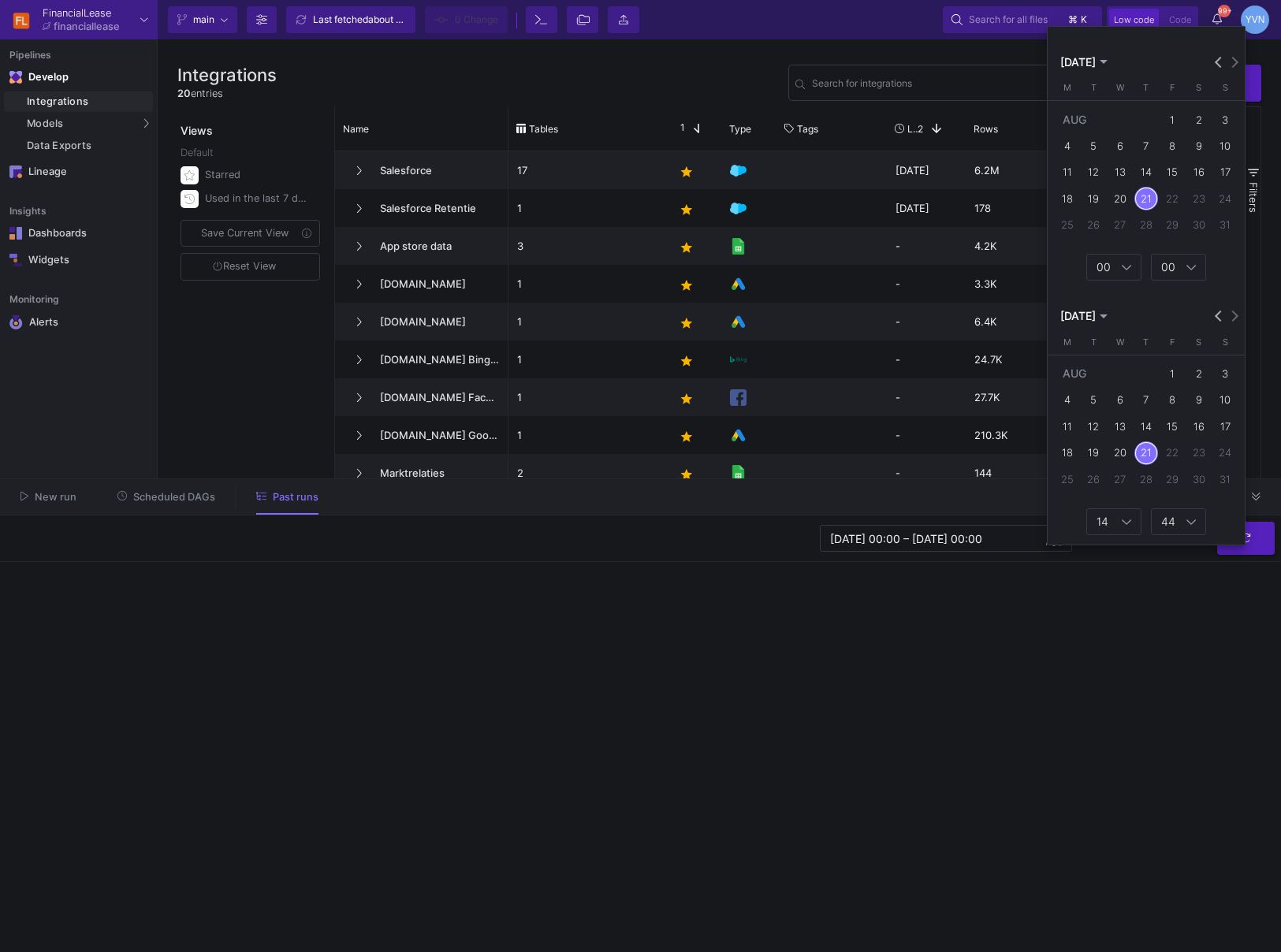
type input "21/08/2025 00:00"
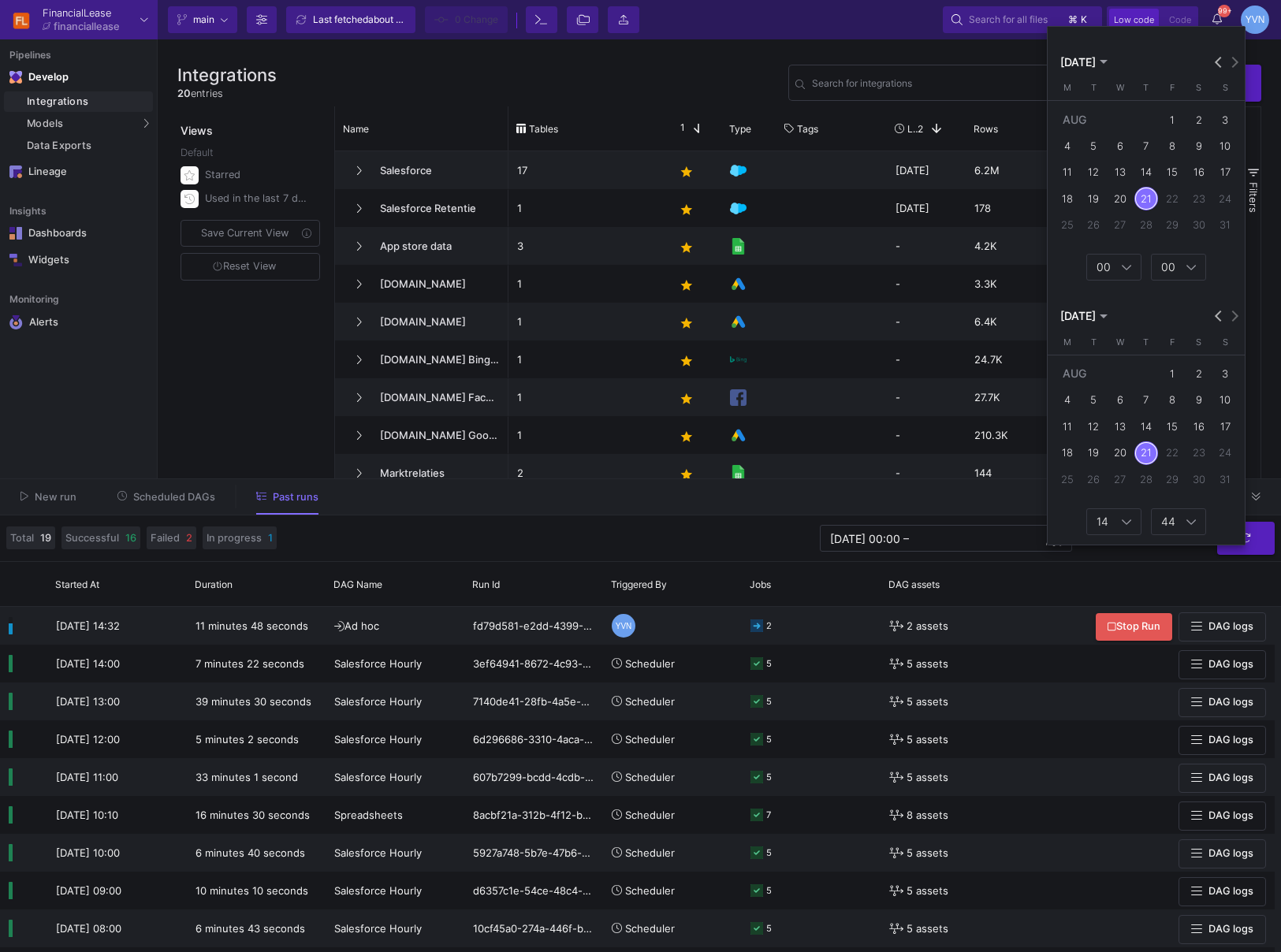
click at [767, 525] on div at bounding box center [640, 476] width 1281 height 952
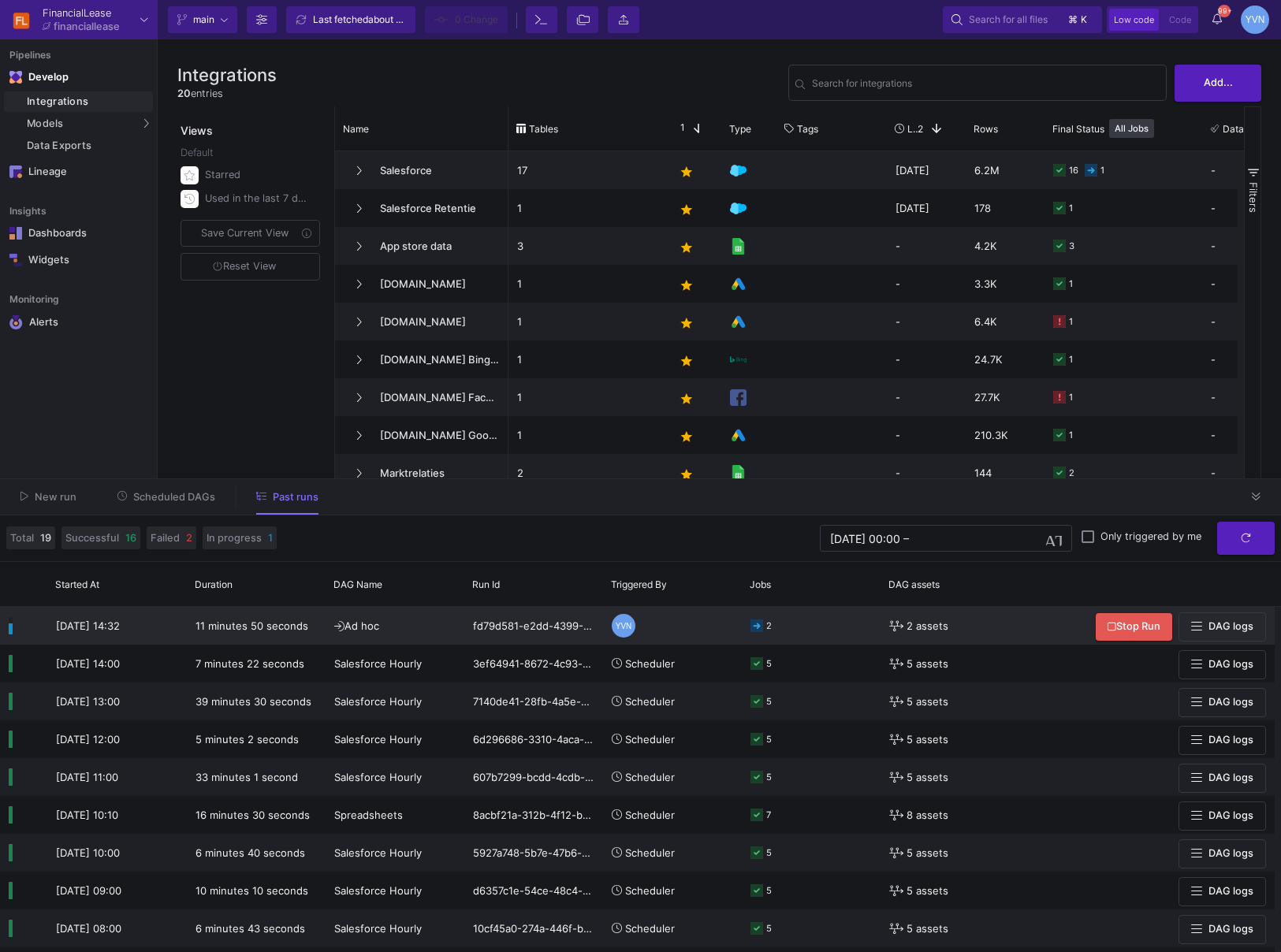
click at [757, 624] on rect at bounding box center [757, 626] width 12 height 12
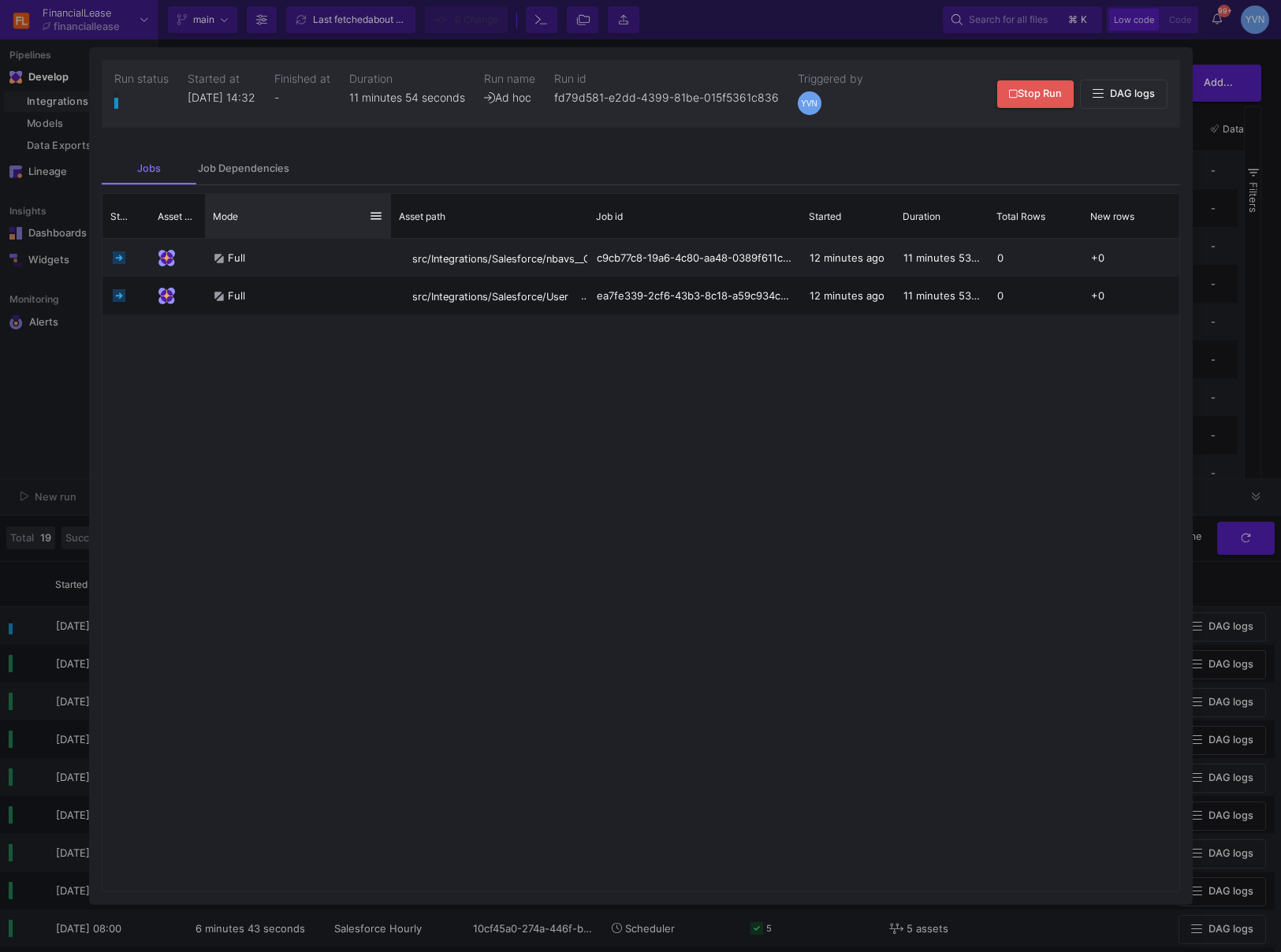
drag, startPoint x: 289, startPoint y: 226, endPoint x: 388, endPoint y: 227, distance: 99.0
click at [388, 227] on div at bounding box center [391, 216] width 6 height 44
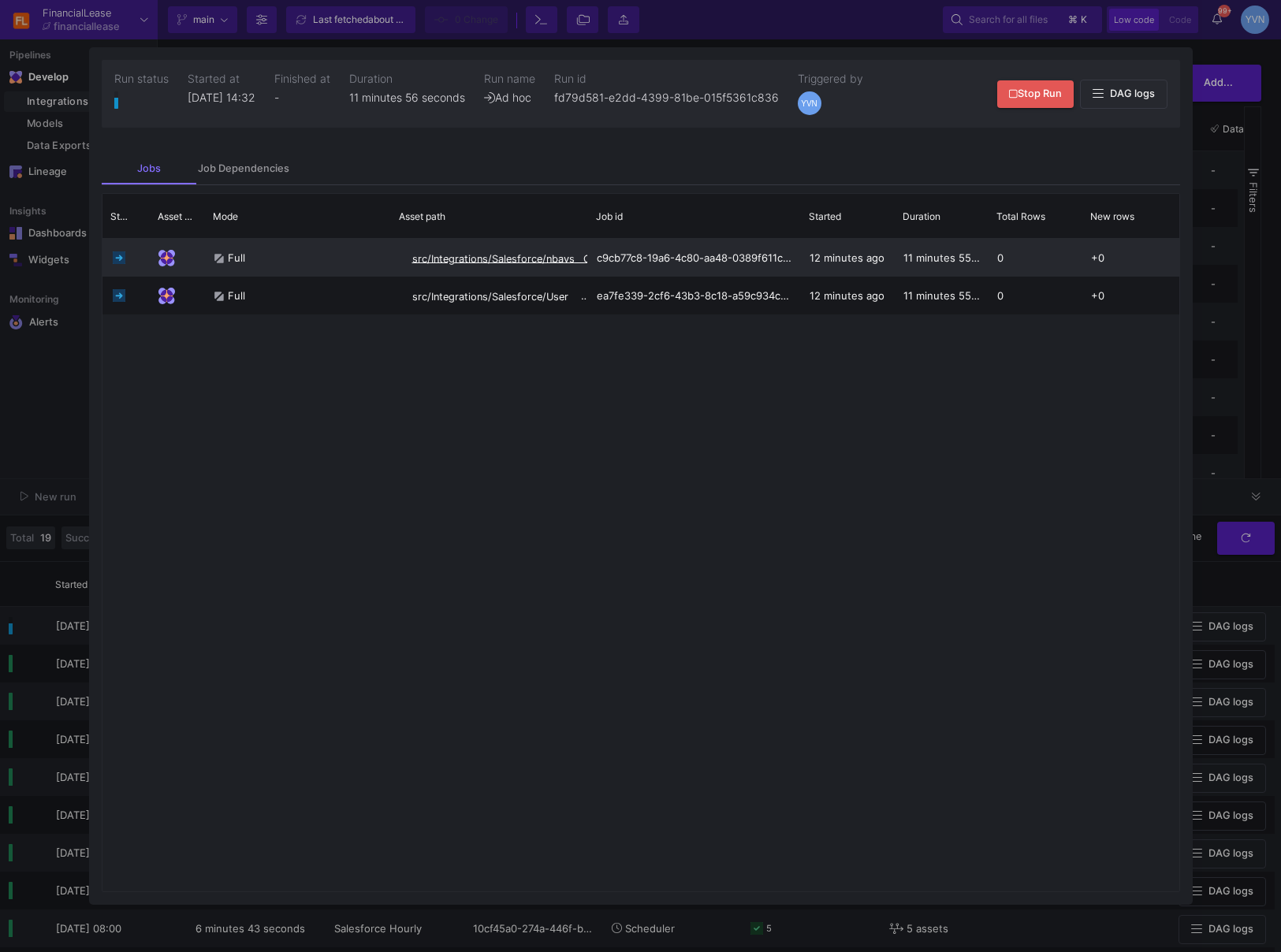
click at [558, 261] on span "src/Integrations/Salesforce/nbavs__CallReporting__c" at bounding box center [537, 259] width 250 height 12
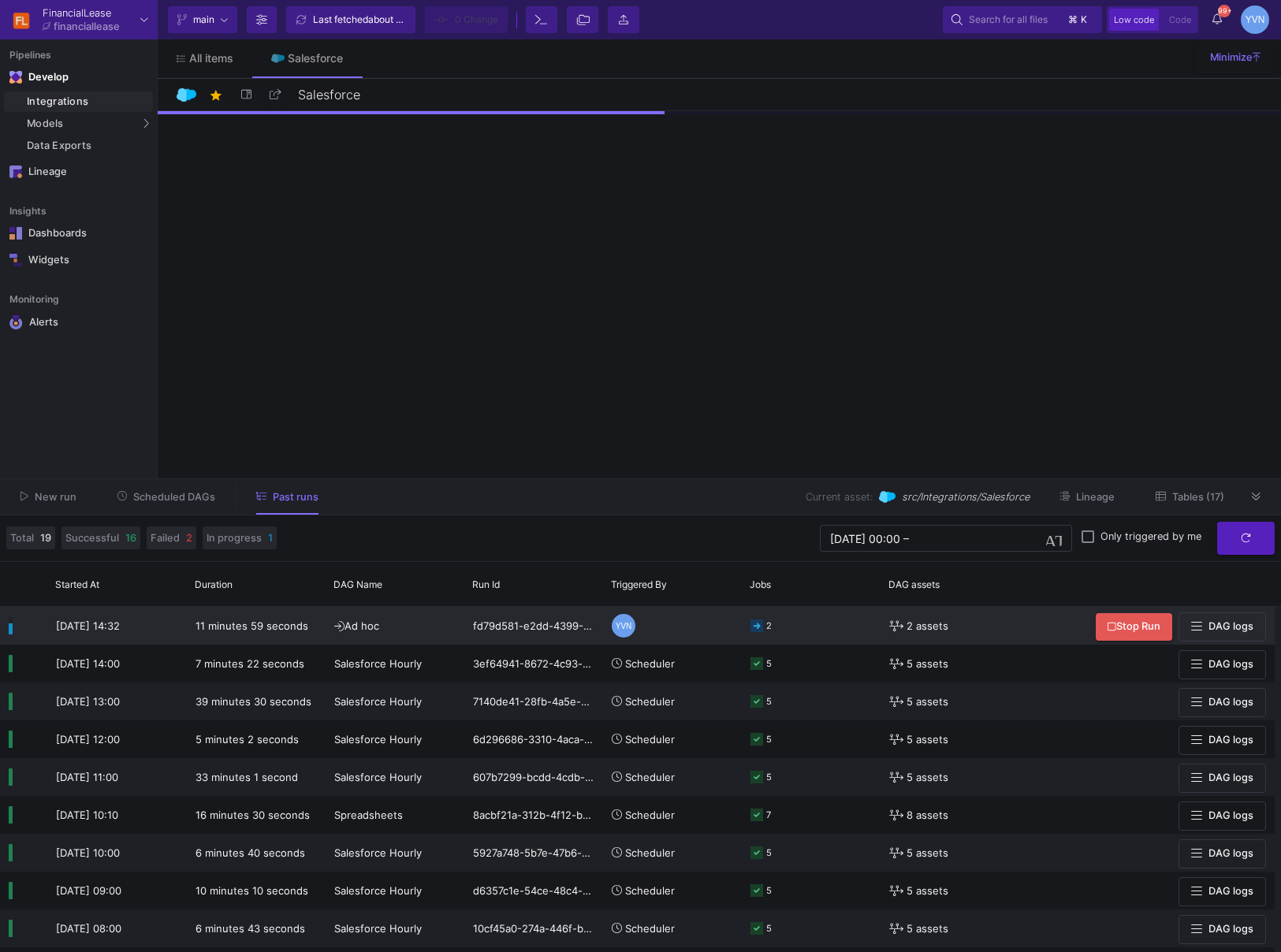
click at [758, 631] on icon at bounding box center [757, 626] width 12 height 12
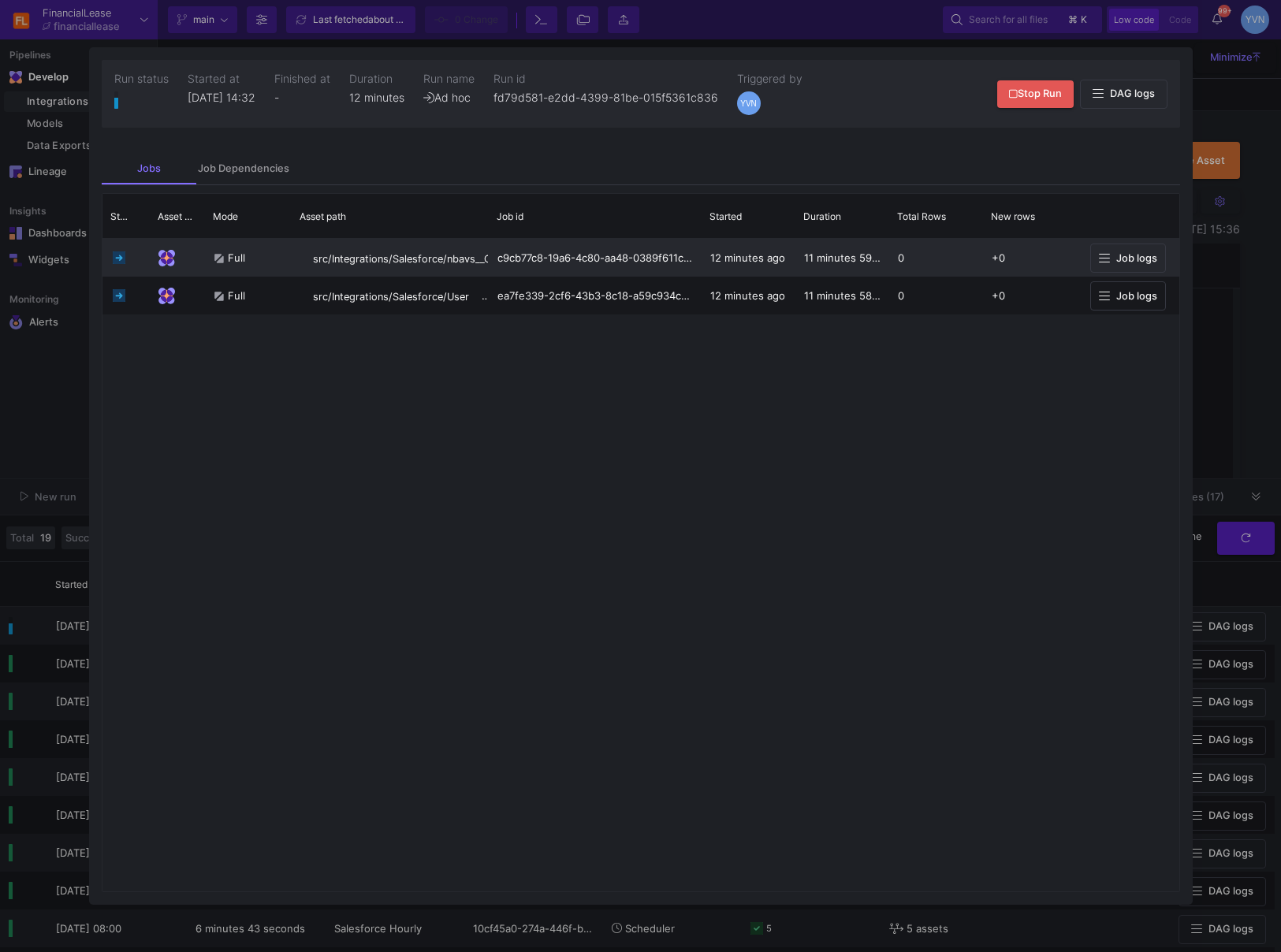
click at [1129, 259] on span "Job logs" at bounding box center [1136, 258] width 41 height 12
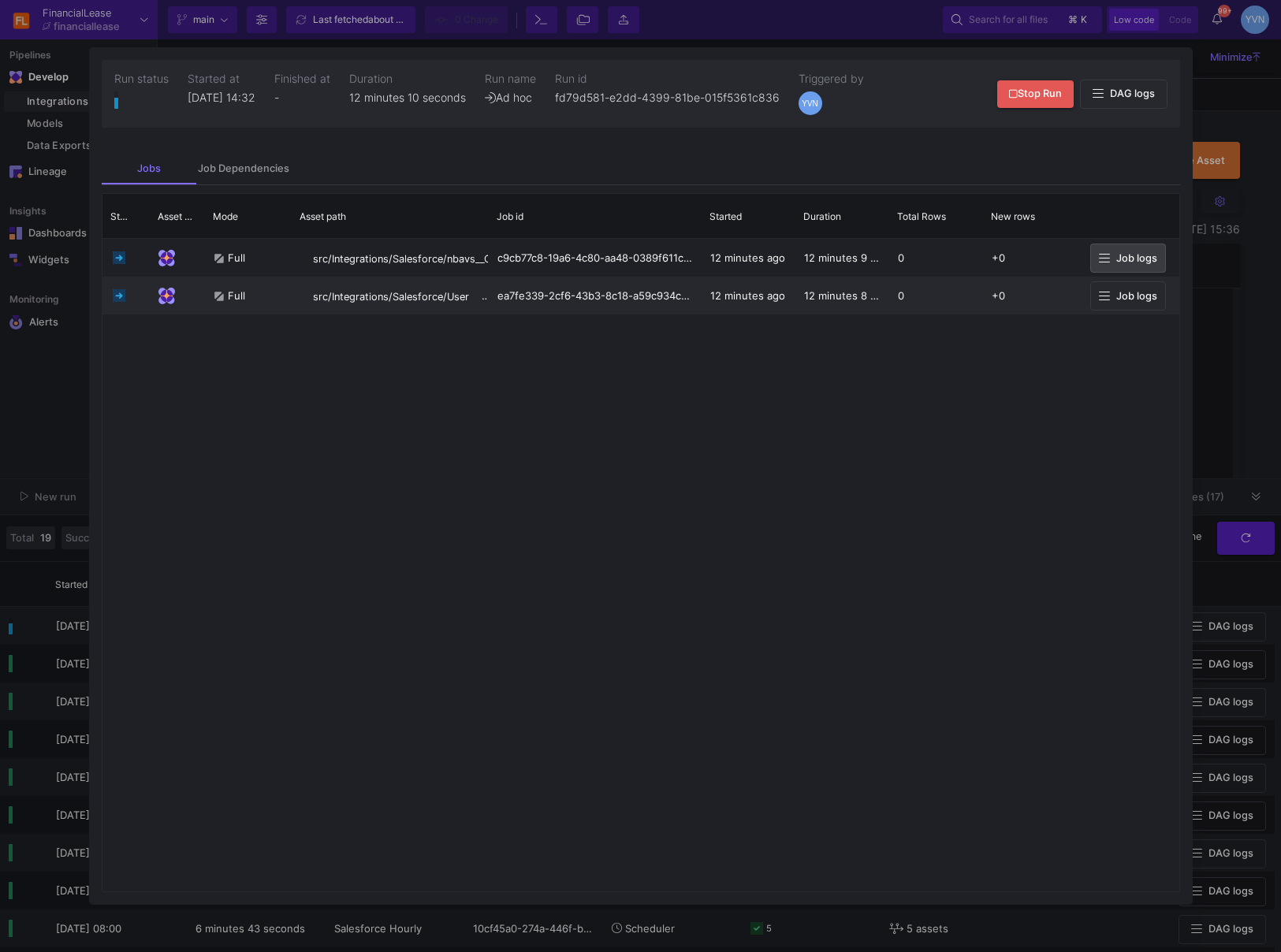
click at [1142, 303] on button "Job logs" at bounding box center [1128, 296] width 75 height 29
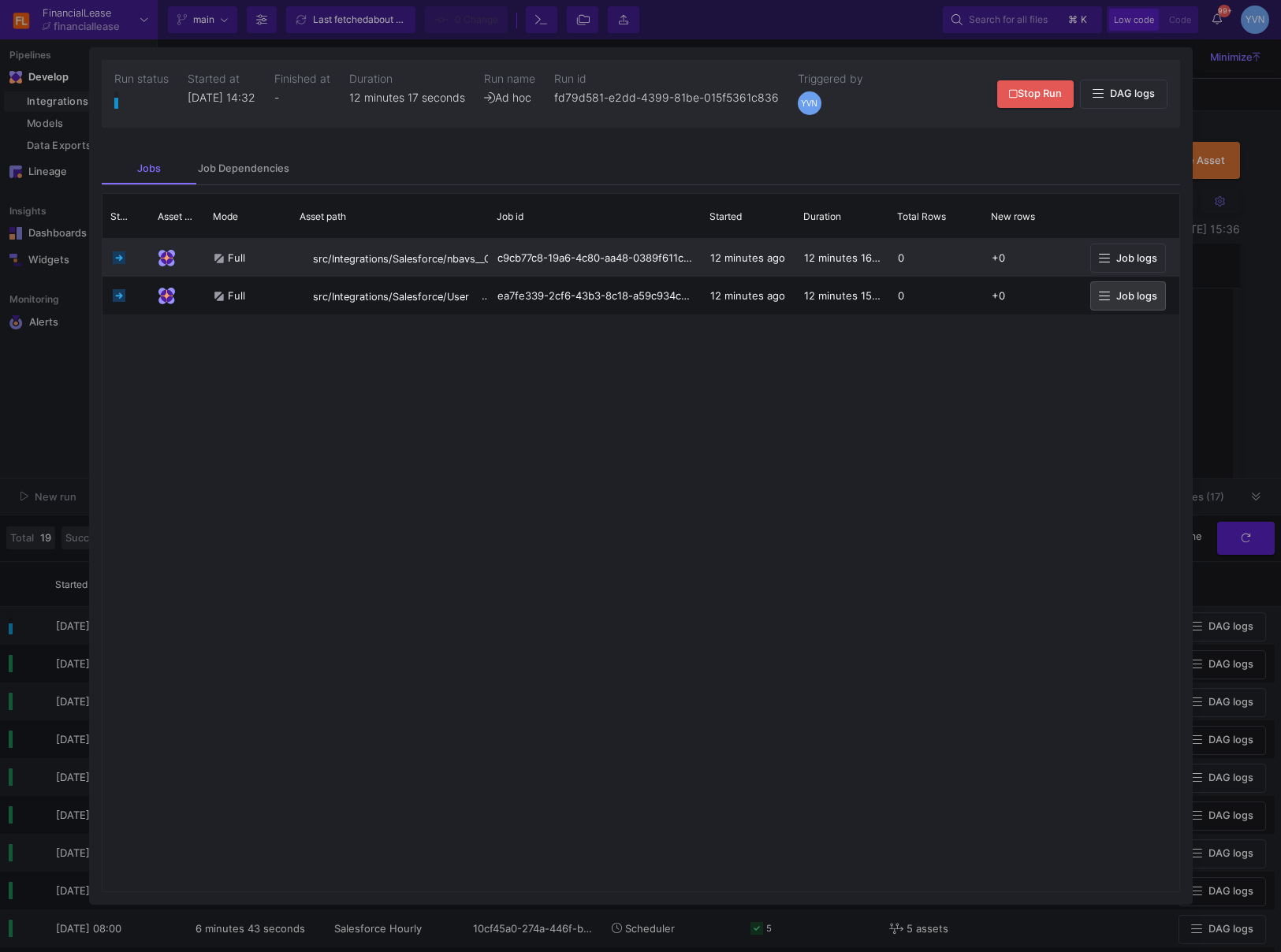
click at [1145, 254] on span "Job logs" at bounding box center [1136, 258] width 41 height 12
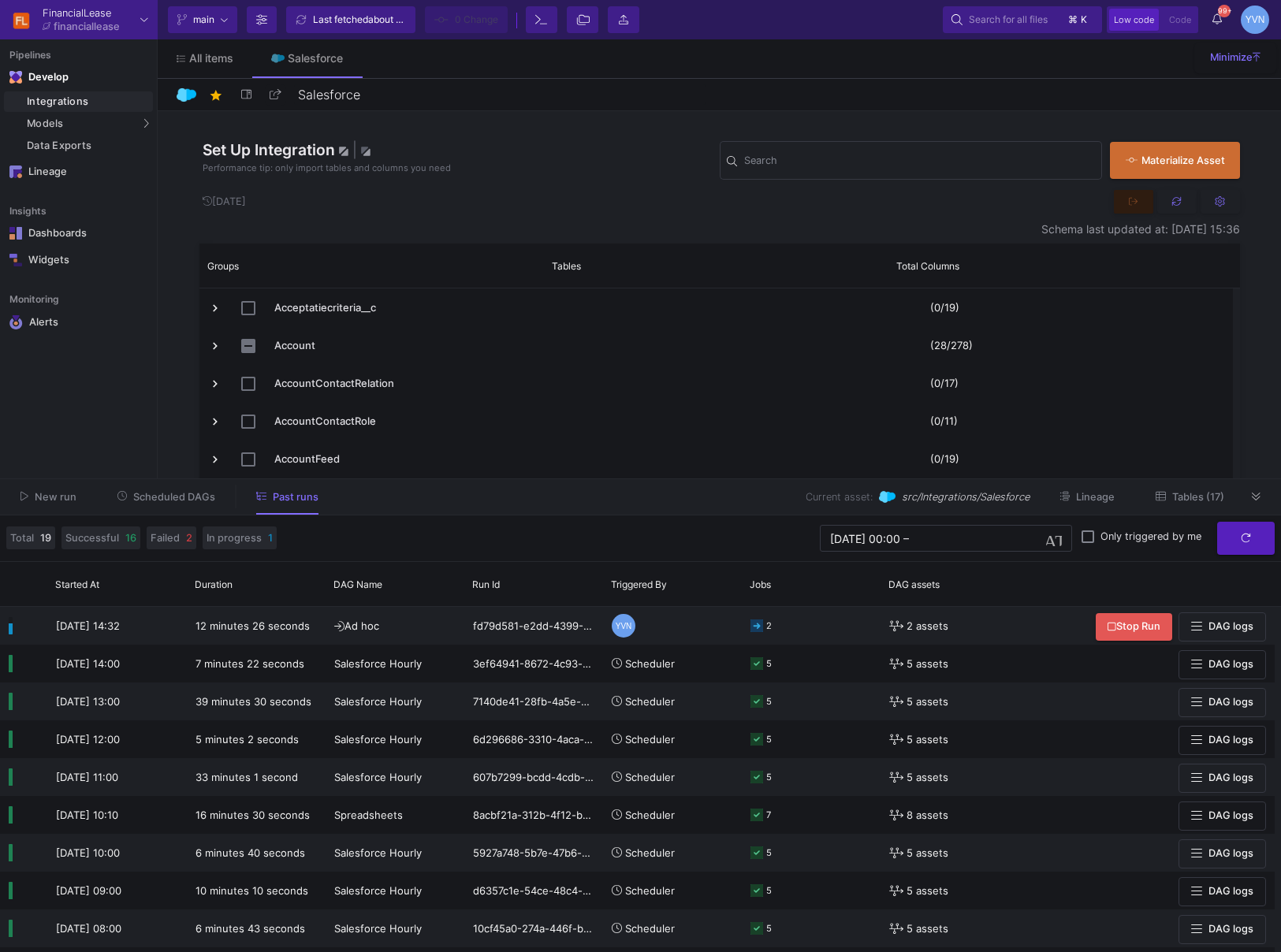
click at [1184, 493] on span "Tables (17)" at bounding box center [1199, 496] width 52 height 12
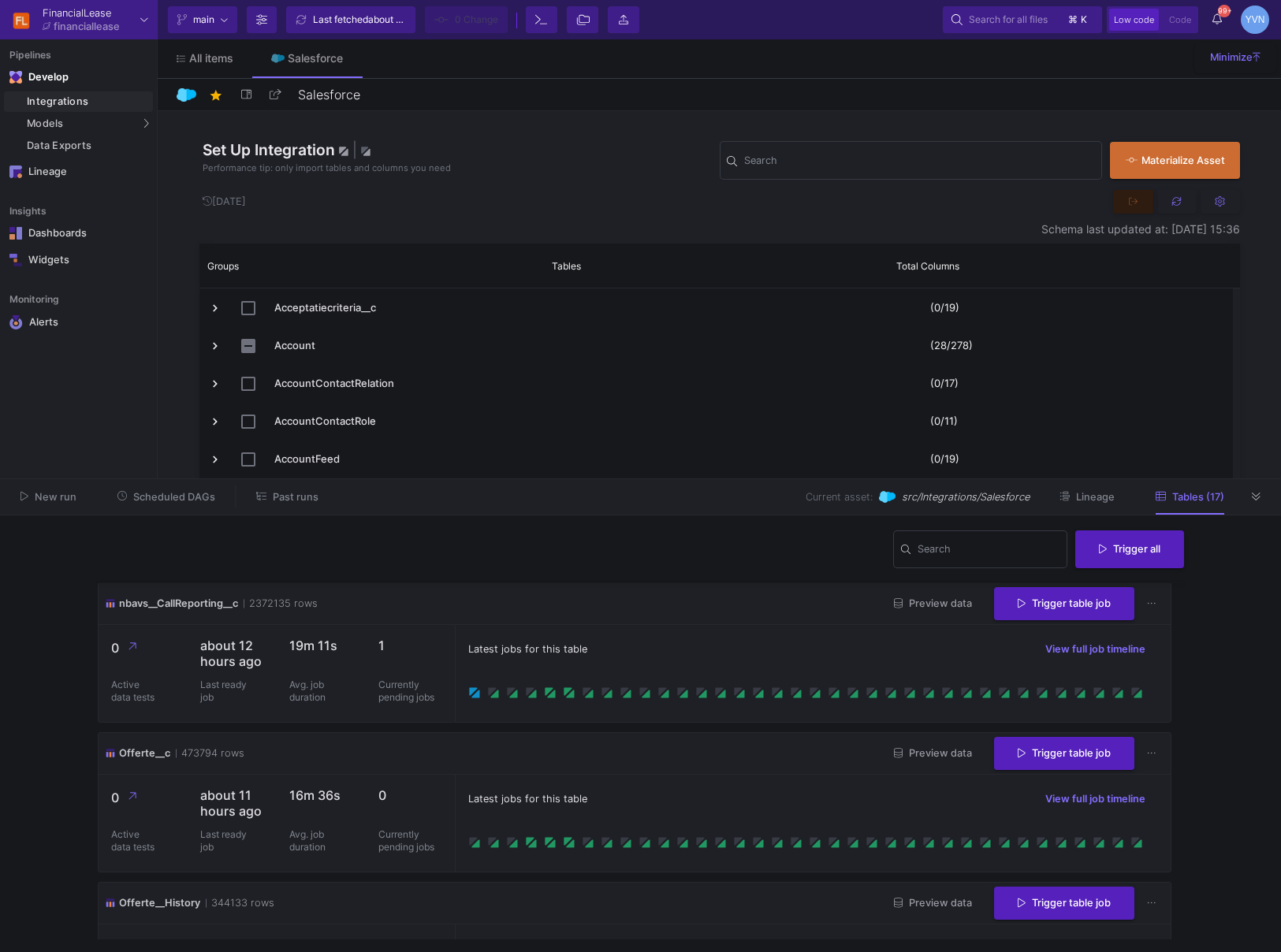
scroll to position [940, 0]
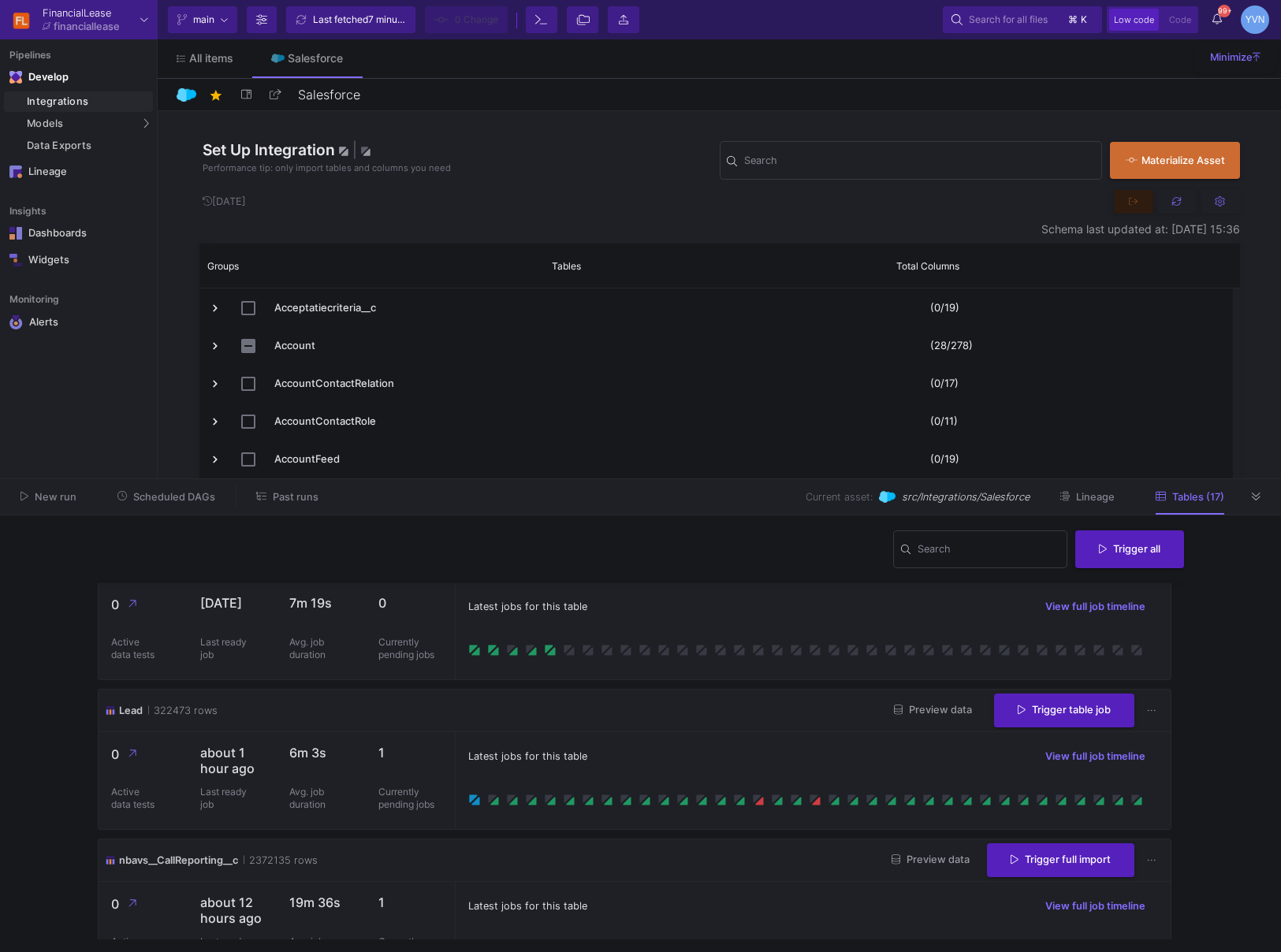
scroll to position [667, 0]
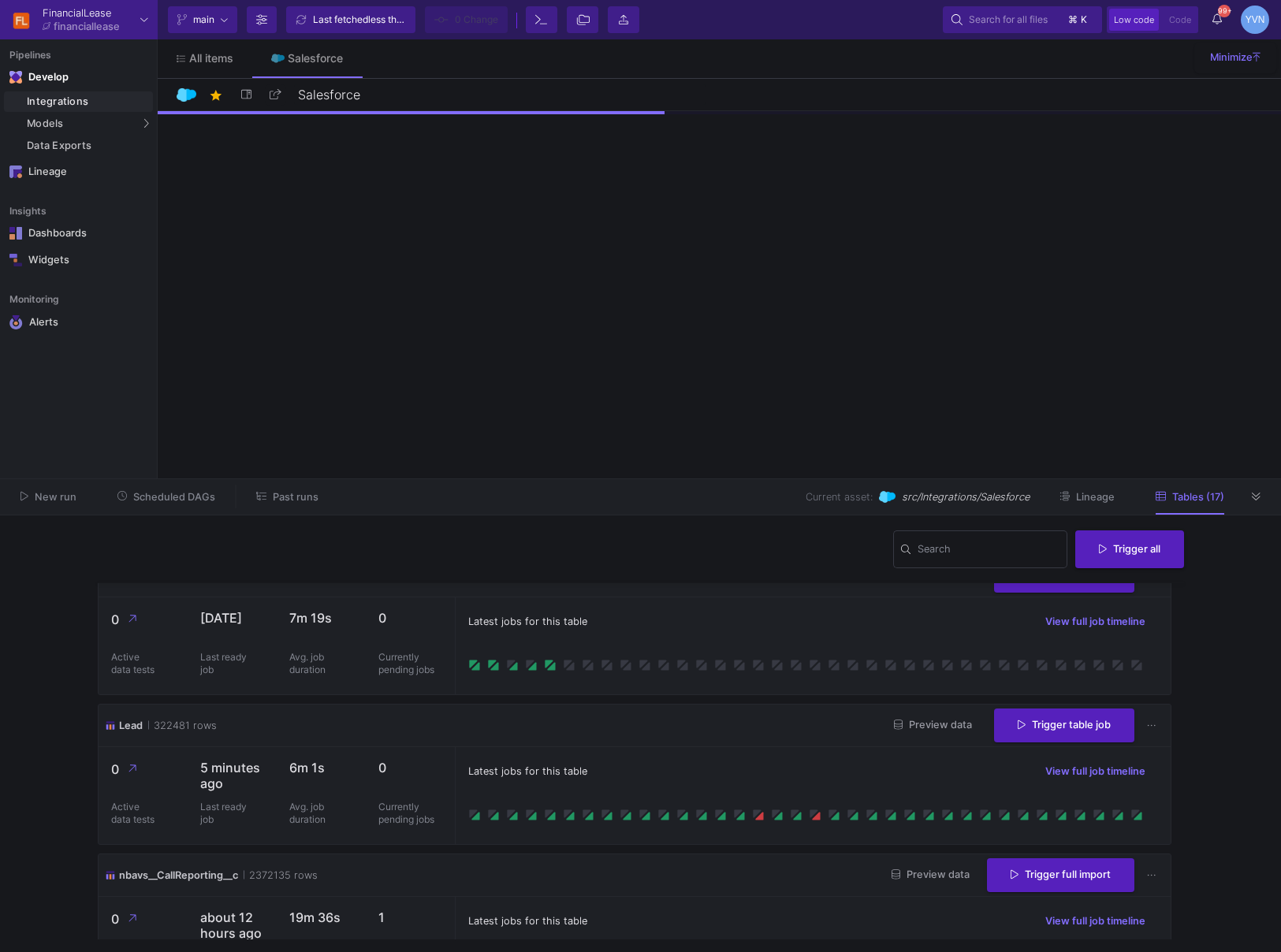
scroll to position [647, 0]
